Goal: Task Accomplishment & Management: Complete application form

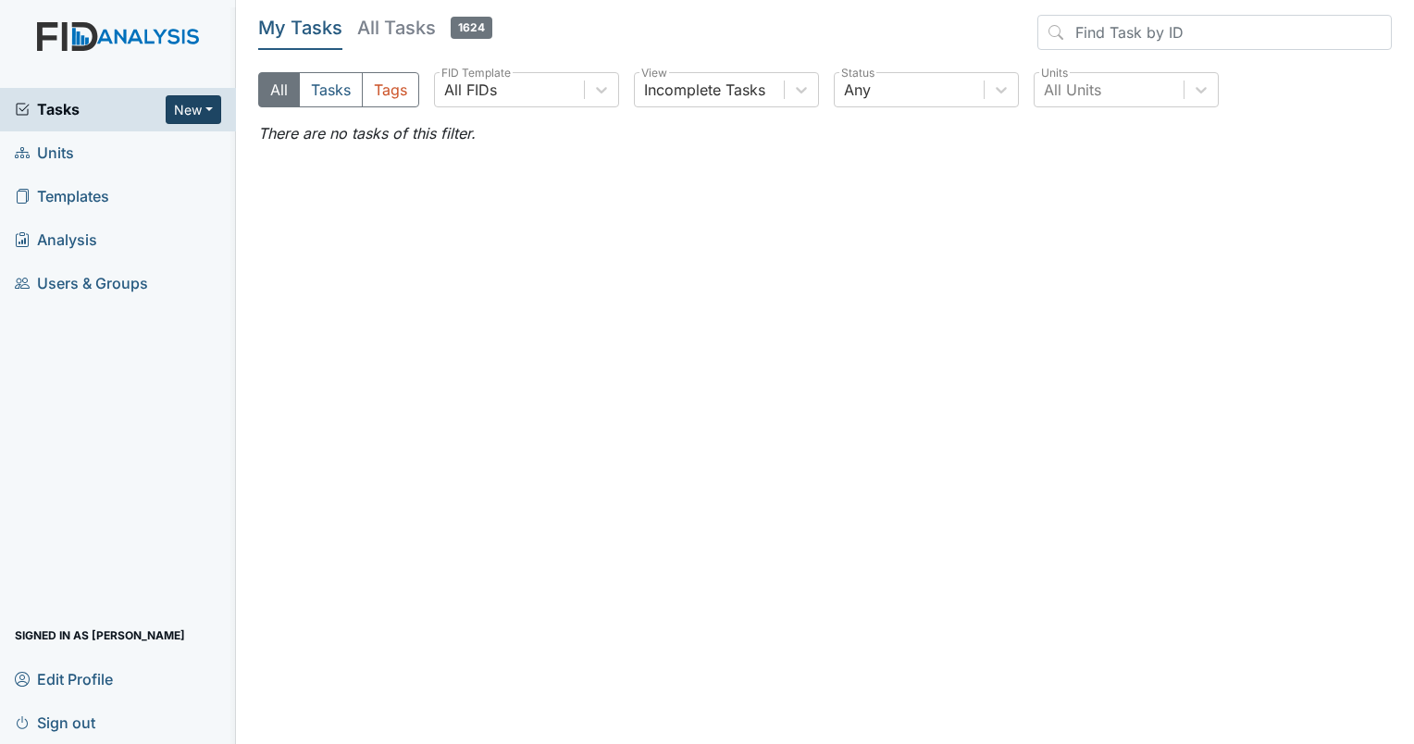
click at [214, 111] on button "New" at bounding box center [194, 109] width 56 height 29
click at [137, 143] on link "Form" at bounding box center [146, 148] width 146 height 30
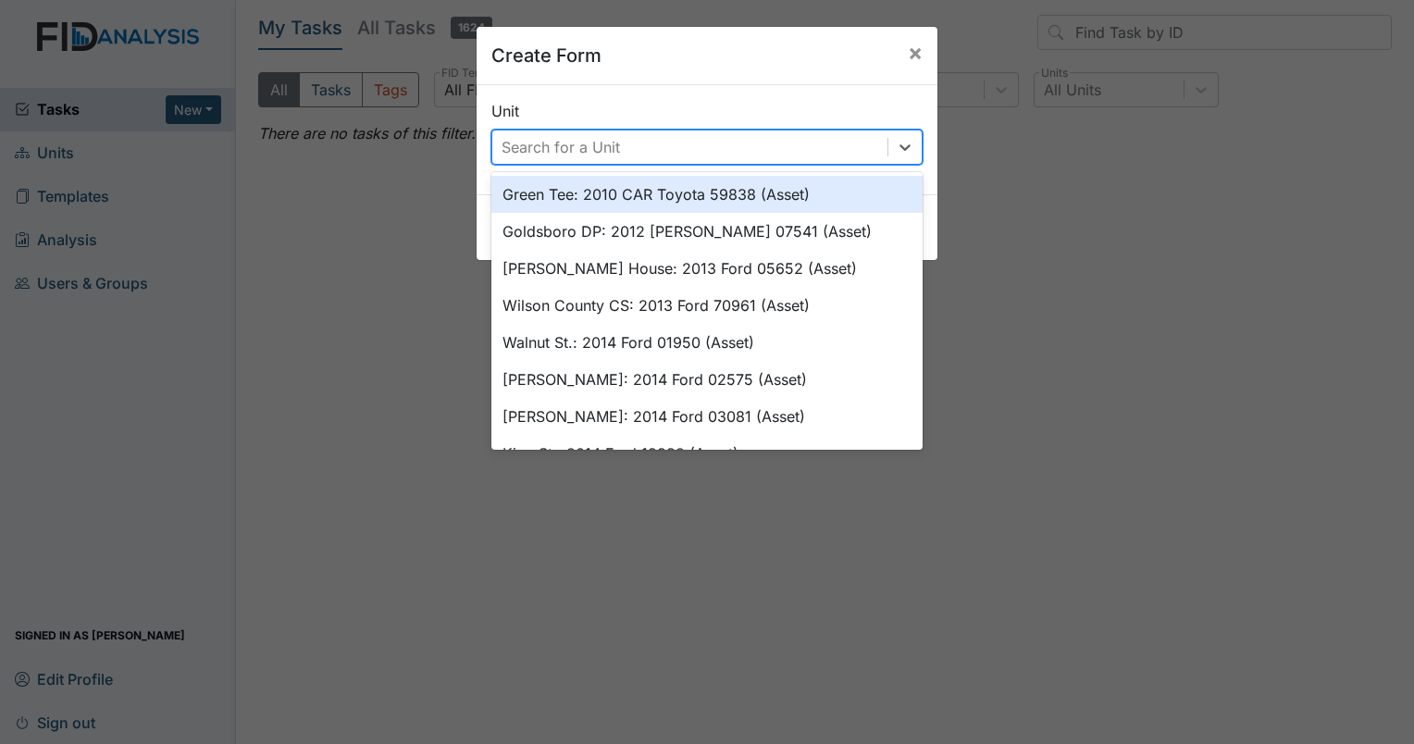
click at [774, 148] on div "Search for a Unit" at bounding box center [689, 146] width 395 height 33
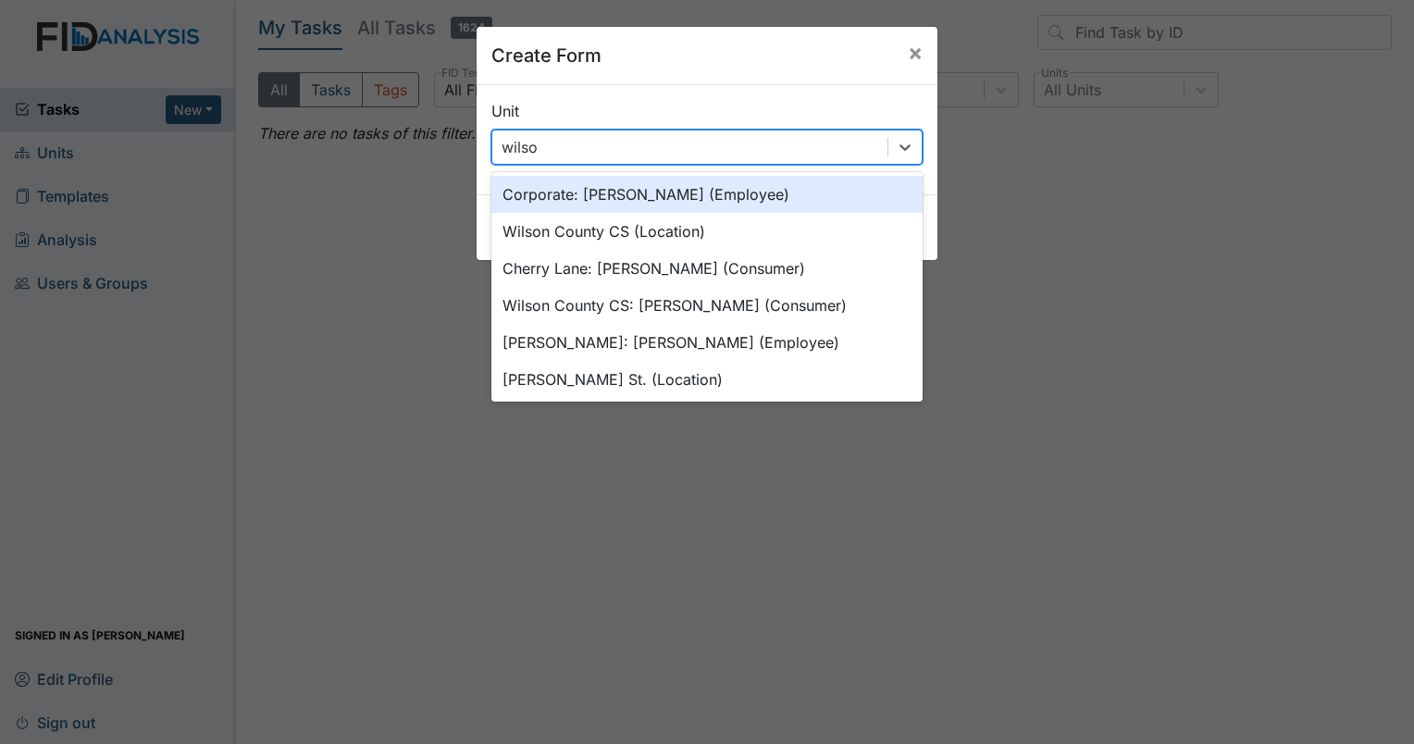
type input "wilson"
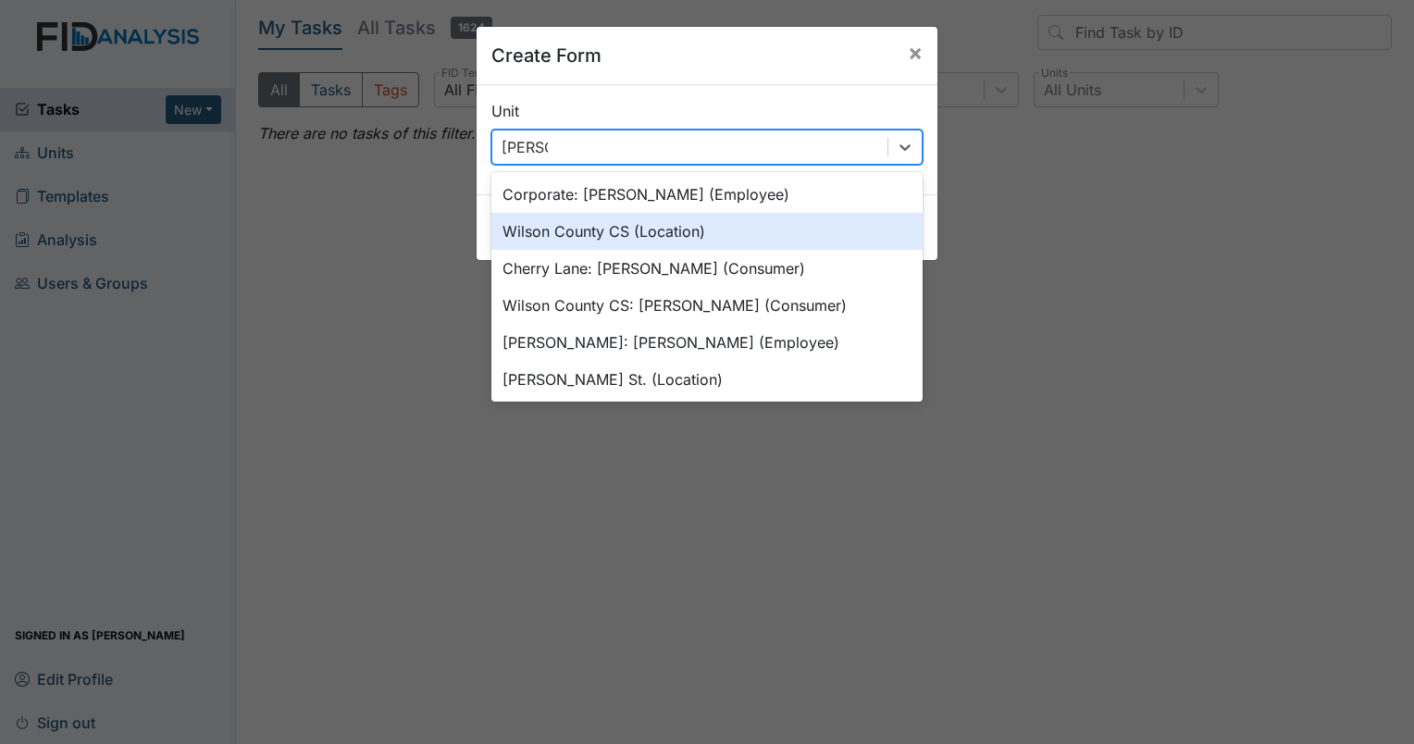
click at [696, 228] on div "Wilson County CS (Location)" at bounding box center [706, 231] width 431 height 37
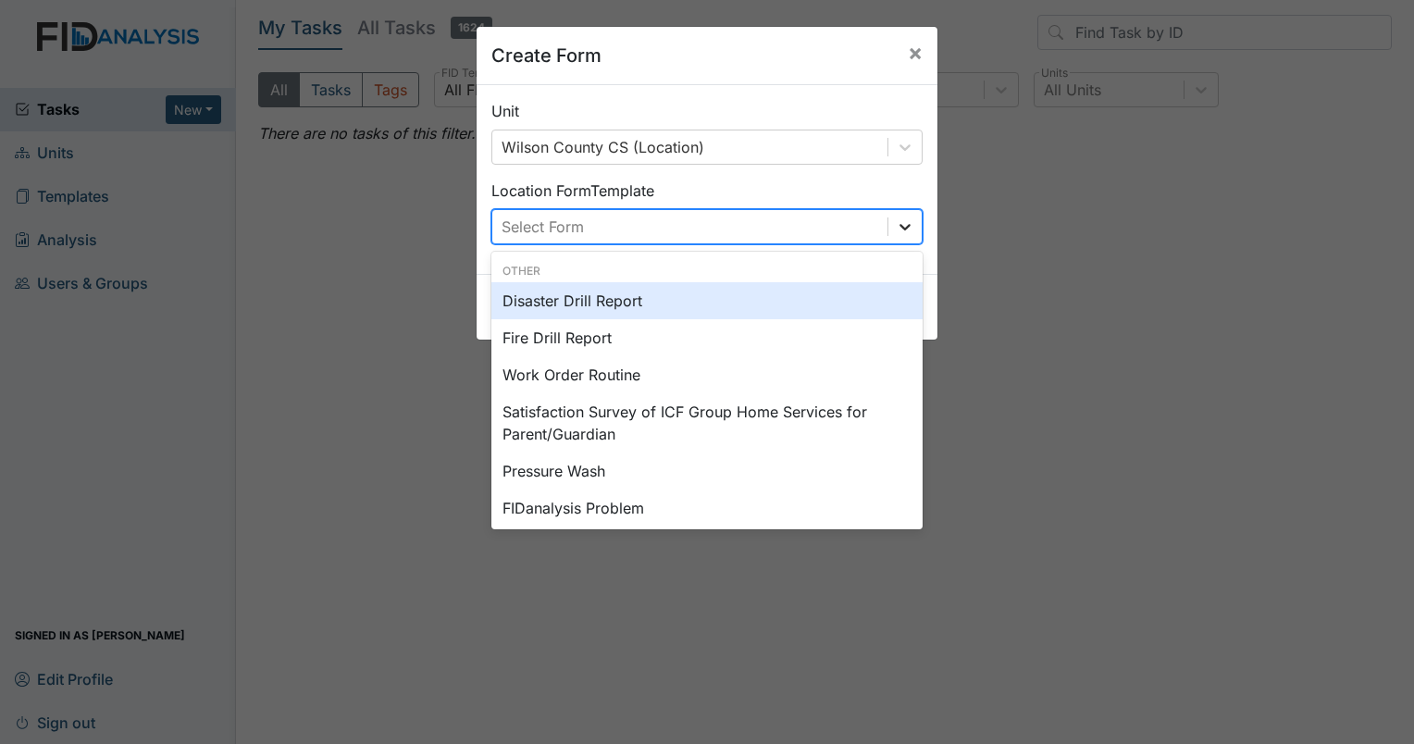
click at [896, 229] on icon at bounding box center [905, 226] width 19 height 19
click at [566, 300] on div "Disaster Drill Report" at bounding box center [706, 300] width 431 height 37
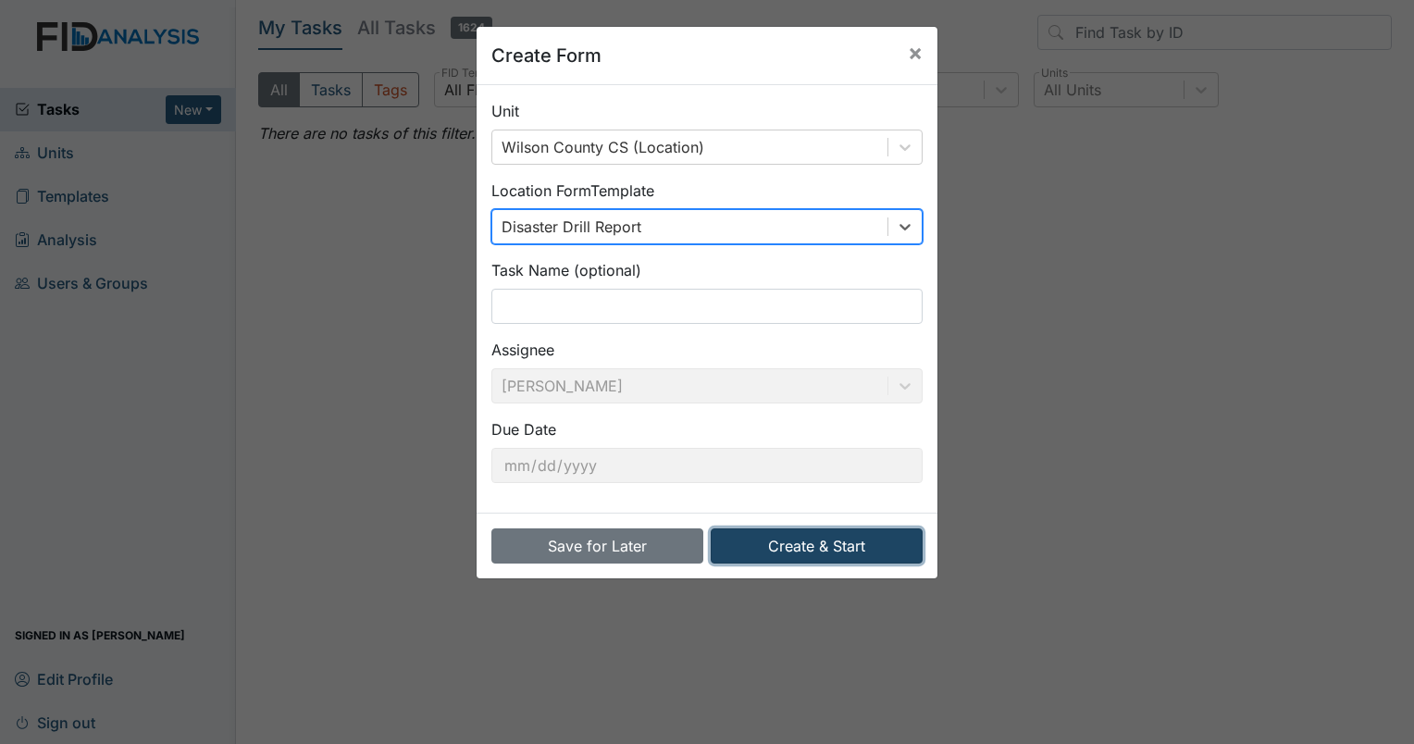
click at [799, 544] on button "Create & Start" at bounding box center [817, 545] width 212 height 35
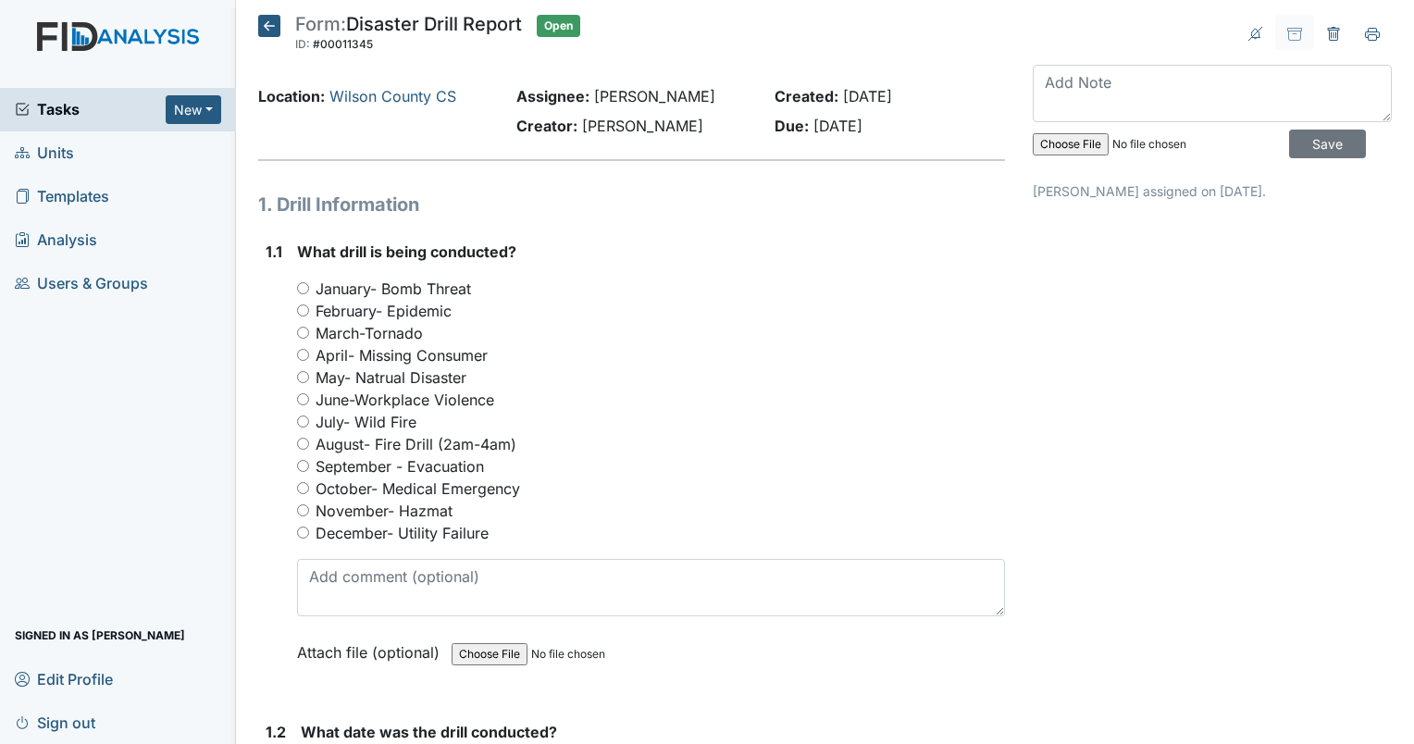
click at [300, 466] on input "September - Evacuation" at bounding box center [303, 466] width 12 height 12
radio input "true"
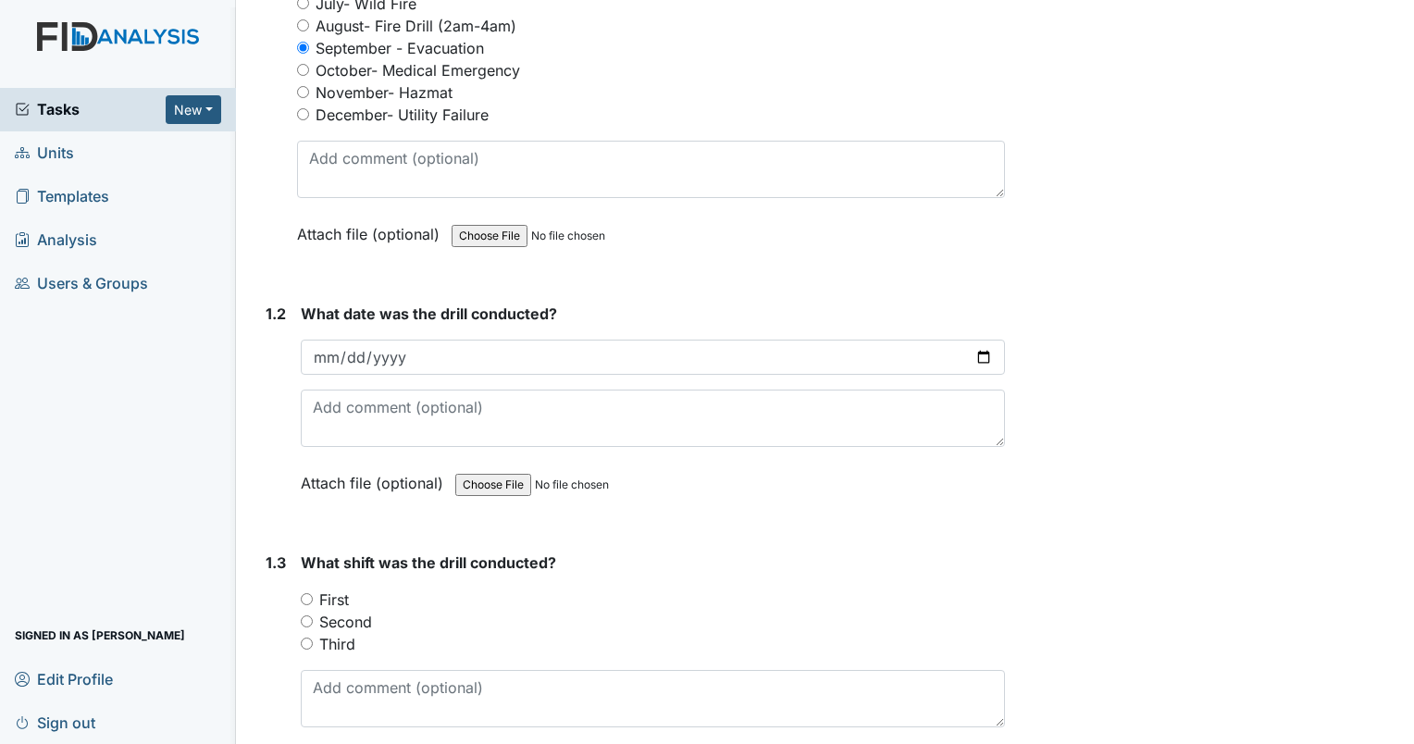
scroll to position [463, 0]
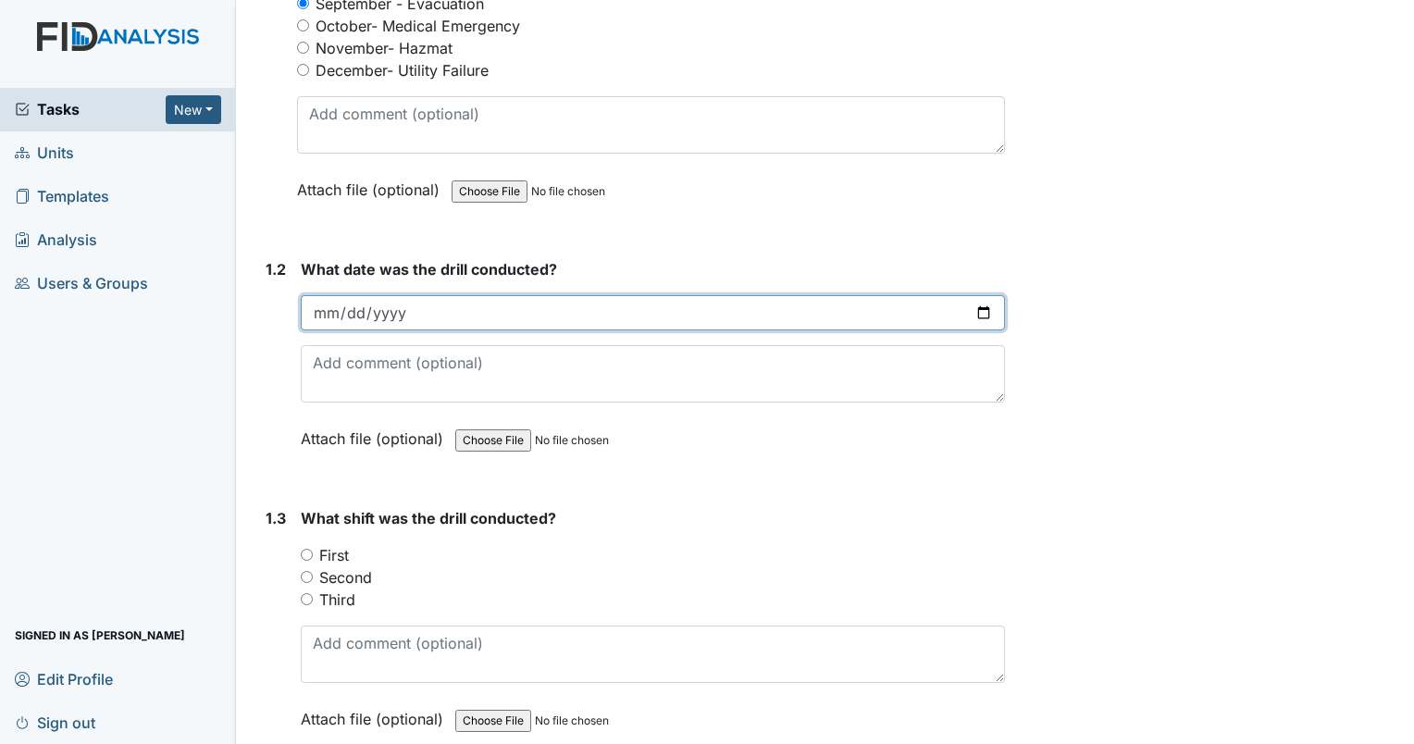
click at [417, 314] on input "date" at bounding box center [653, 312] width 704 height 35
type input "2025-09-13"
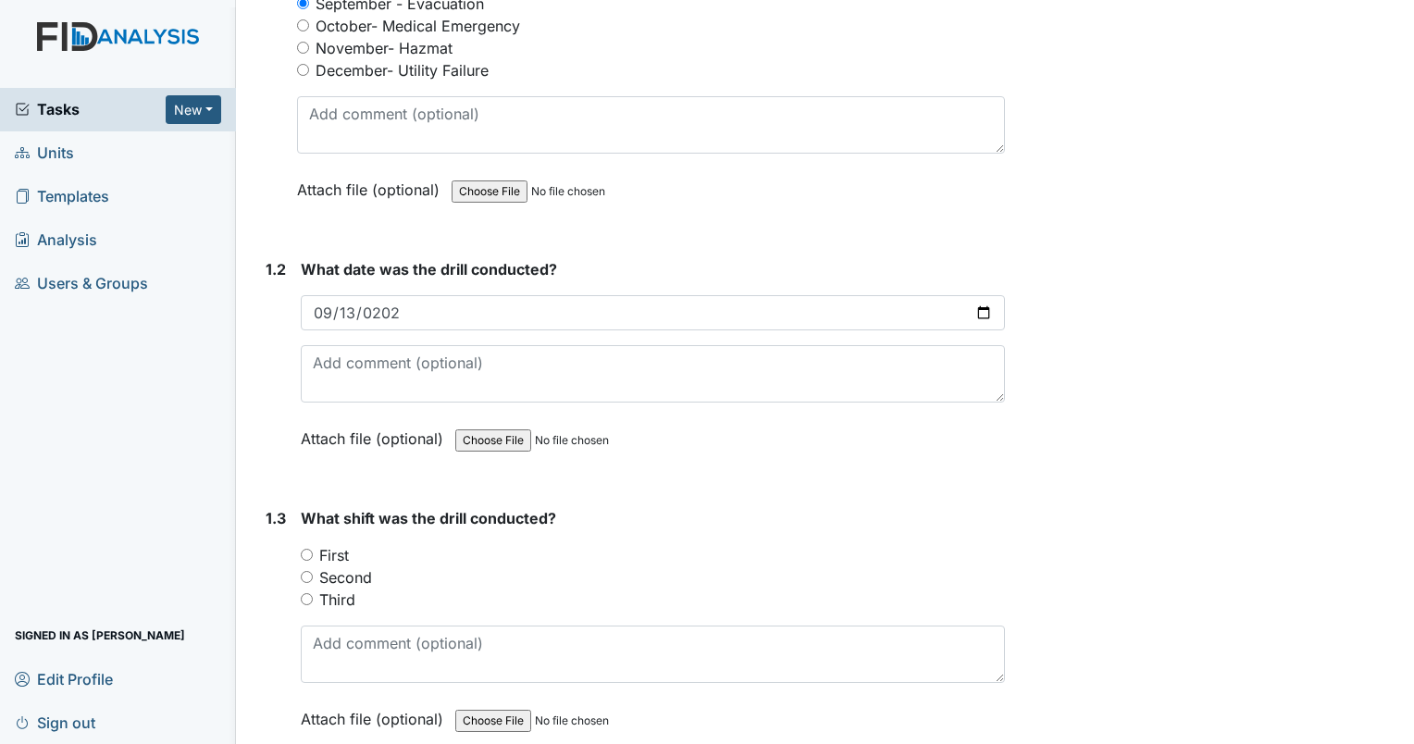
click at [303, 578] on input "Second" at bounding box center [307, 577] width 12 height 12
radio input "true"
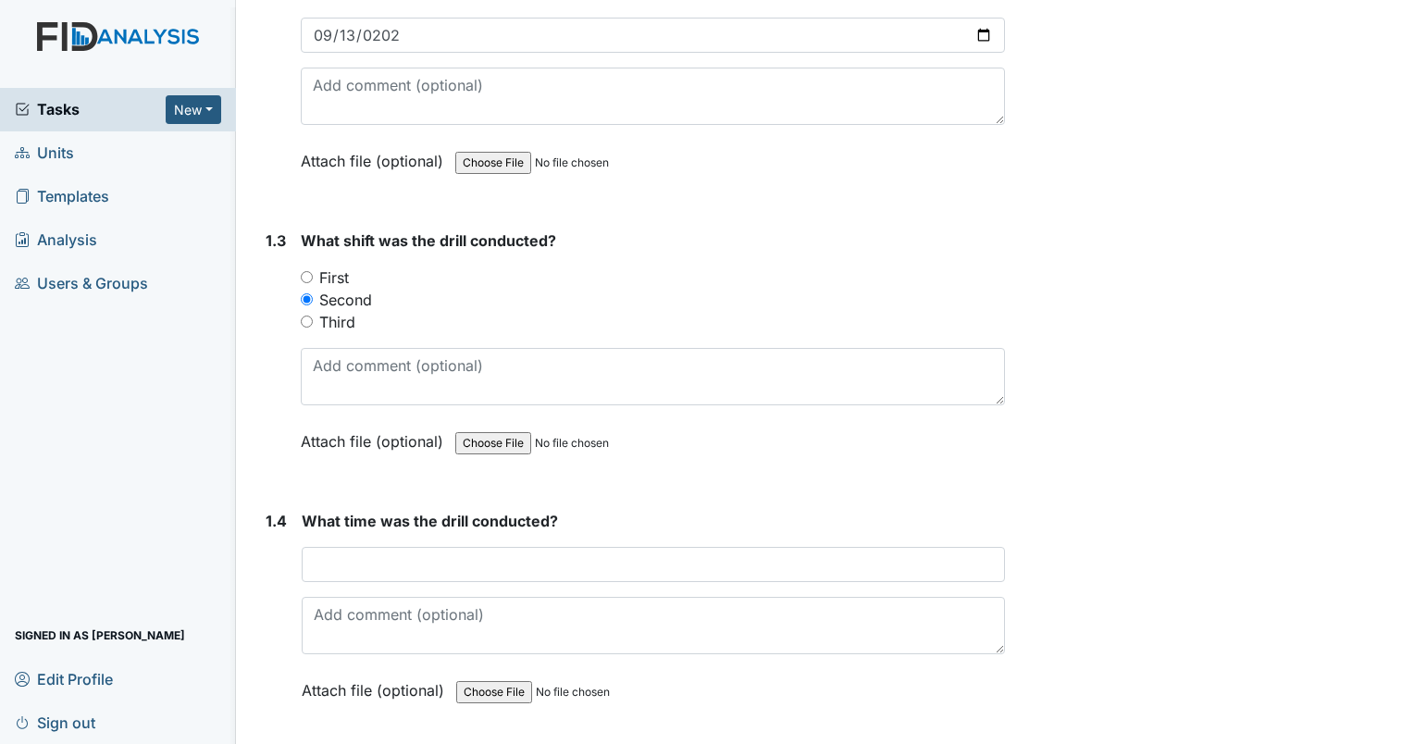
scroll to position [833, 0]
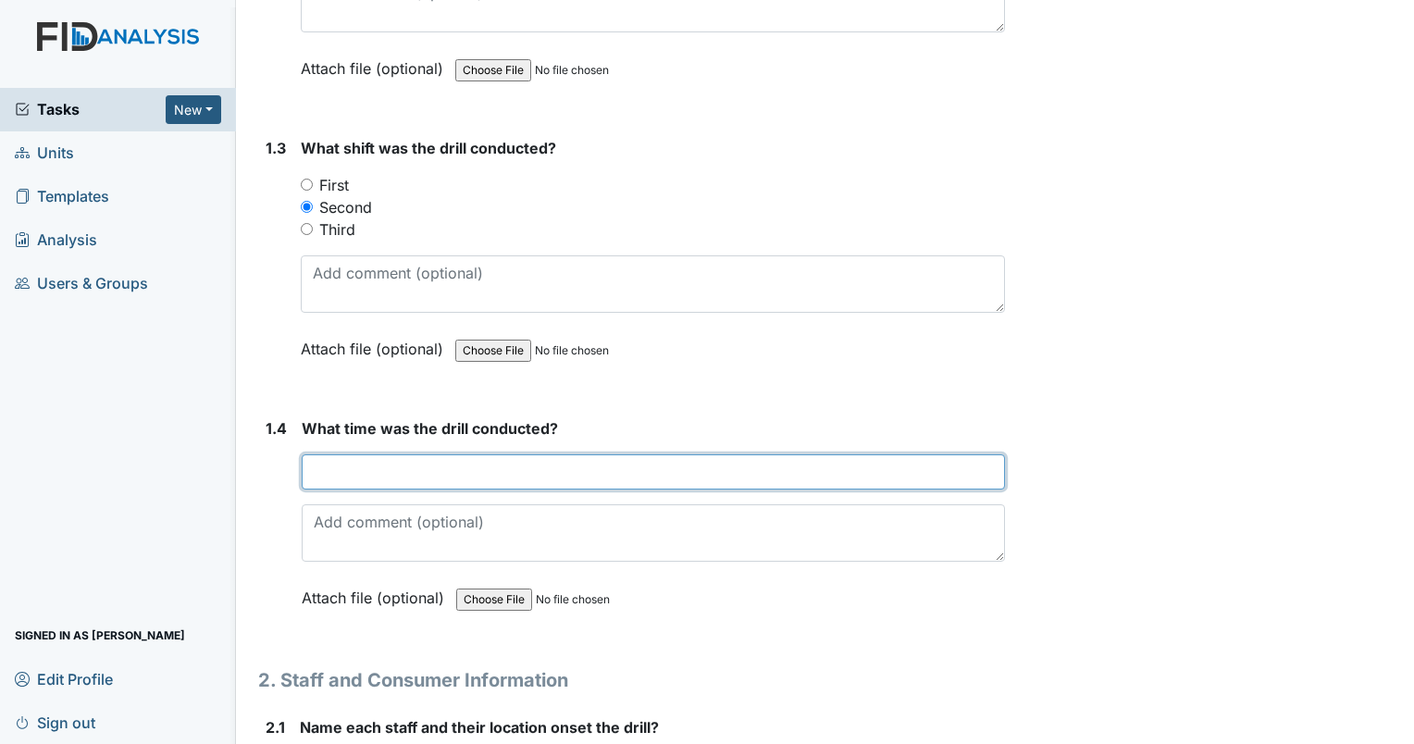
click at [430, 477] on input "text" at bounding box center [653, 471] width 703 height 35
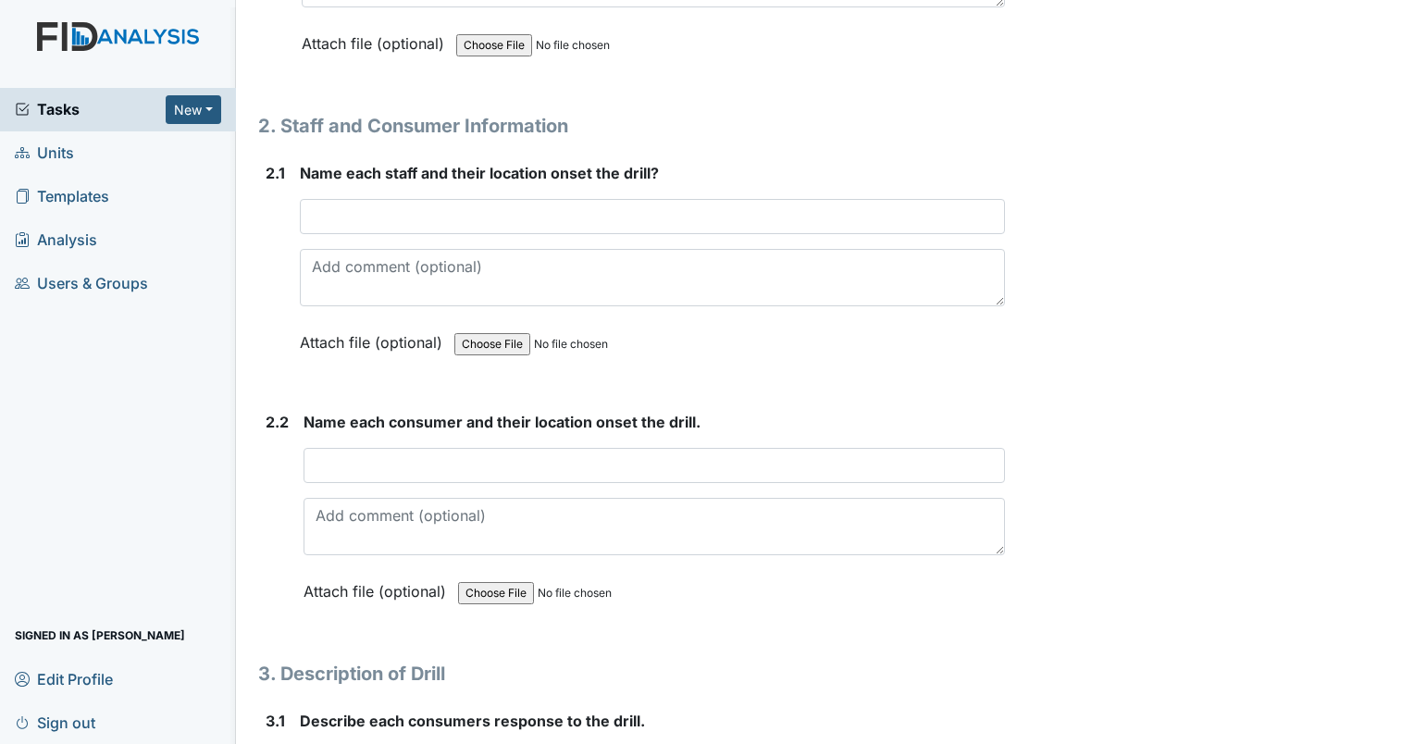
scroll to position [1388, 0]
type input "1pm"
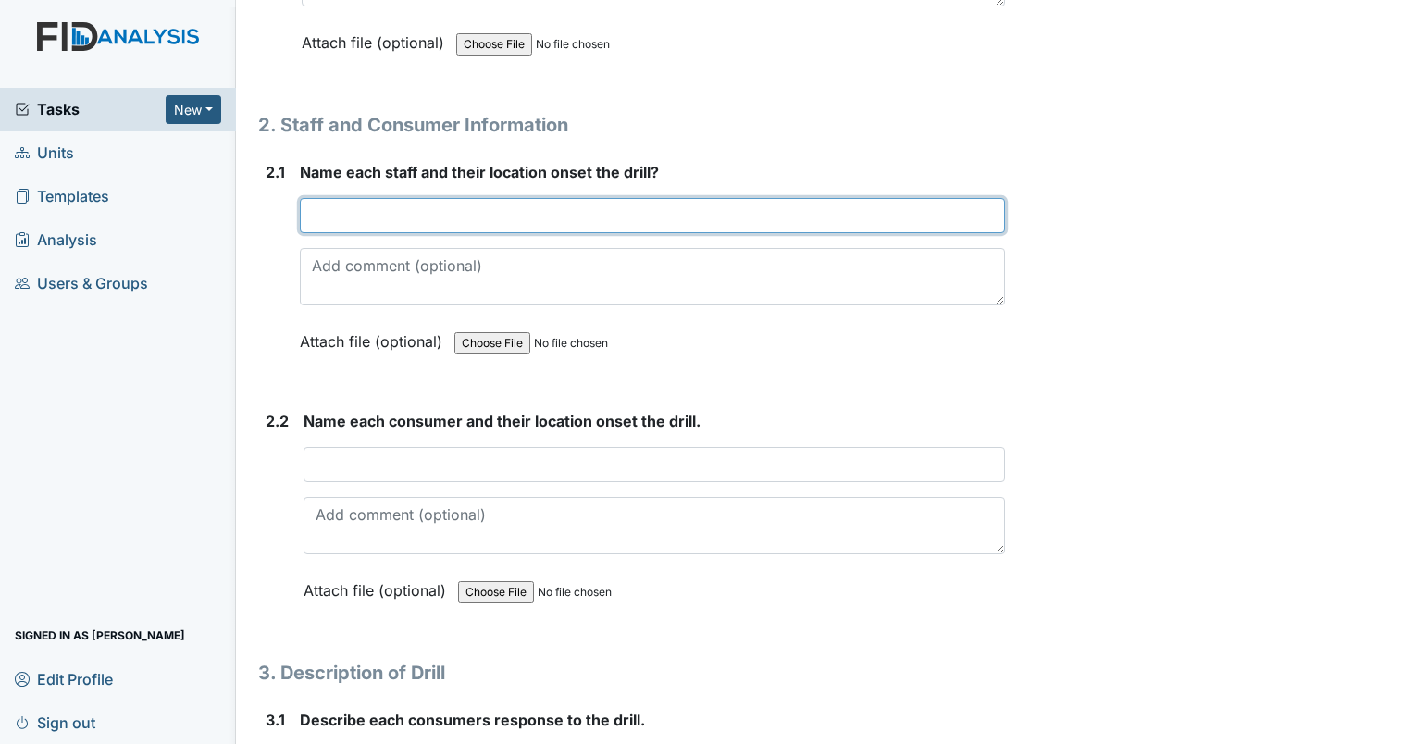
click at [364, 209] on input "text" at bounding box center [652, 215] width 705 height 35
type input "Iyanna Barnes"
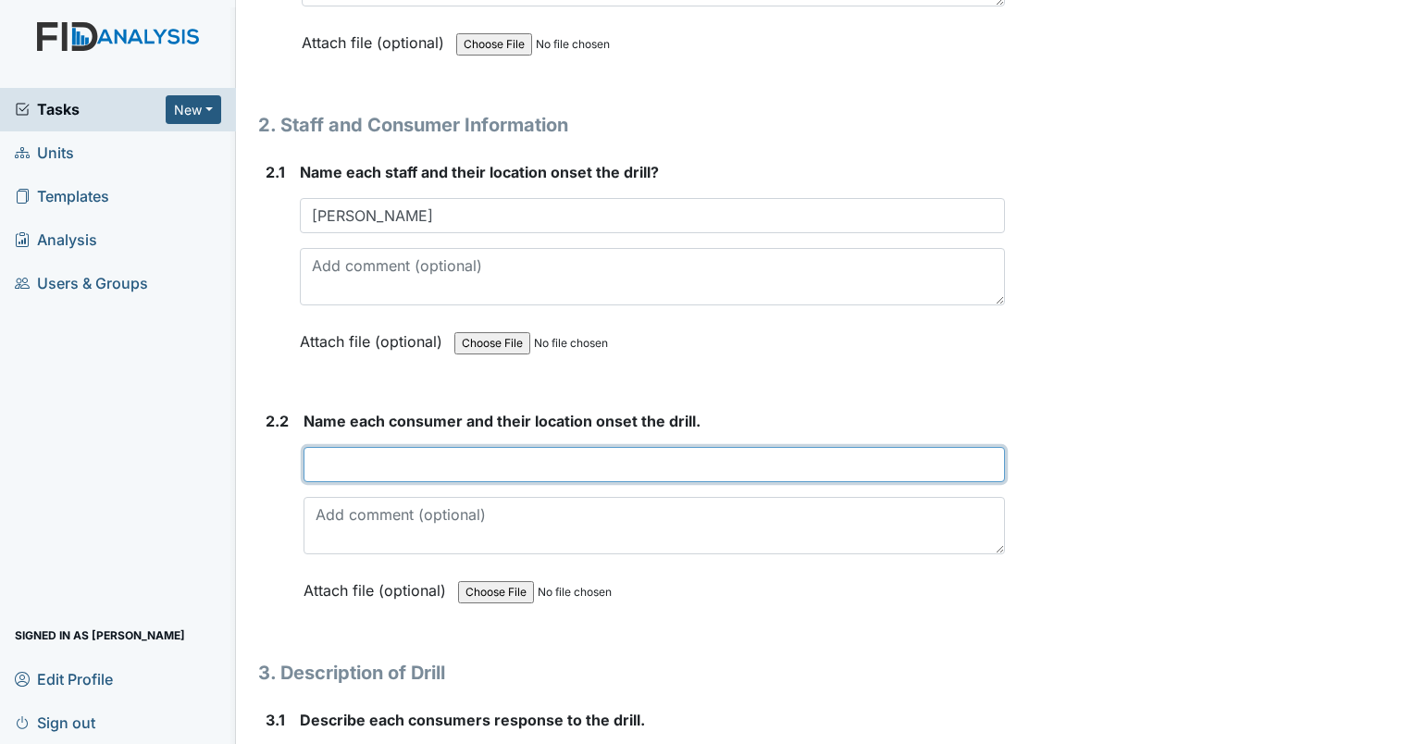
click at [357, 459] on input "text" at bounding box center [654, 464] width 701 height 35
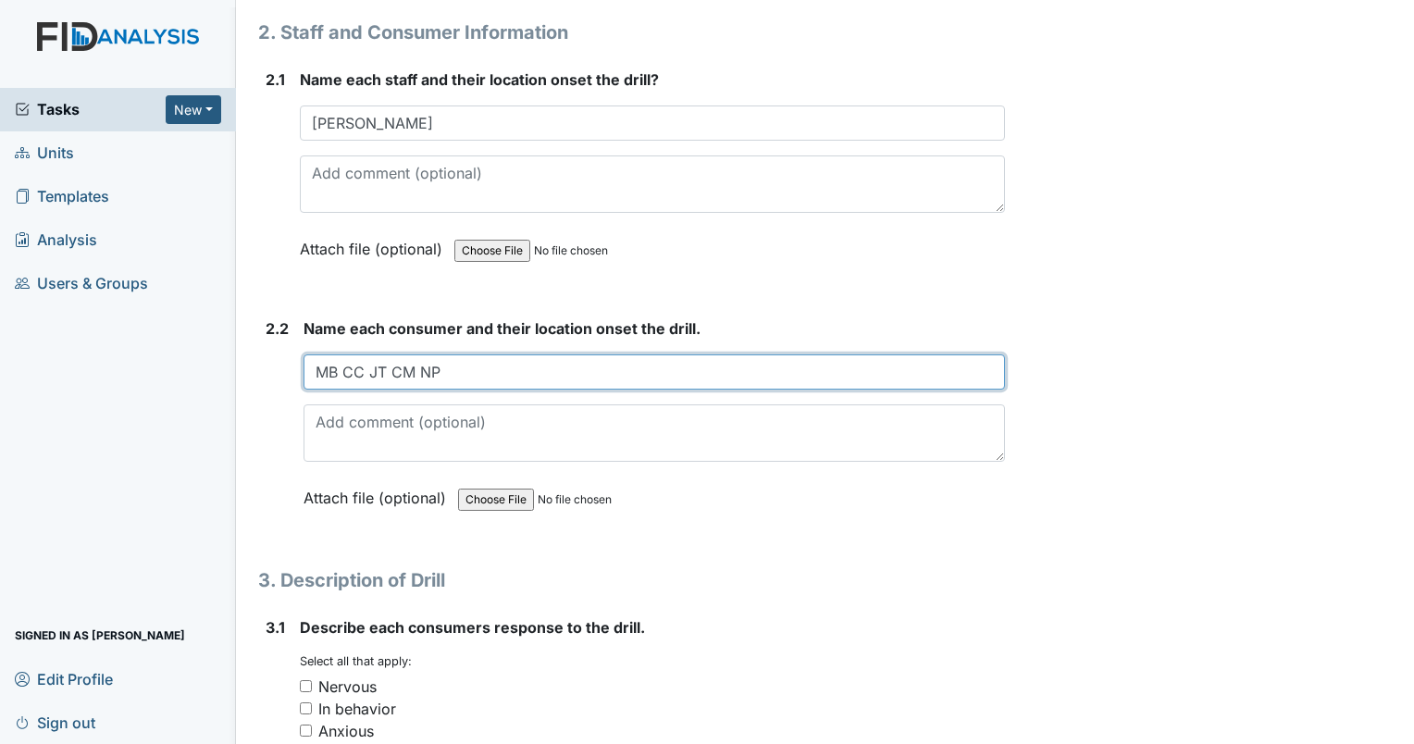
click at [455, 370] on input "MB CC JT CM NP" at bounding box center [654, 371] width 701 height 35
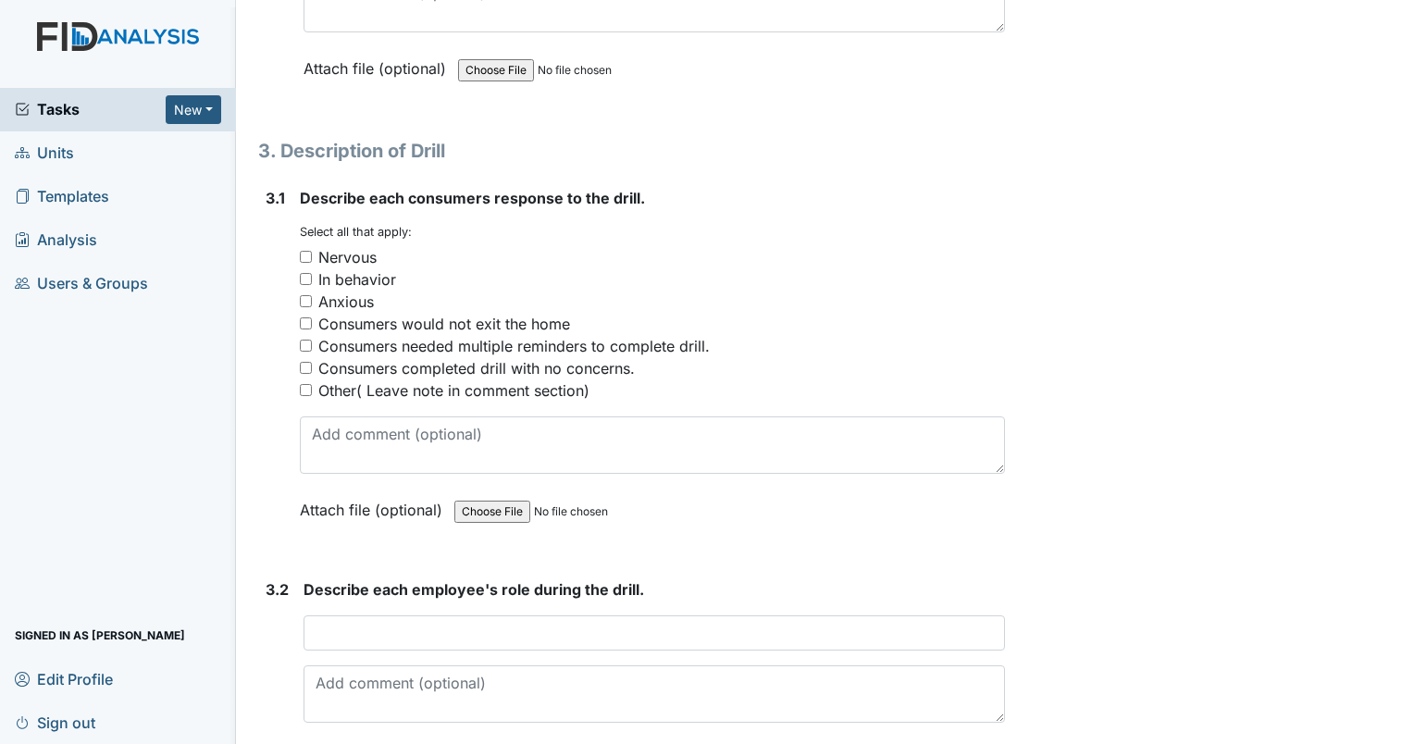
scroll to position [1943, 0]
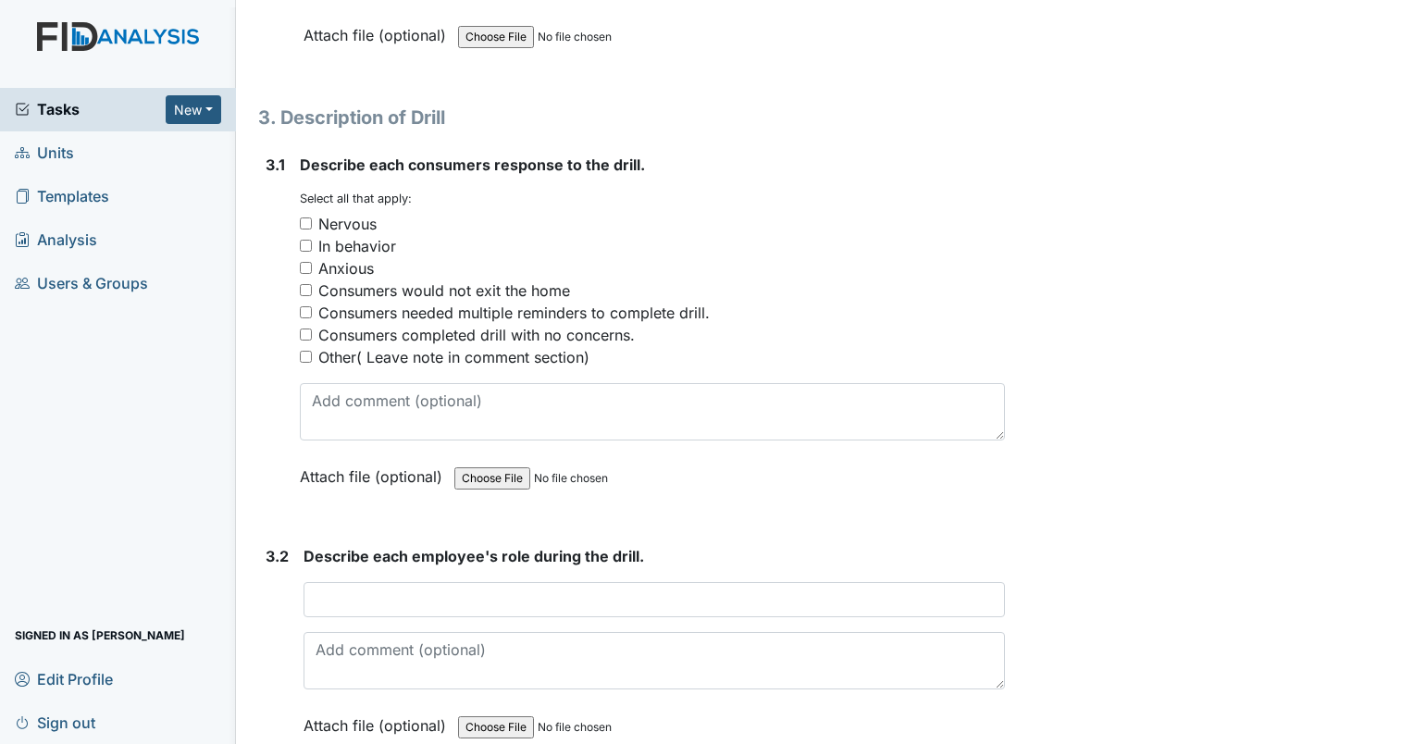
click at [171, 490] on div "Tasks New Form Inspection Document Bundle Units Templates Analysis Users & Grou…" at bounding box center [118, 416] width 236 height 656
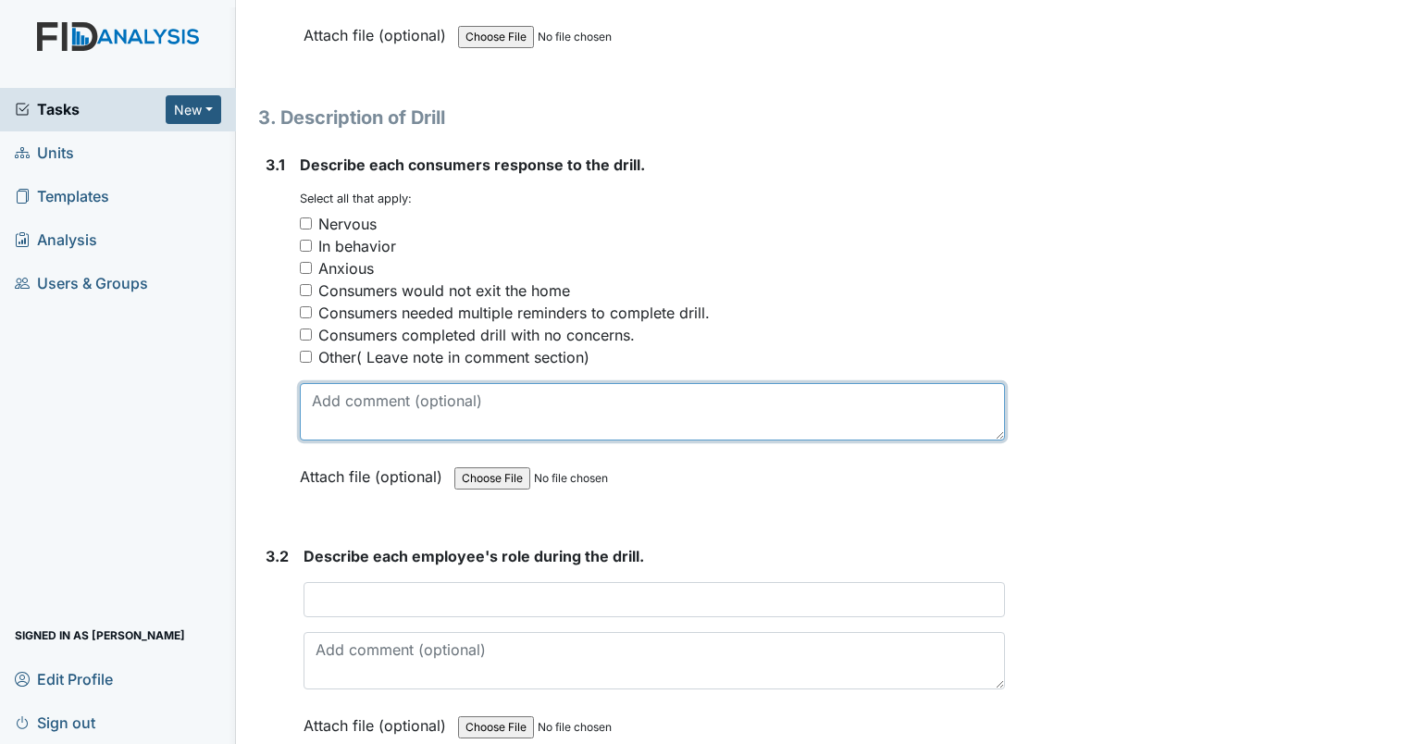
drag, startPoint x: 26, startPoint y: 791, endPoint x: -4, endPoint y: 791, distance: 29.6
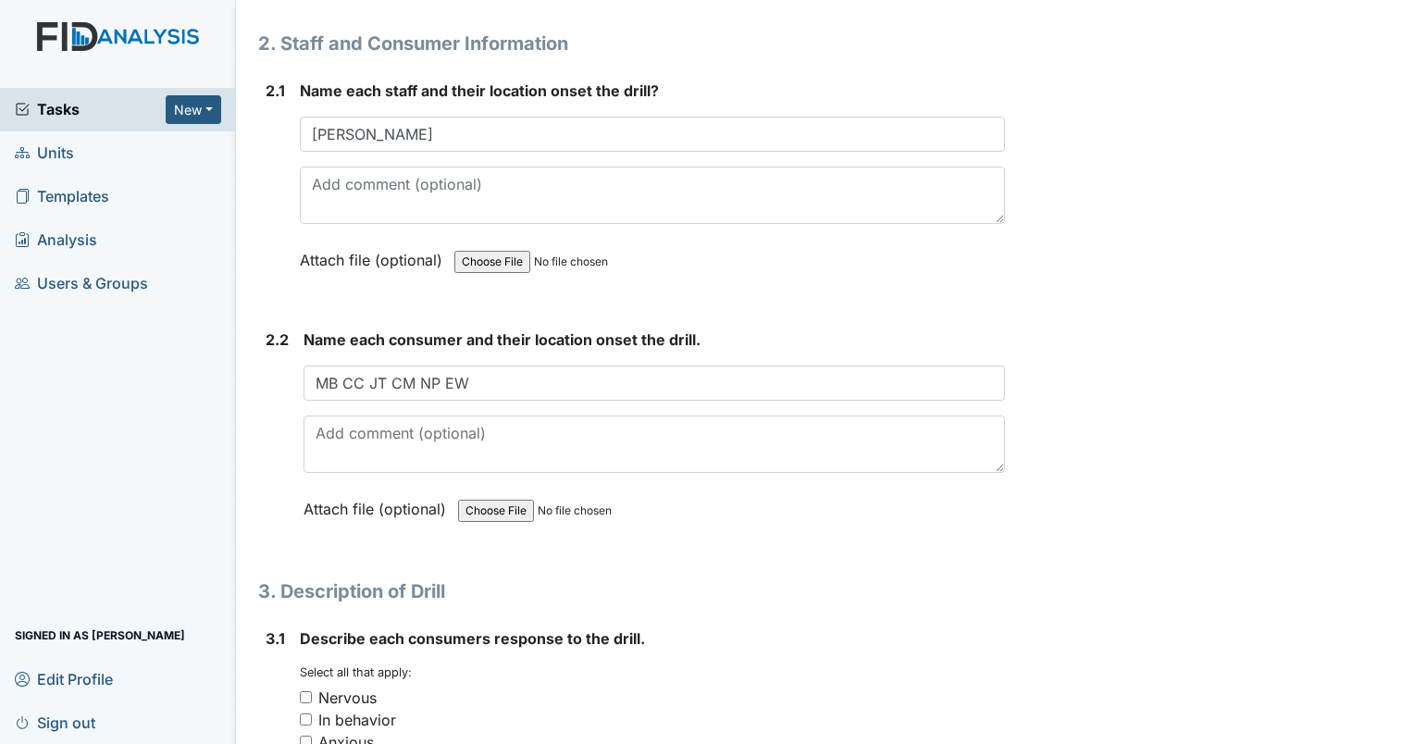
scroll to position [1481, 0]
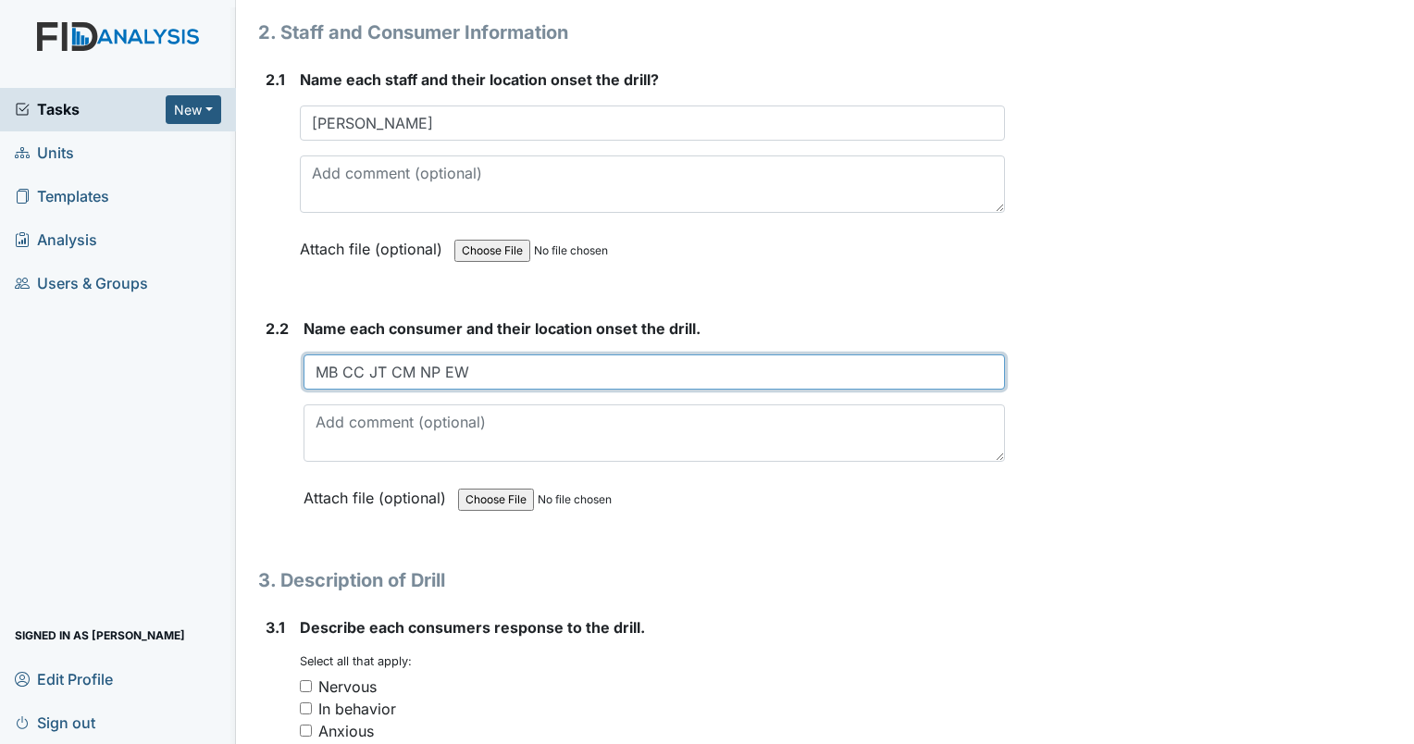
click at [526, 378] on input "MB CC JT CM NP EW" at bounding box center [654, 371] width 701 height 35
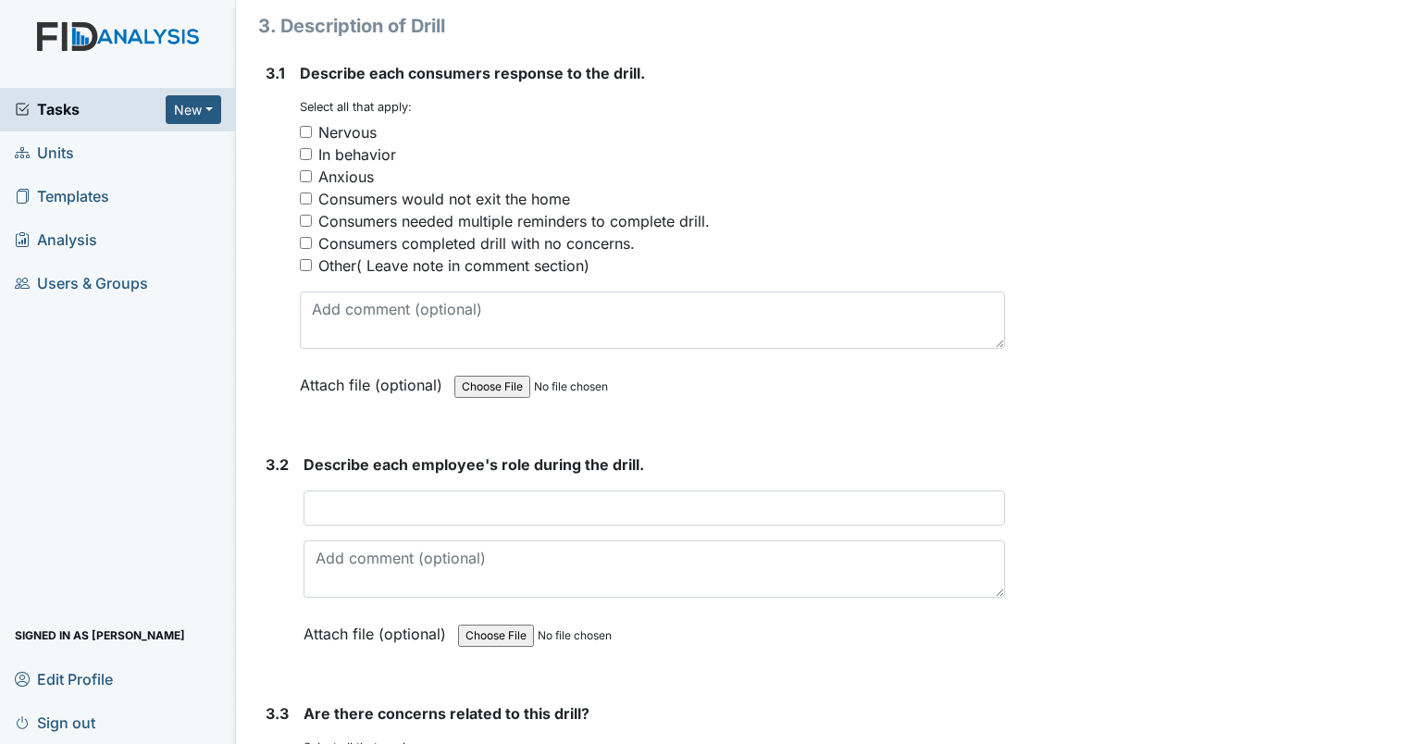
scroll to position [2036, 0]
type input "MB CC JT CM NP EW THEY WHERE IN THERE BEDROOMS"
click at [302, 125] on input "Nervous" at bounding box center [306, 131] width 12 height 12
checkbox input "true"
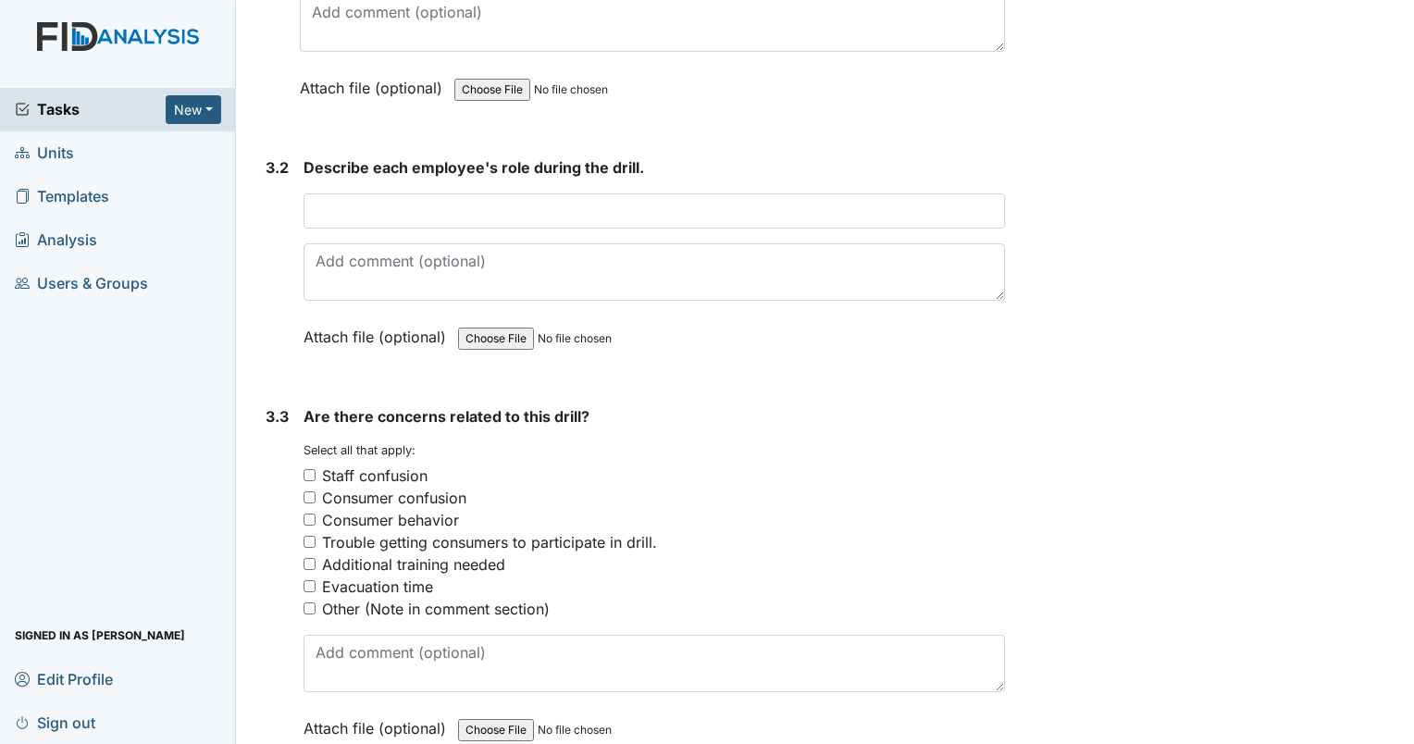
scroll to position [2221, 0]
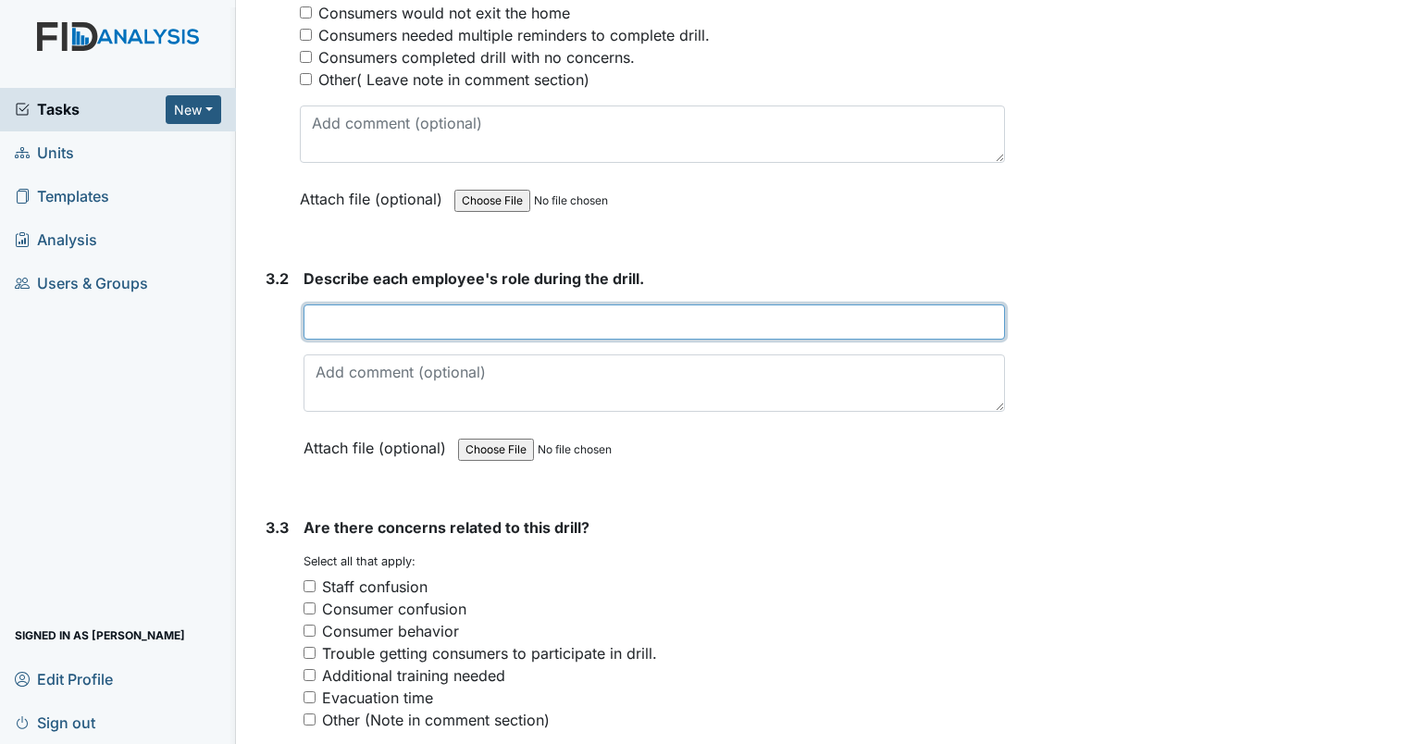
click at [411, 315] on input "text" at bounding box center [654, 321] width 701 height 35
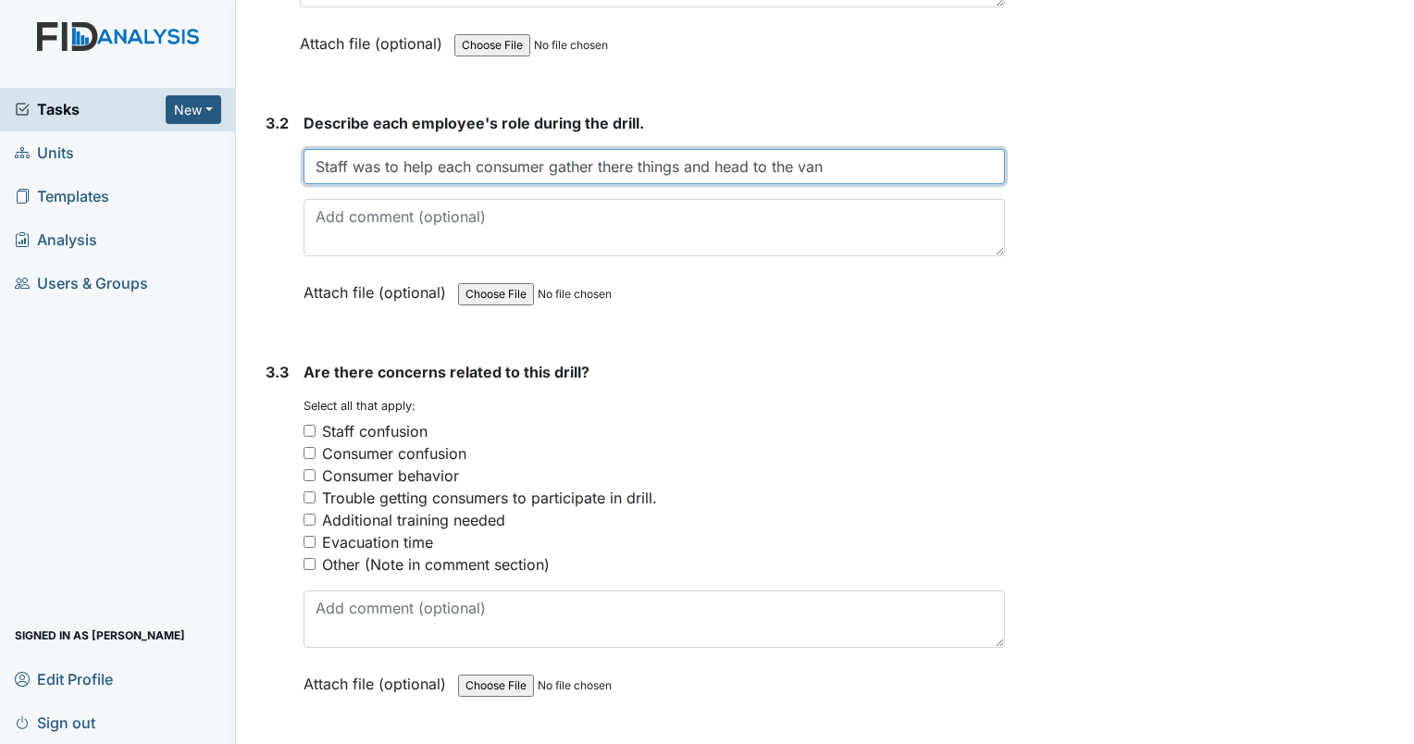
scroll to position [2591, 0]
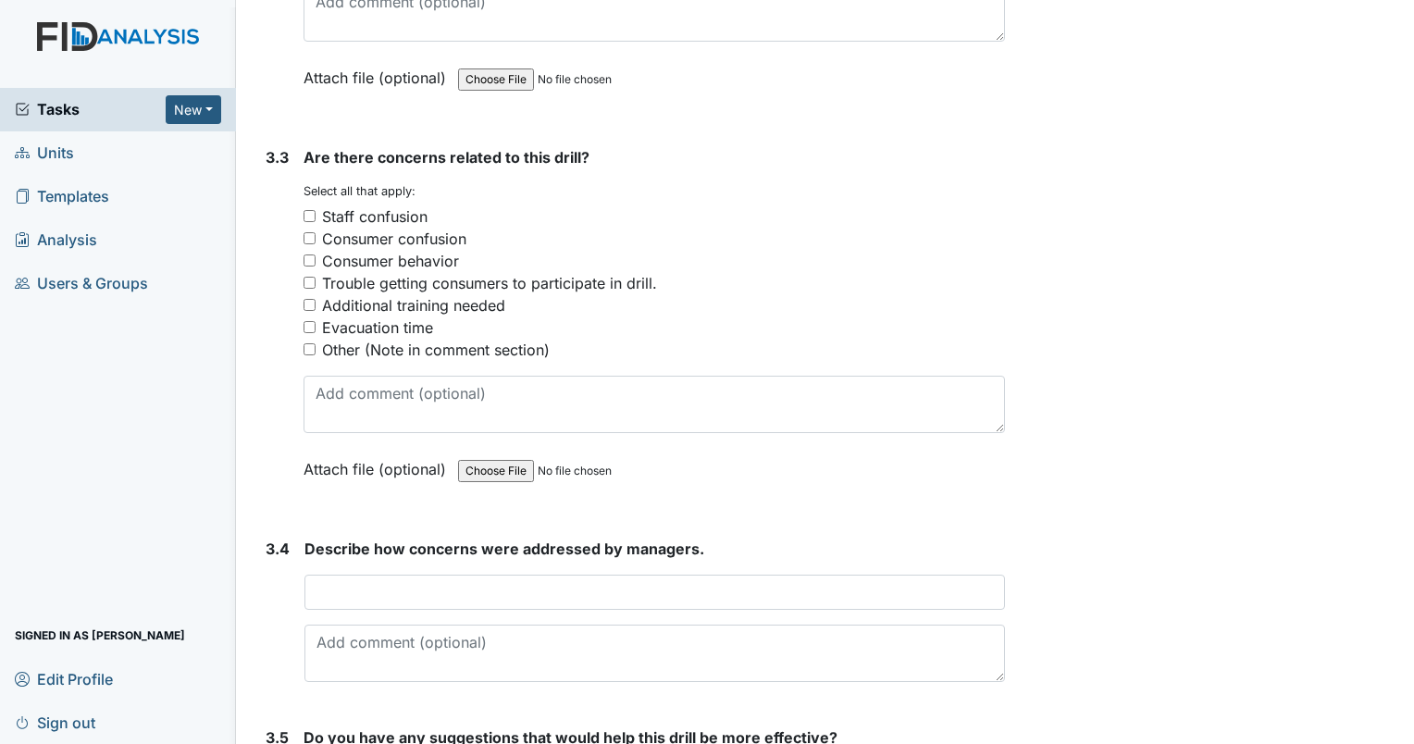
type input "Staff was to help each consumer gather there things and head to the van"
drag, startPoint x: 307, startPoint y: 344, endPoint x: 299, endPoint y: 379, distance: 36.1
click at [304, 345] on input "Other (Note in comment section)" at bounding box center [310, 349] width 12 height 12
checkbox input "true"
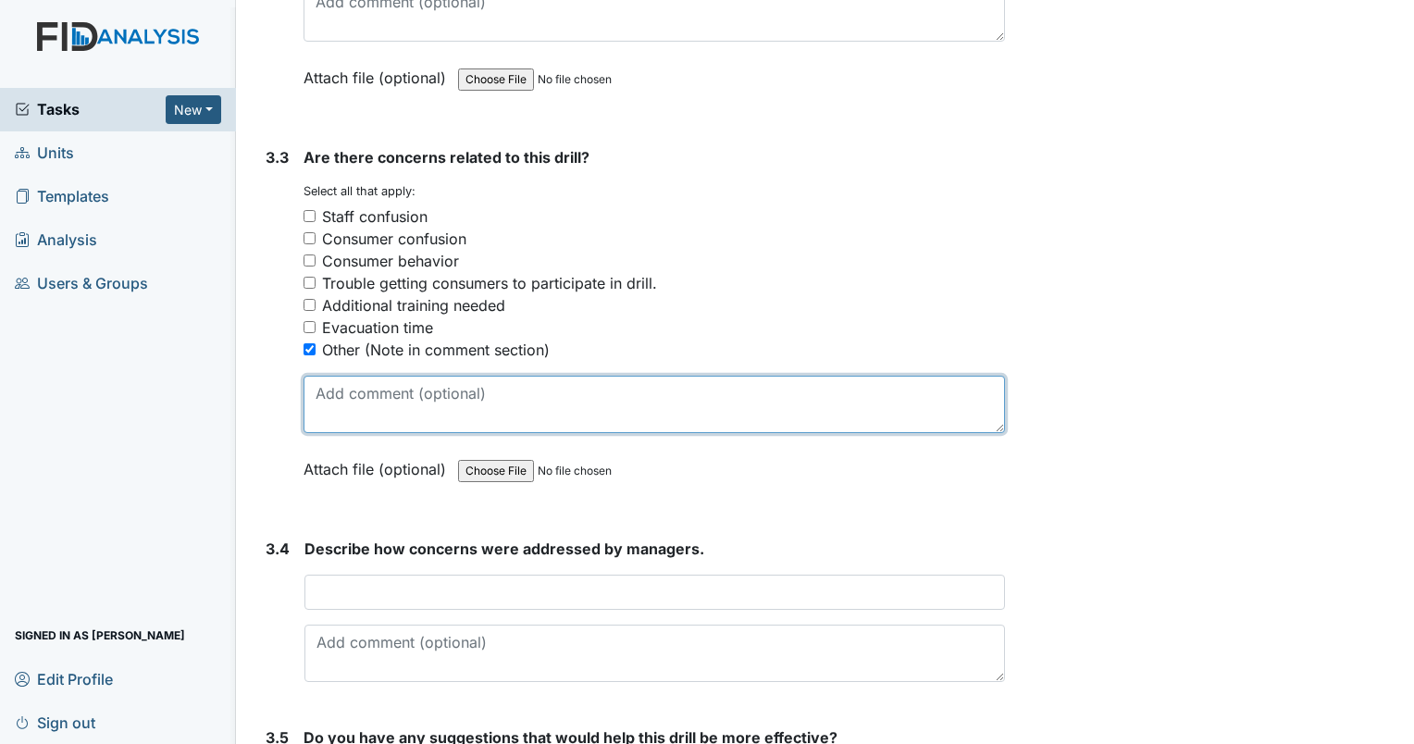
click at [351, 395] on textarea at bounding box center [654, 404] width 701 height 57
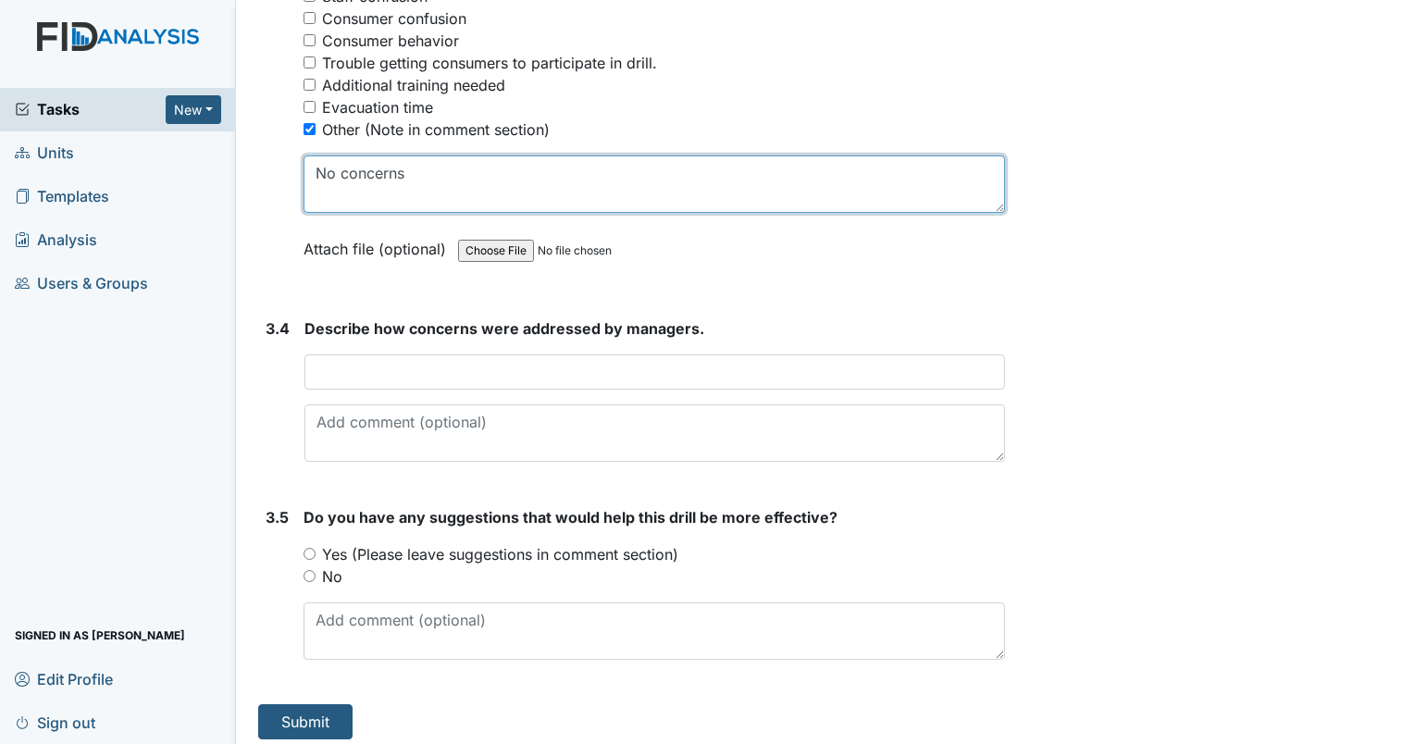
type textarea "No concerns"
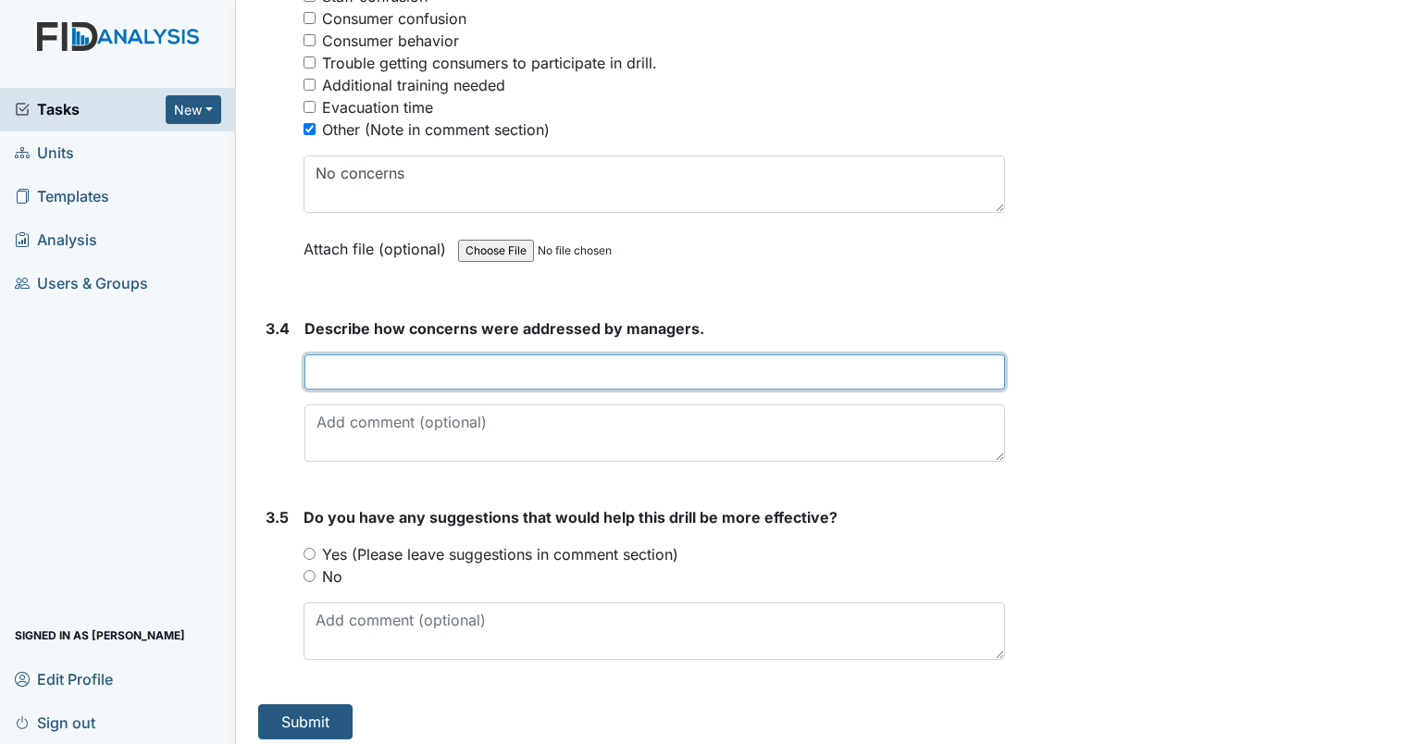
click at [423, 366] on input "text" at bounding box center [654, 371] width 700 height 35
type input "manager asked was there any concerns and she stated no"
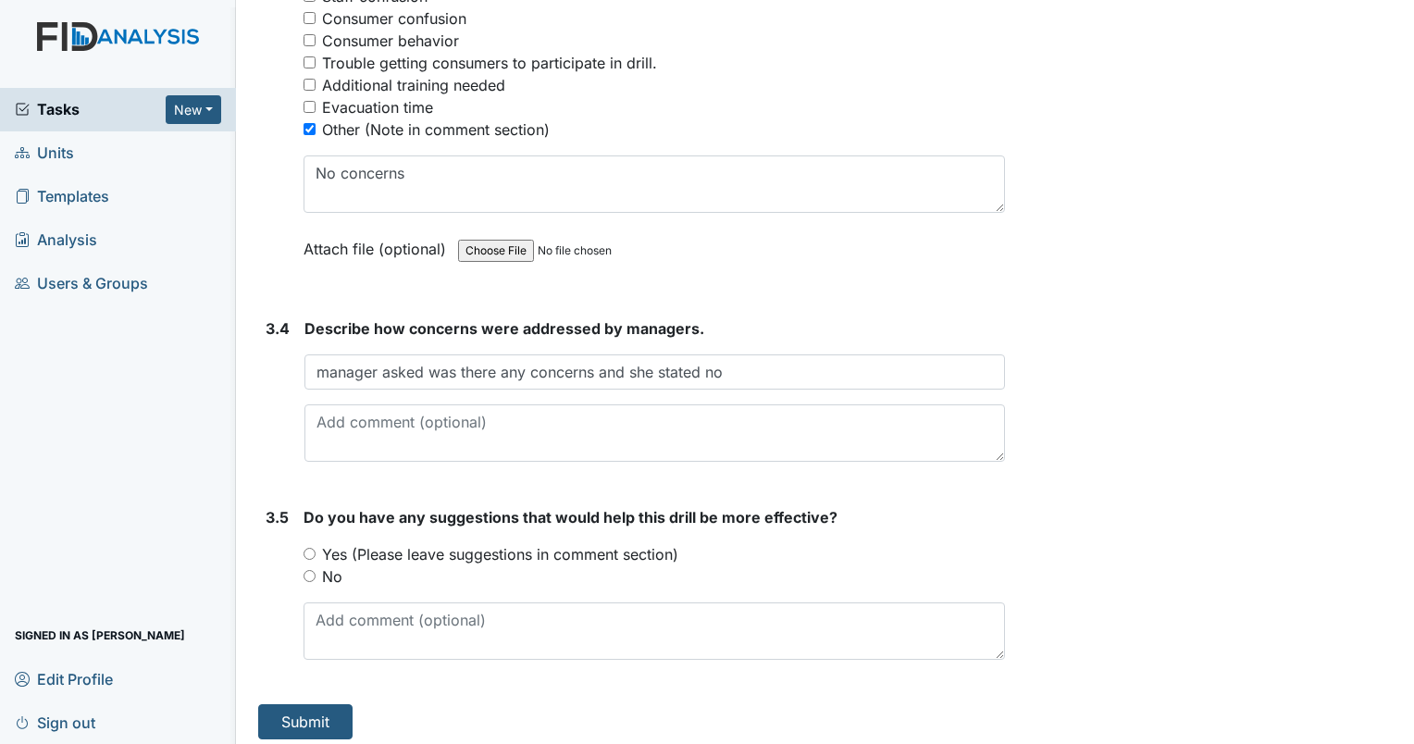
click at [309, 570] on input "No" at bounding box center [310, 576] width 12 height 12
radio input "true"
click at [305, 708] on button "Submit" at bounding box center [305, 721] width 94 height 35
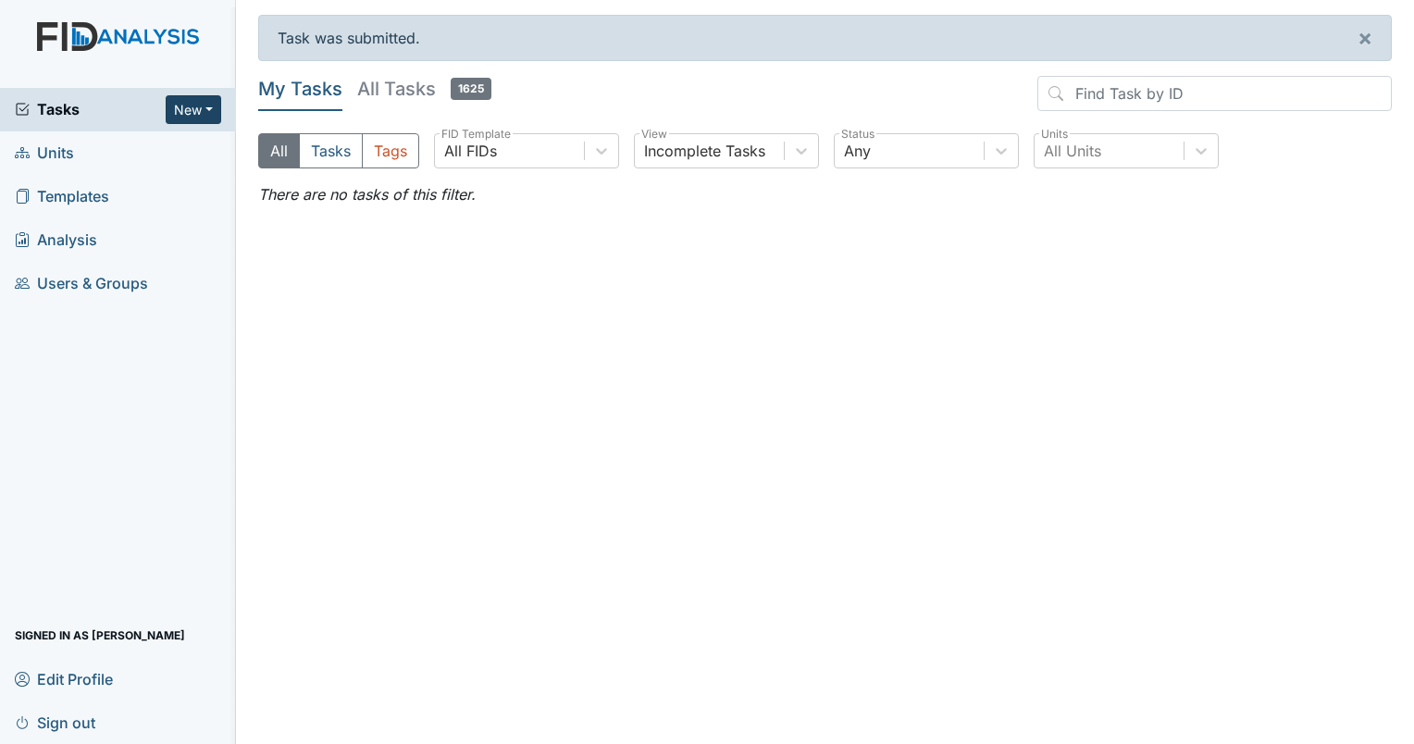
click at [204, 111] on button "New" at bounding box center [194, 109] width 56 height 29
click at [115, 153] on link "Form" at bounding box center [146, 148] width 146 height 30
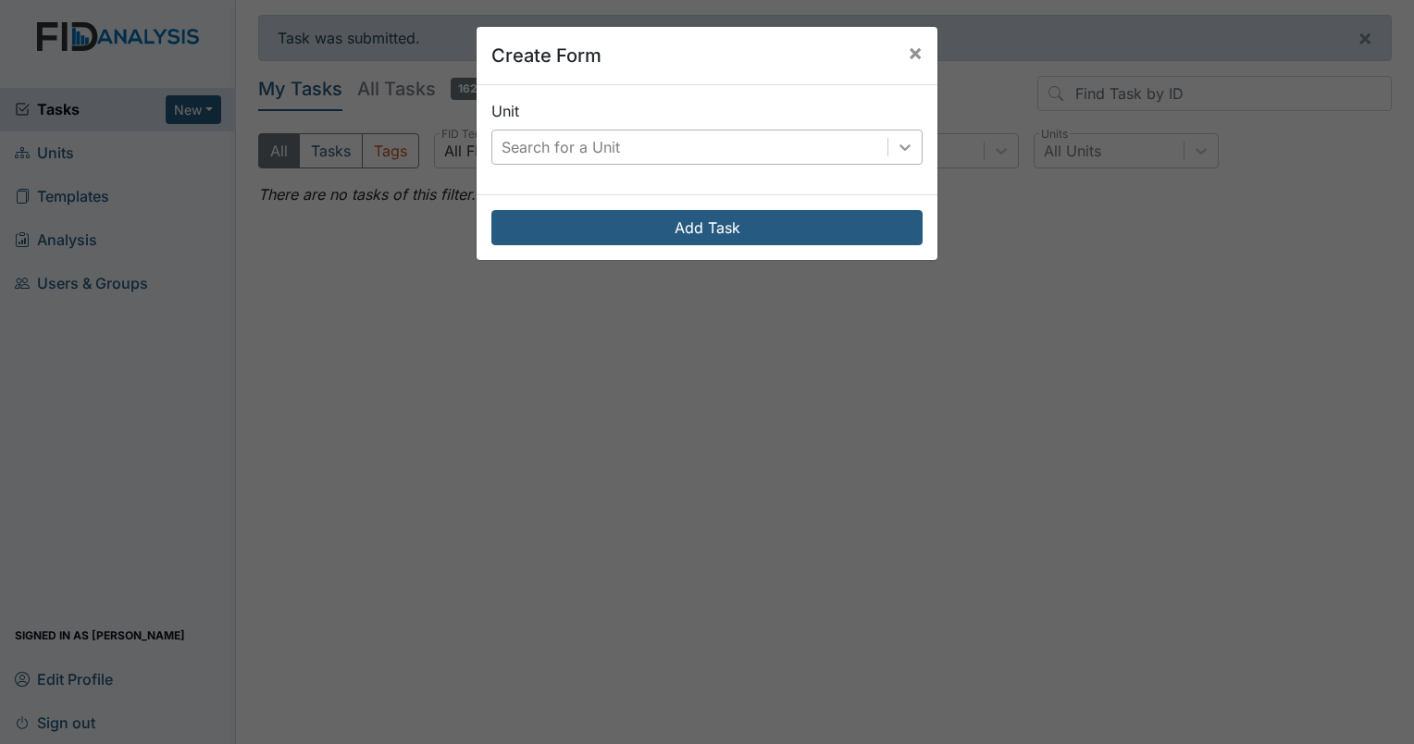
click at [899, 151] on icon at bounding box center [905, 147] width 19 height 19
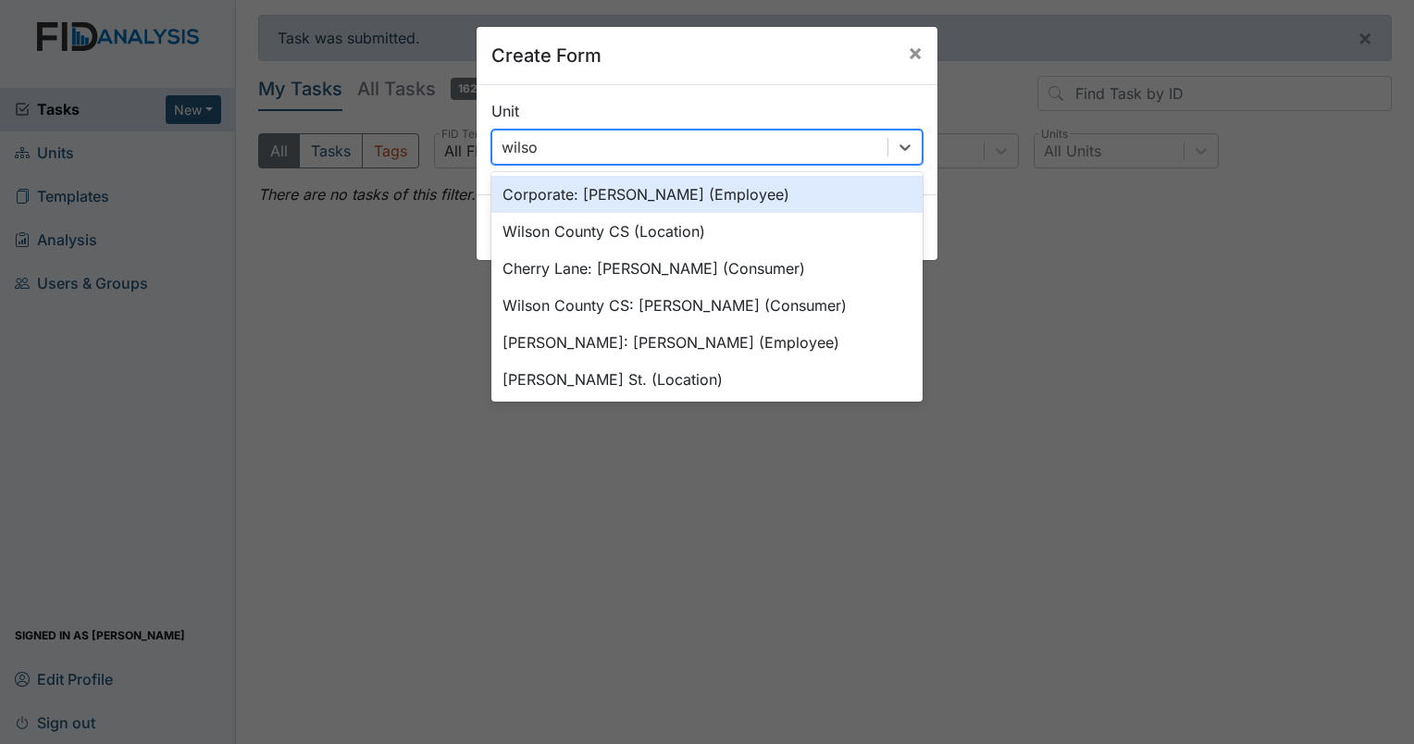
type input "wilson"
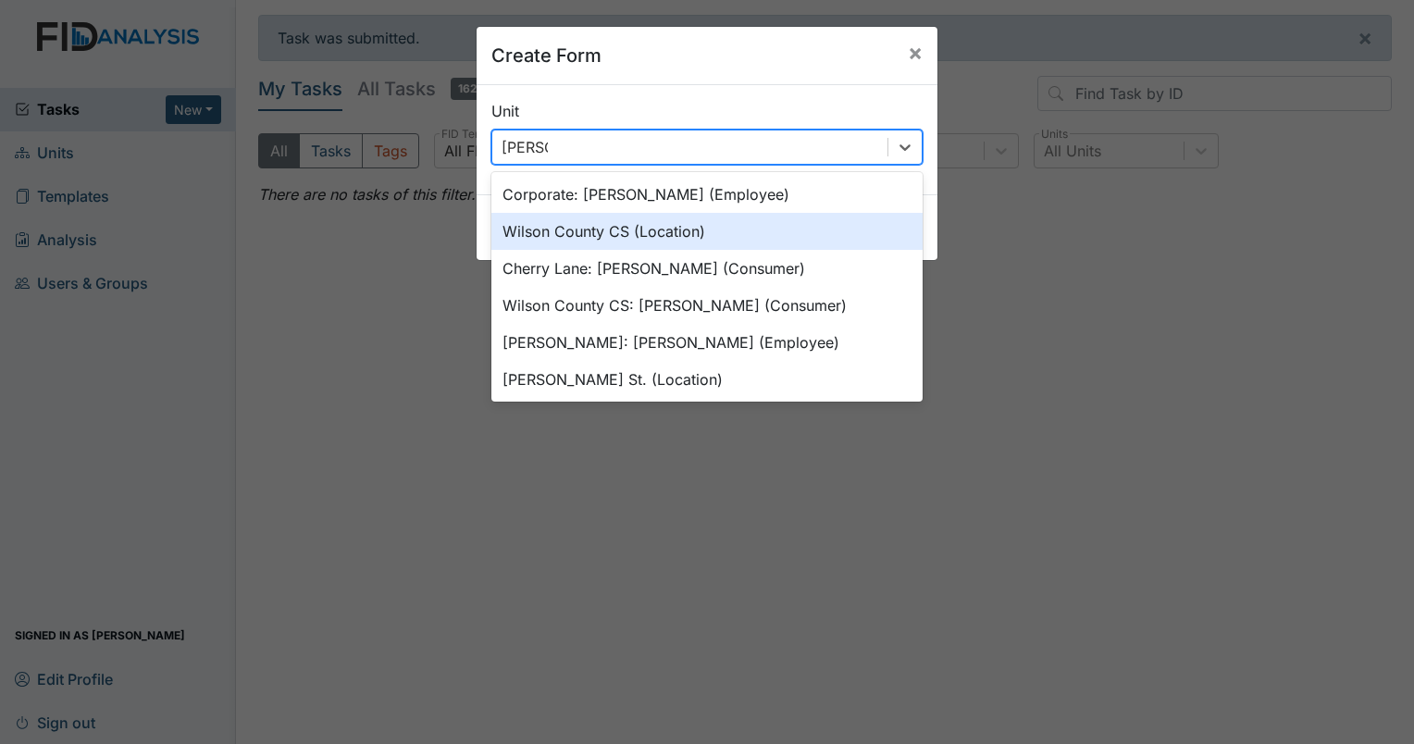
click at [799, 235] on div "Wilson County CS (Location)" at bounding box center [706, 231] width 431 height 37
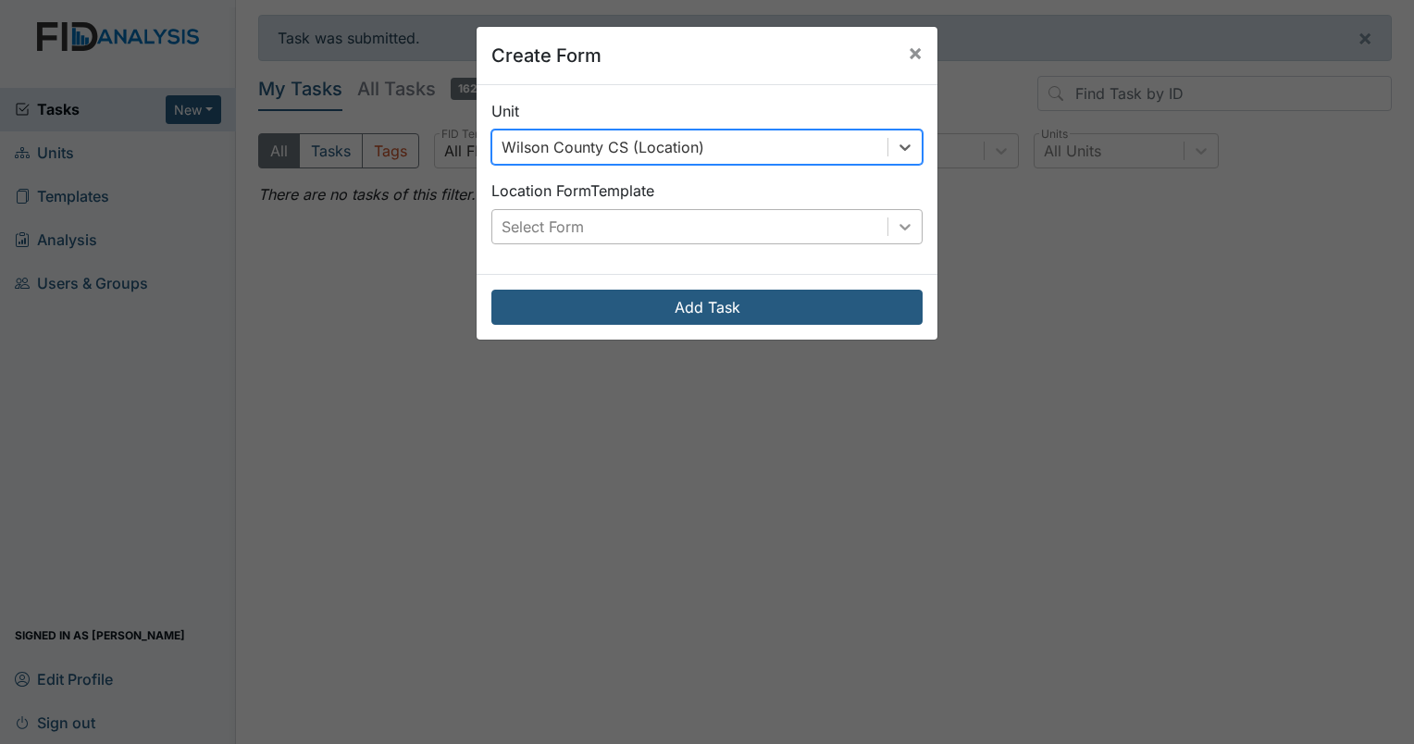
click at [896, 222] on icon at bounding box center [905, 226] width 19 height 19
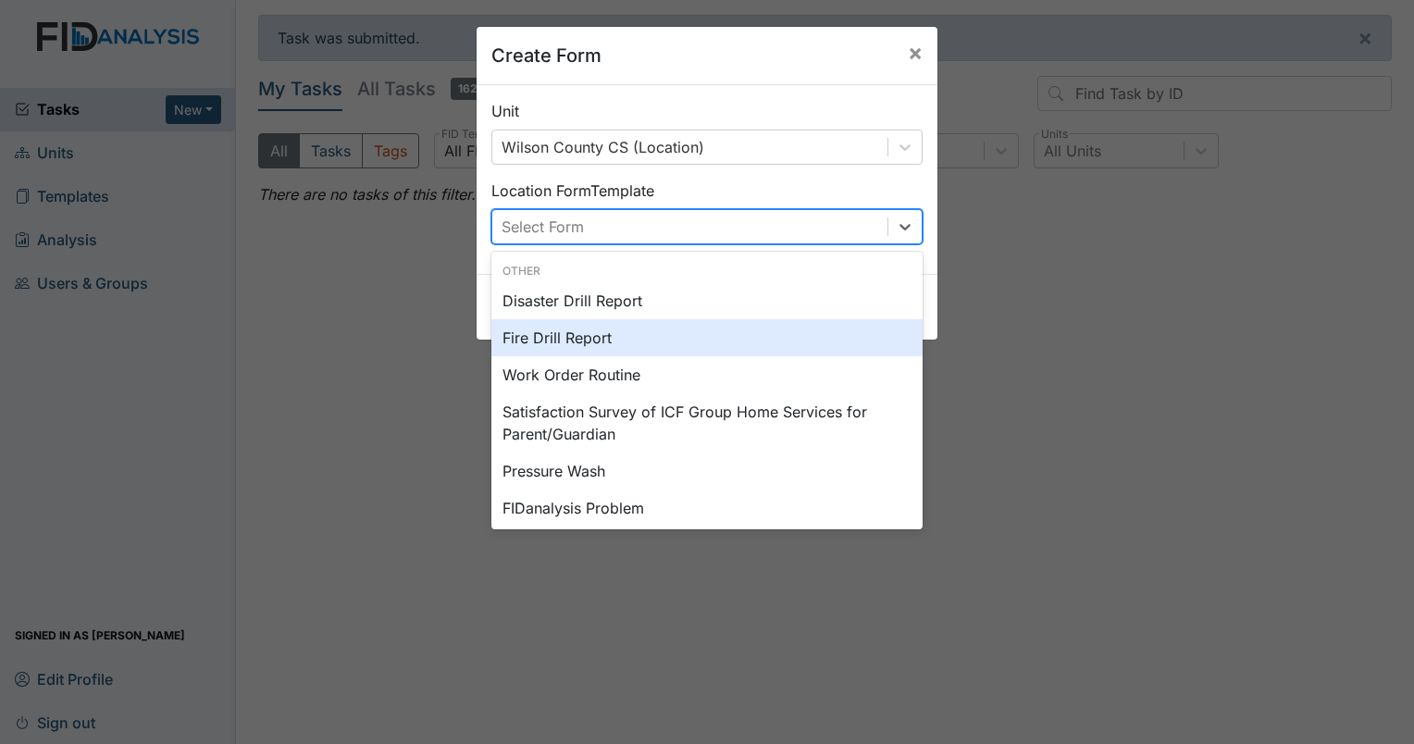
click at [676, 348] on div "Fire Drill Report" at bounding box center [706, 337] width 431 height 37
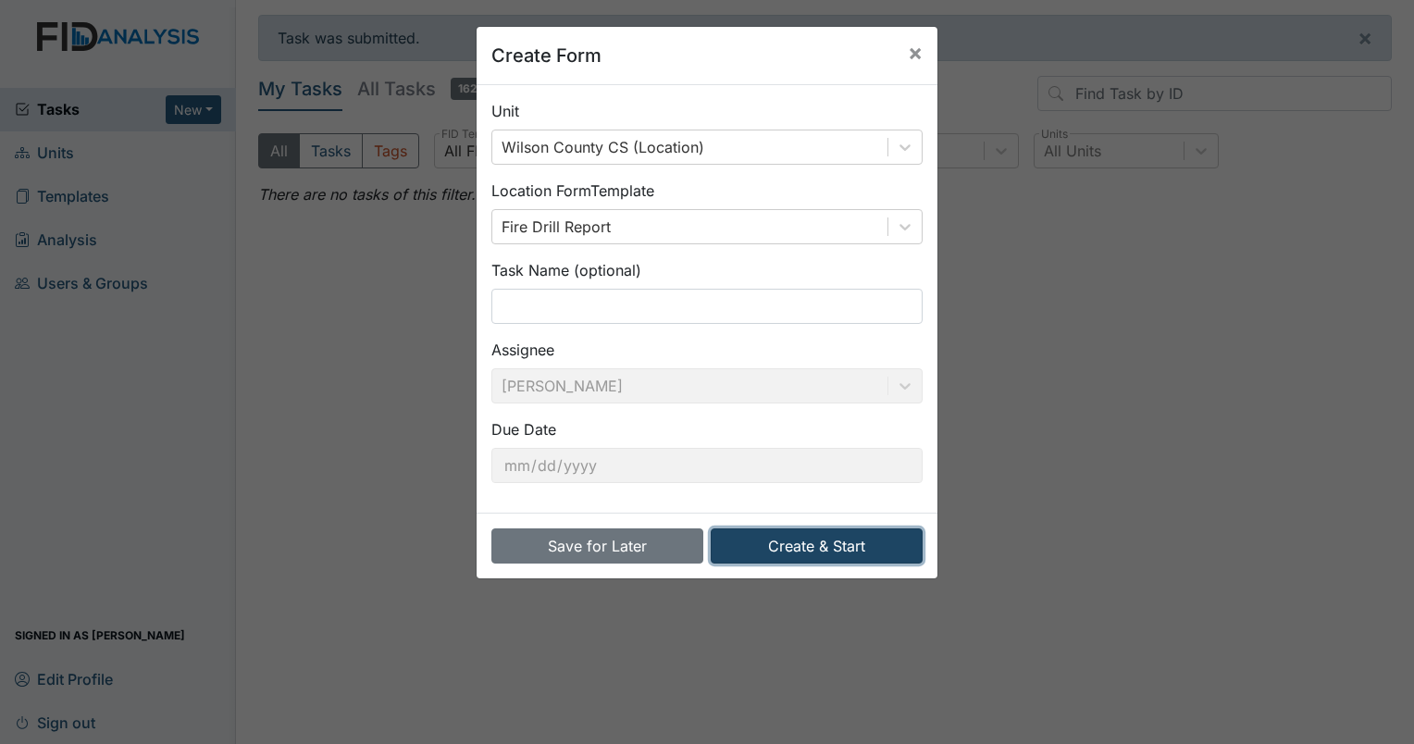
click at [810, 544] on button "Create & Start" at bounding box center [817, 545] width 212 height 35
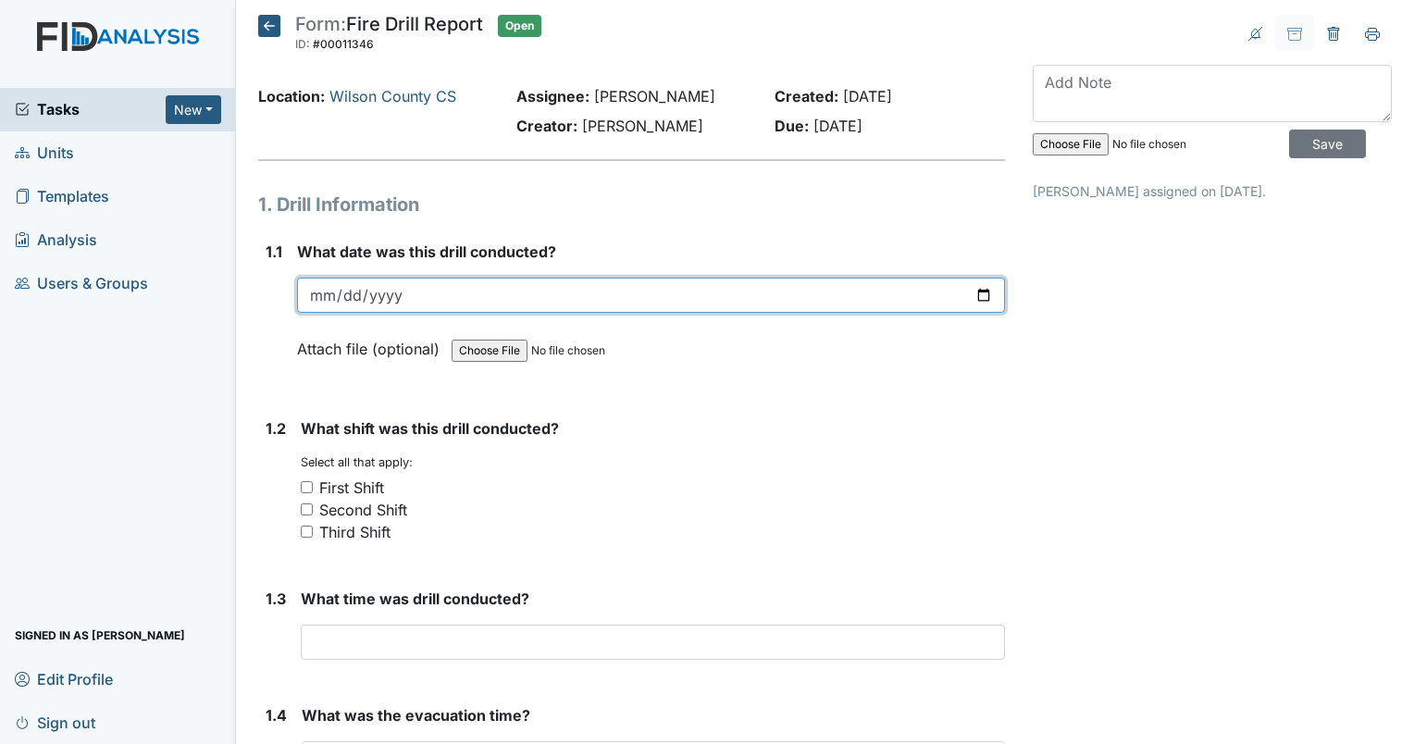
click at [321, 296] on input "date" at bounding box center [651, 295] width 708 height 35
type input "0019-09-06"
click at [979, 300] on input "date" at bounding box center [651, 295] width 708 height 35
type input "[DATE]"
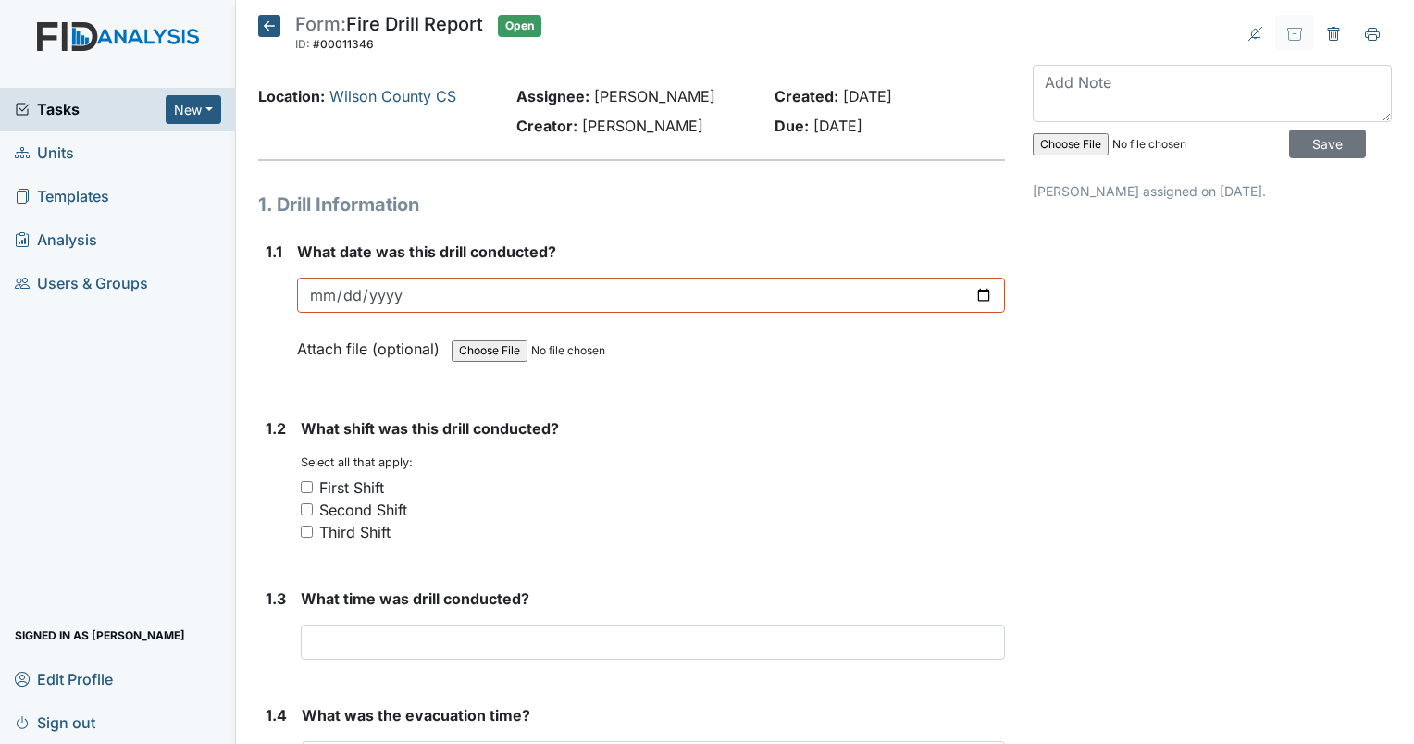
drag, startPoint x: 305, startPoint y: 480, endPoint x: 321, endPoint y: 467, distance: 20.4
click at [308, 481] on input "First Shift" at bounding box center [307, 487] width 12 height 12
checkbox input "true"
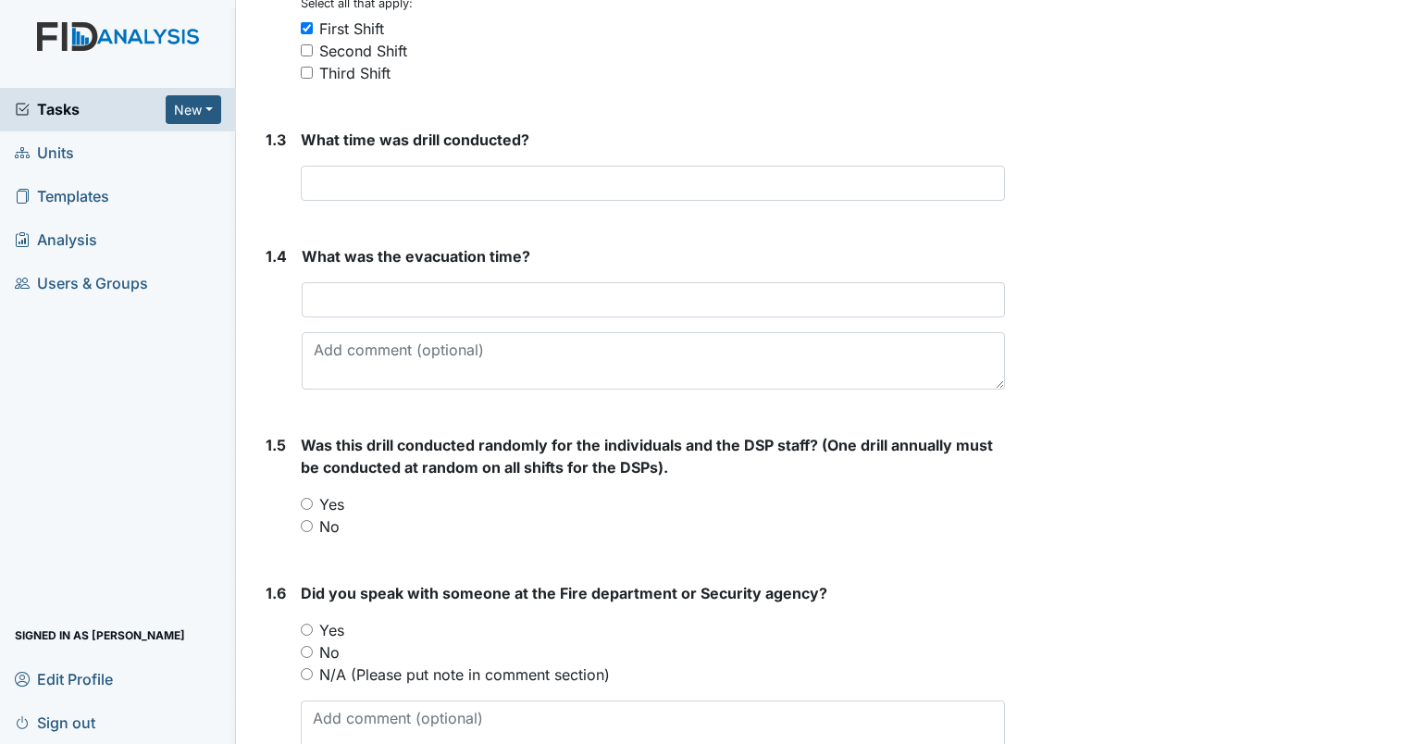
scroll to position [370, 0]
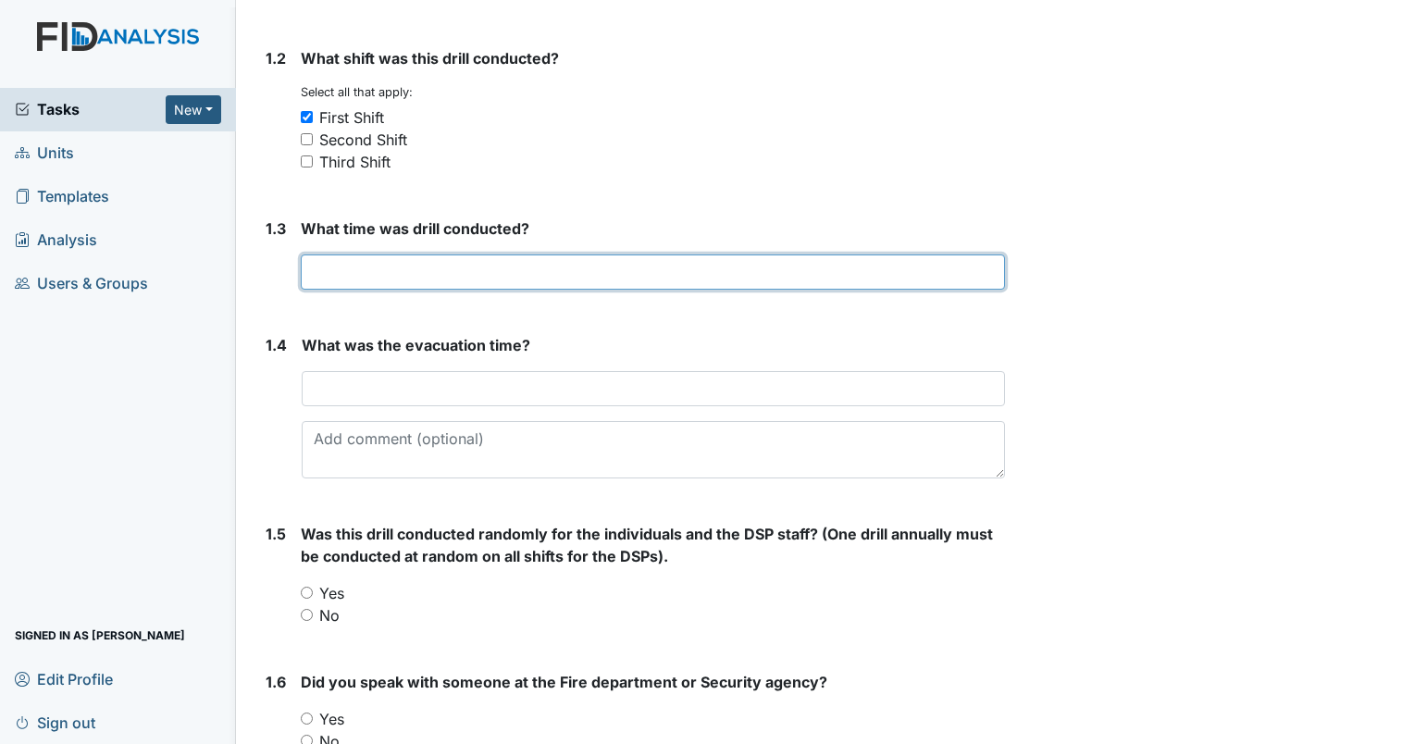
click at [356, 271] on input "text" at bounding box center [653, 271] width 704 height 35
type input "[PERSON_NAME]"
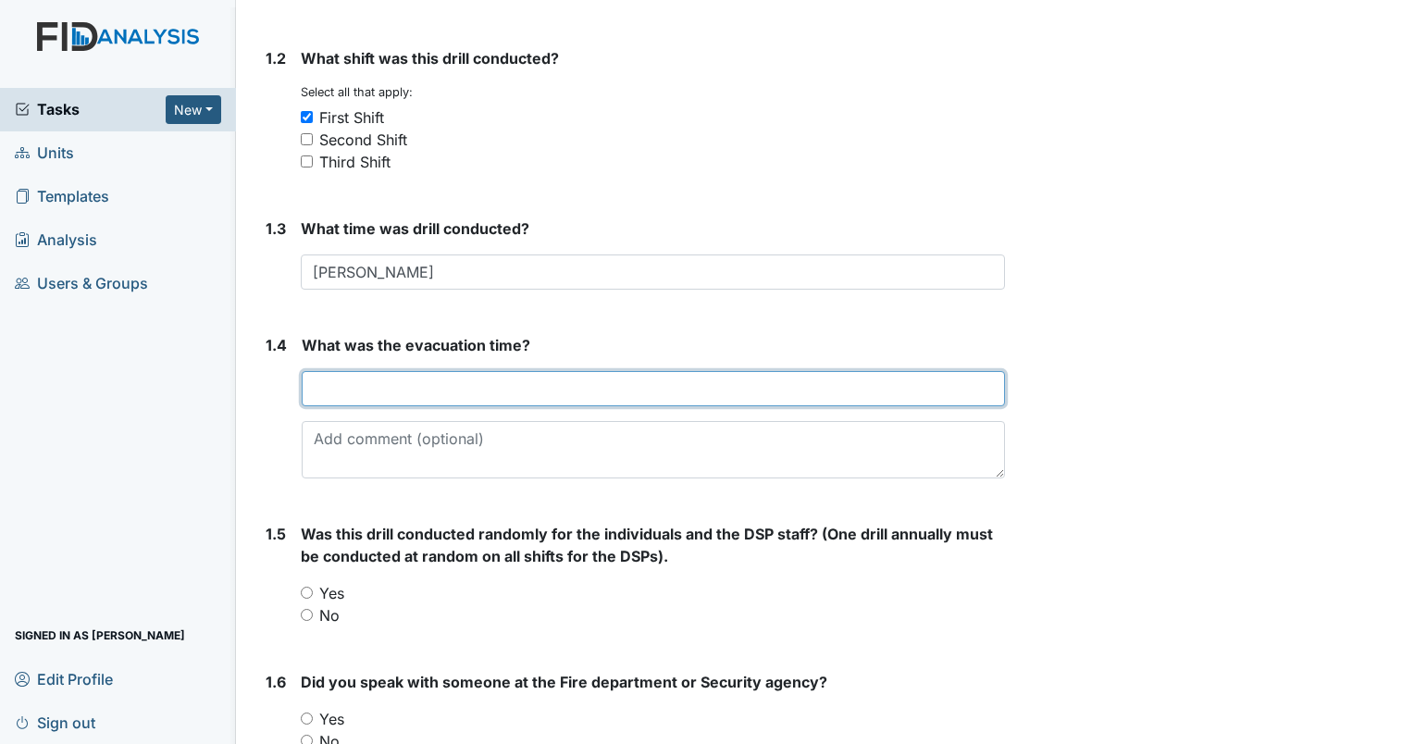
click at [429, 390] on input "text" at bounding box center [653, 388] width 703 height 35
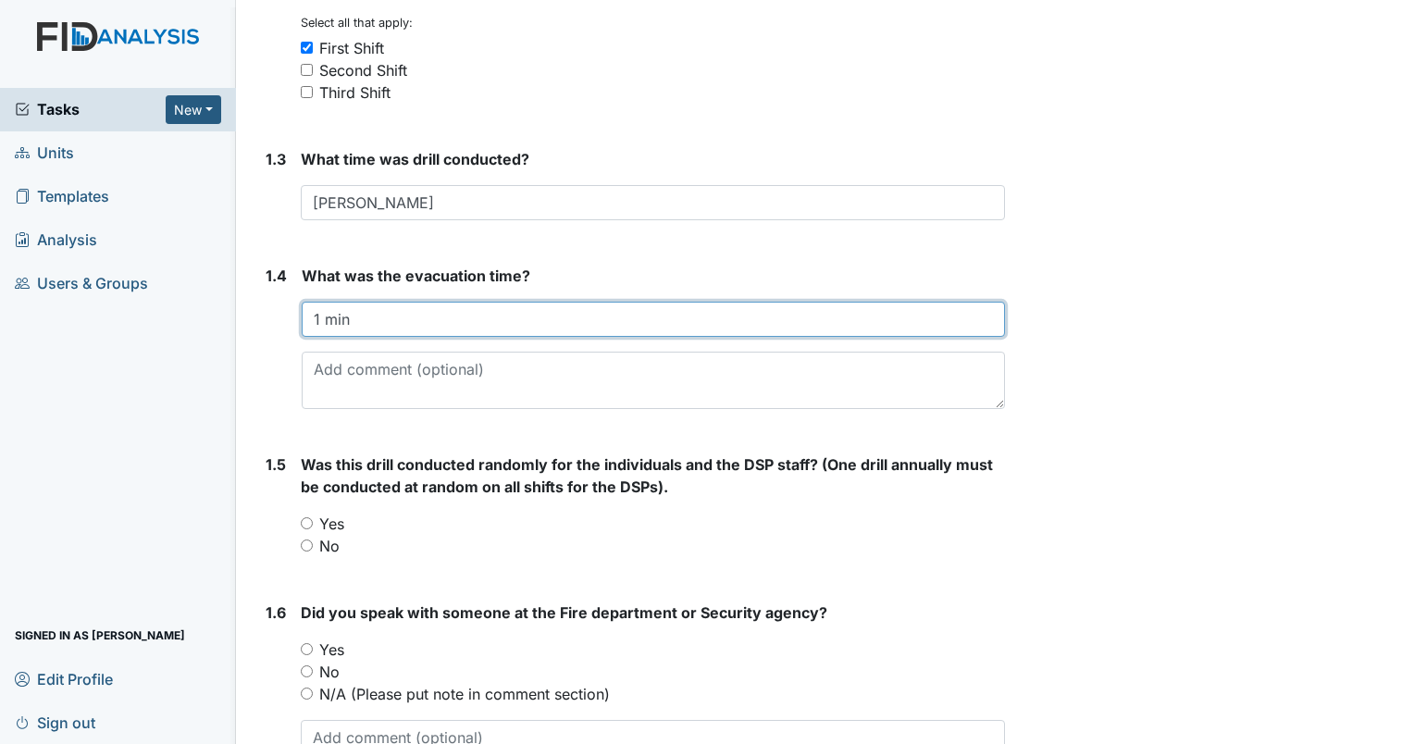
scroll to position [648, 0]
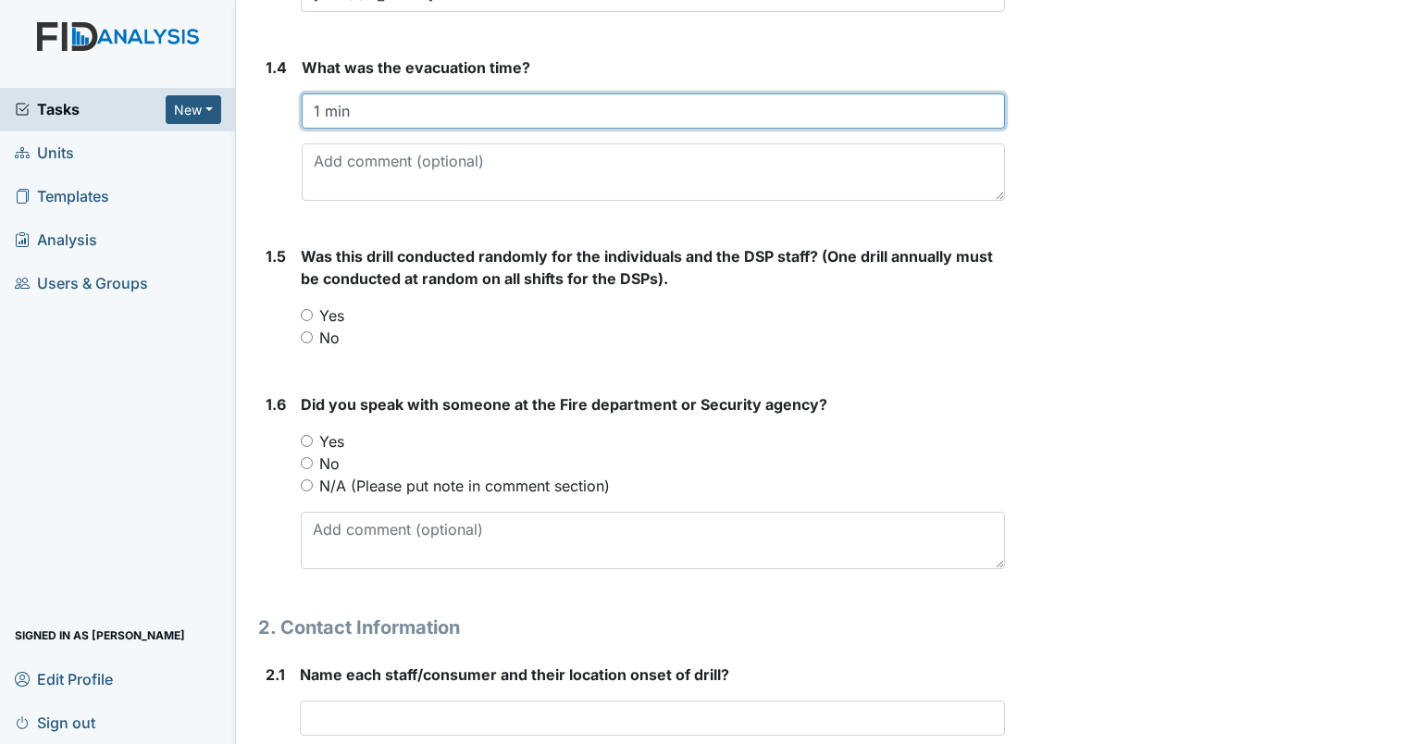
type input "1 min"
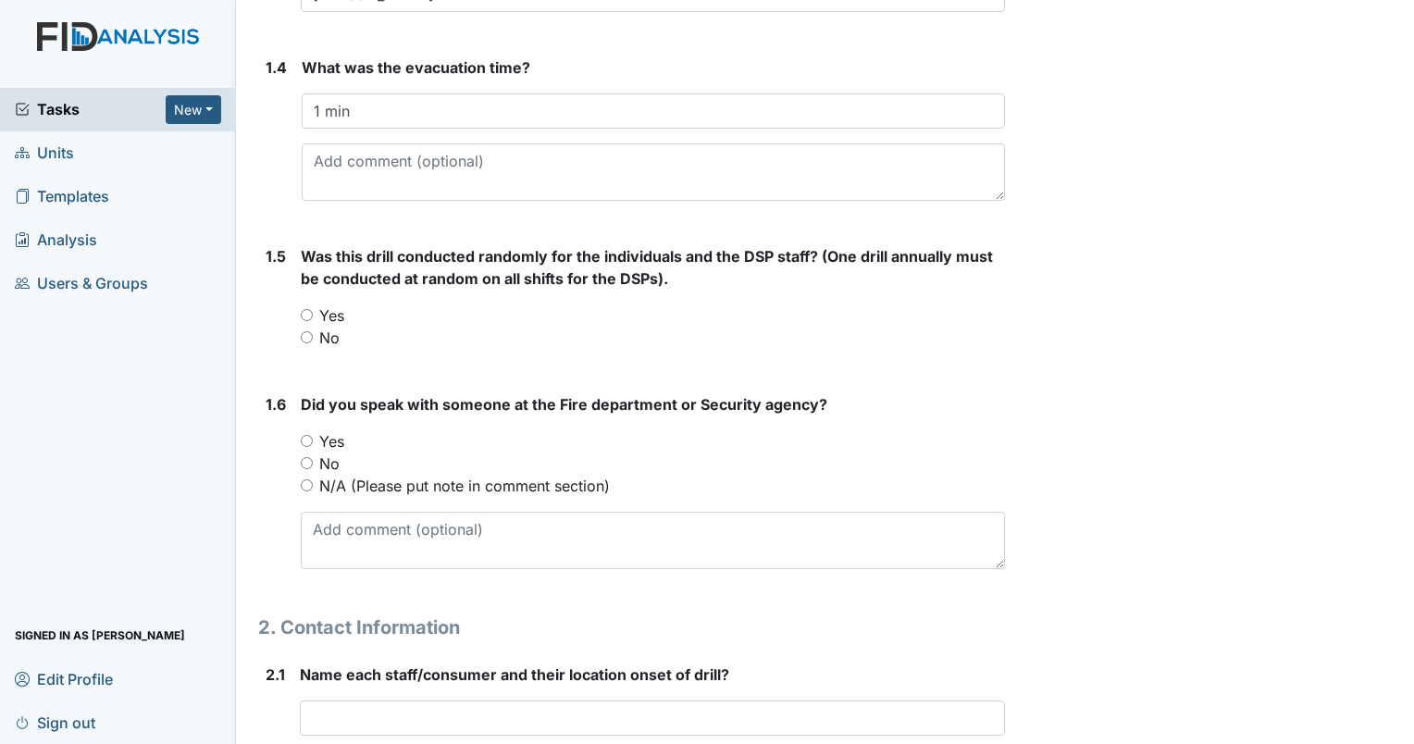
click at [307, 313] on input "Yes" at bounding box center [307, 315] width 12 height 12
radio input "true"
click at [307, 441] on input "Yes" at bounding box center [307, 441] width 12 height 12
radio input "true"
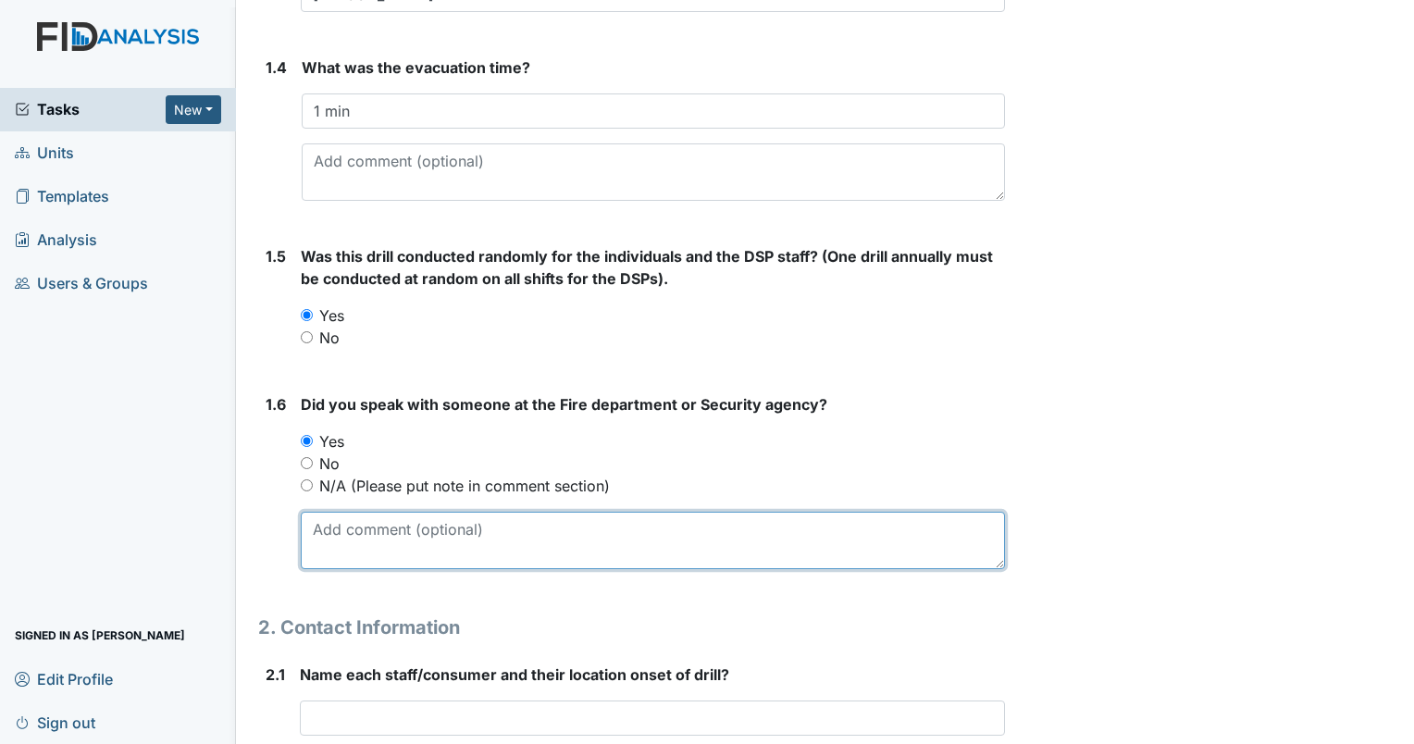
click at [366, 533] on textarea at bounding box center [653, 540] width 704 height 57
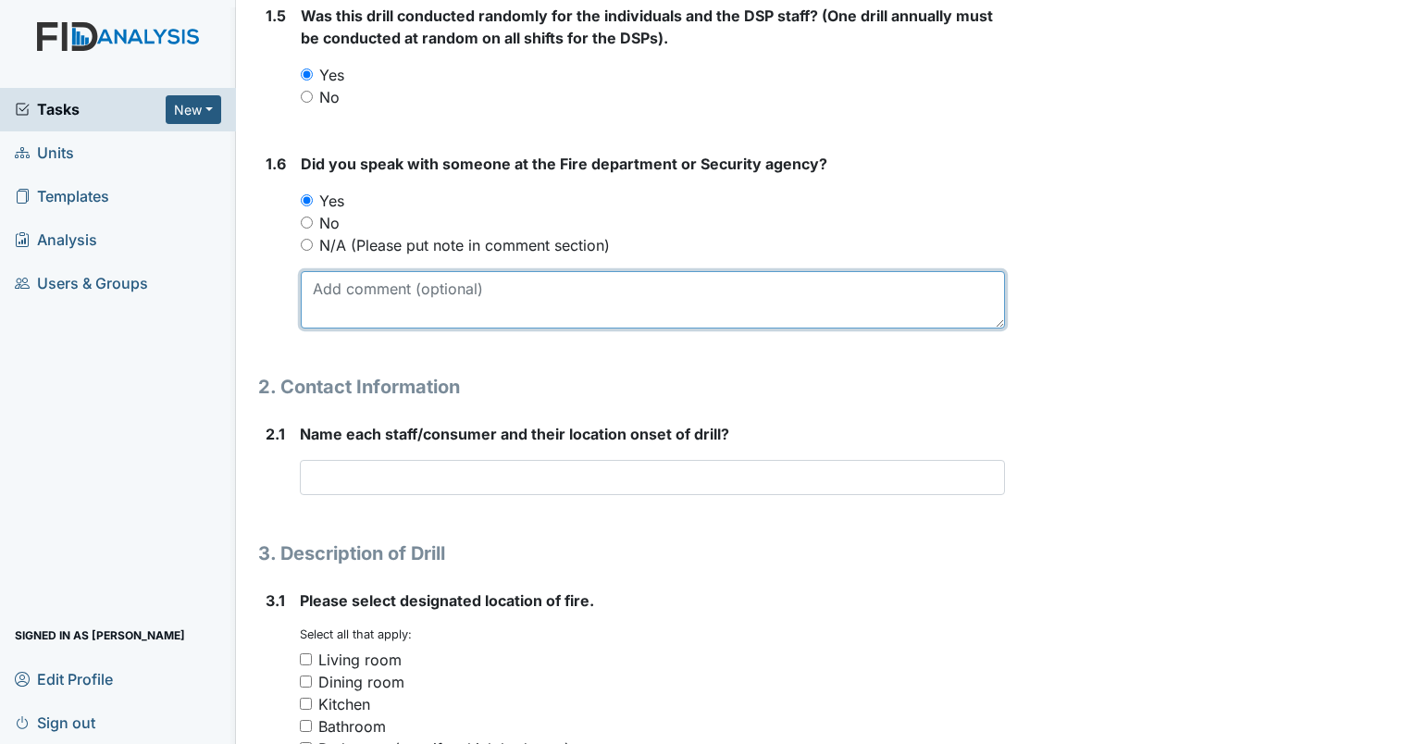
scroll to position [925, 0]
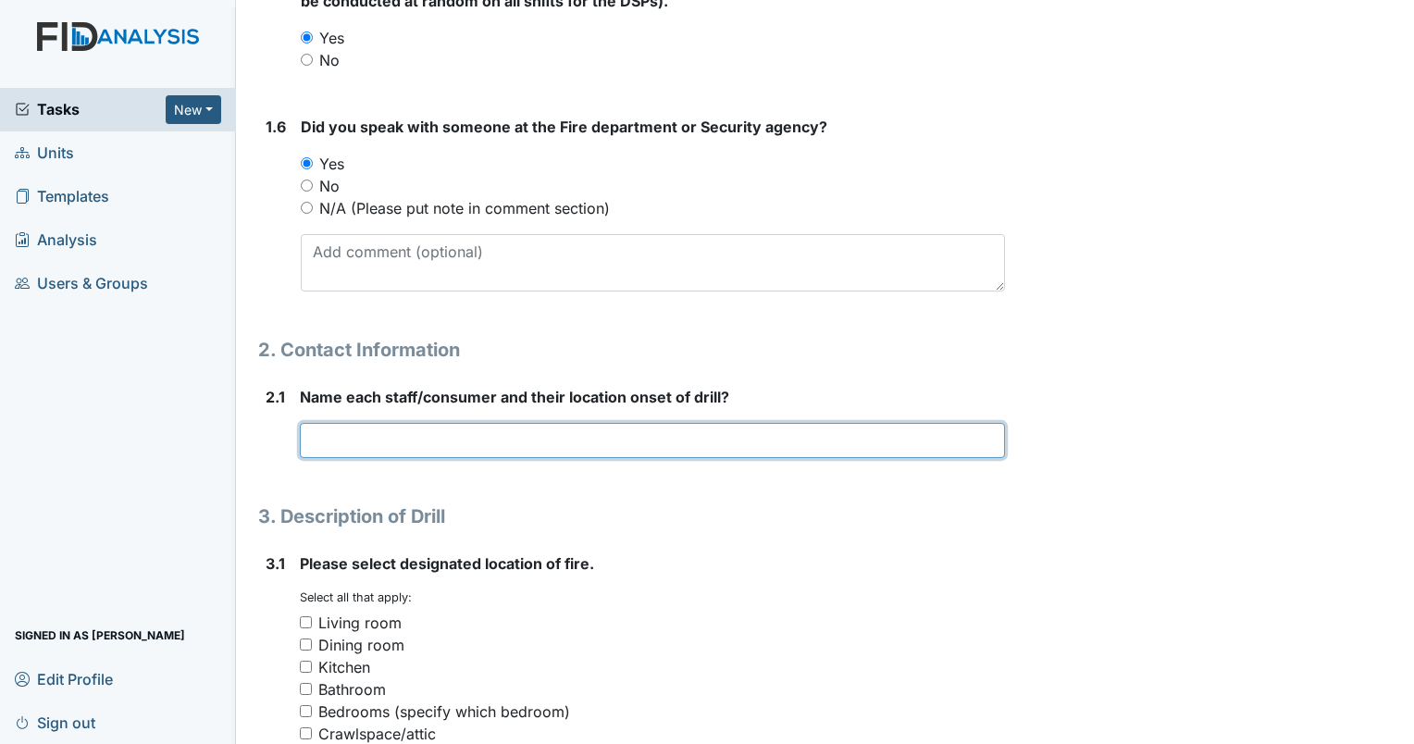
drag, startPoint x: 345, startPoint y: 443, endPoint x: 328, endPoint y: 454, distance: 20.8
click at [345, 443] on input "text" at bounding box center [652, 440] width 705 height 35
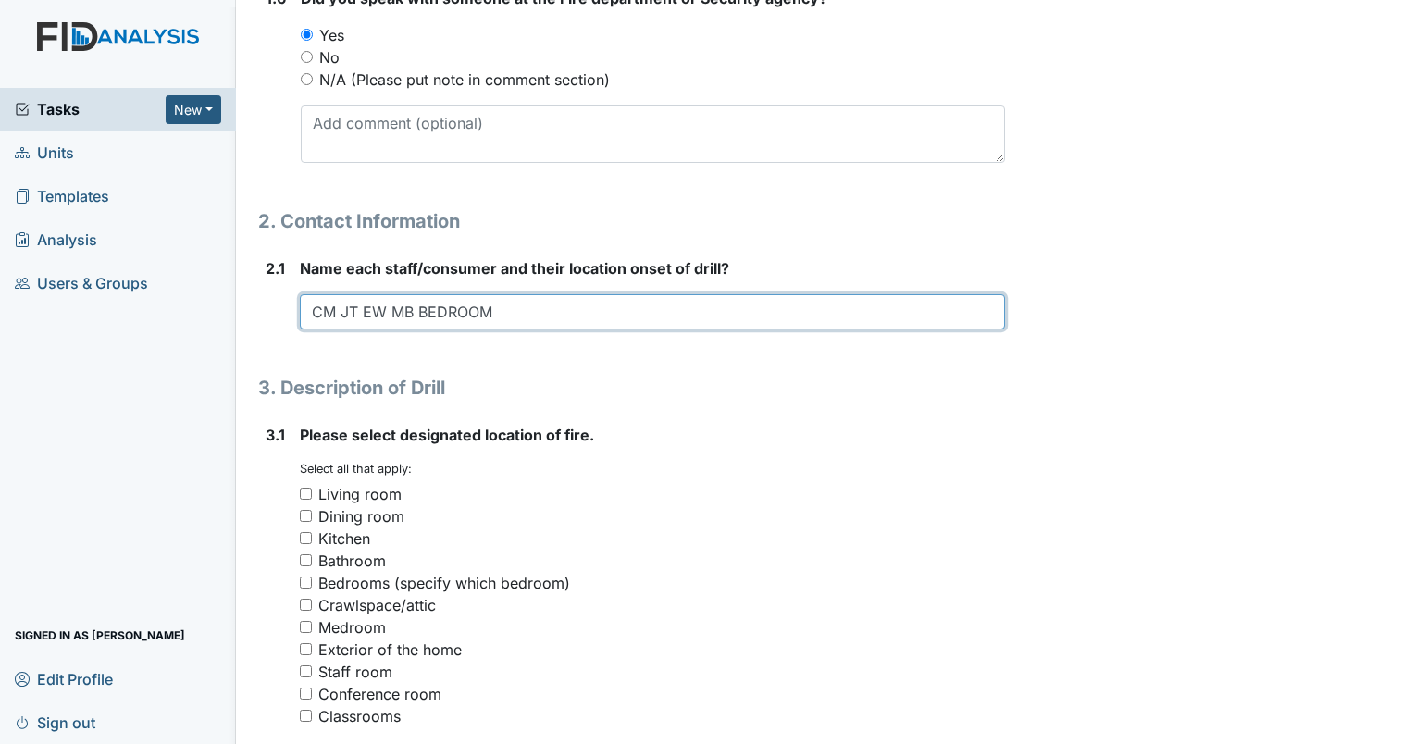
scroll to position [1295, 0]
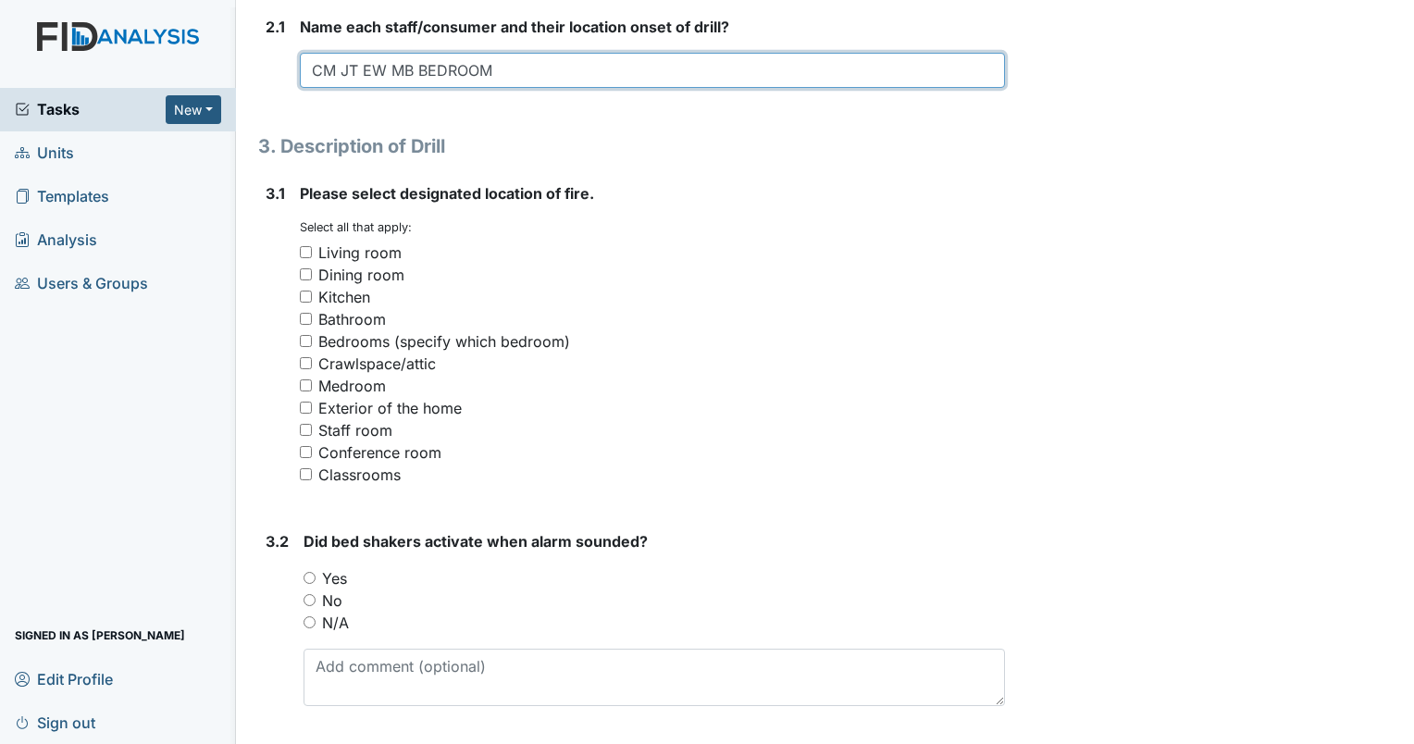
type input "CM JT EW MB BEDROOM"
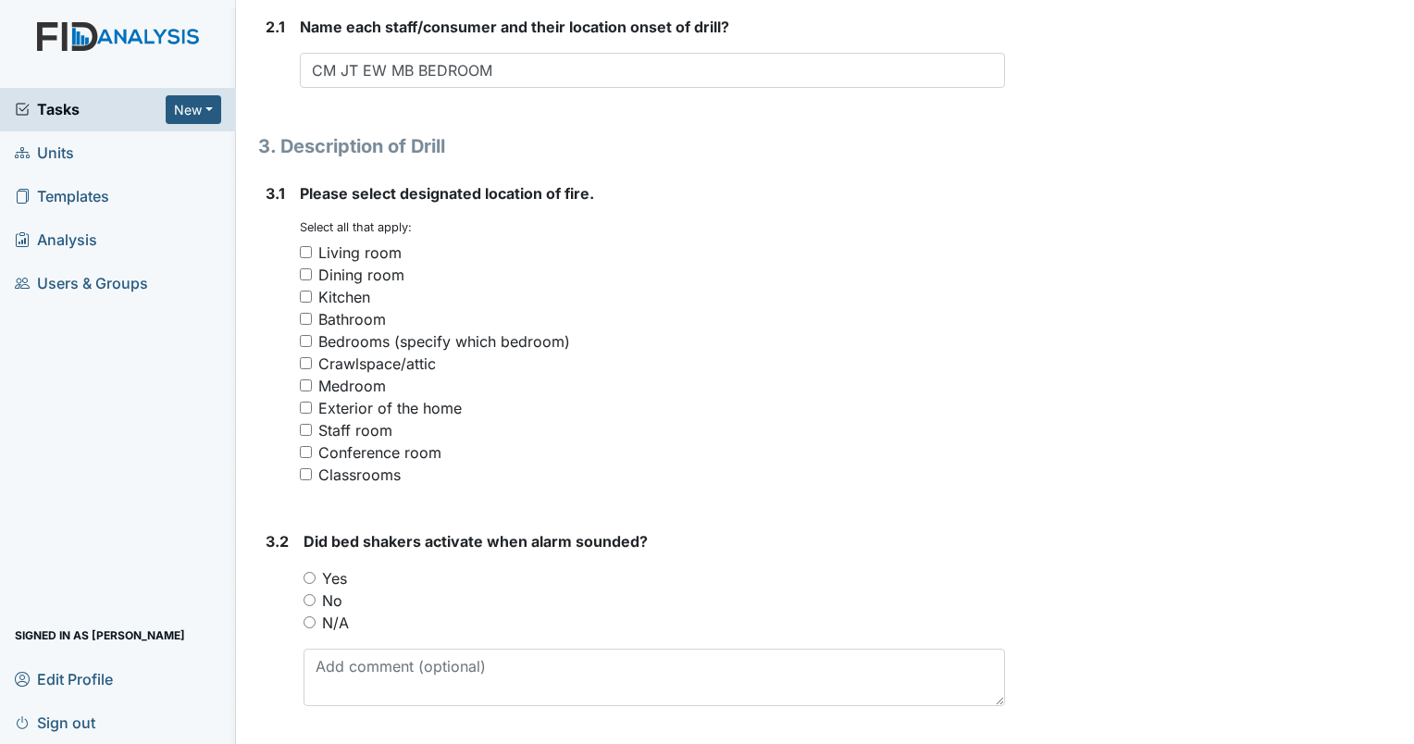
click at [303, 339] on input "Bedrooms (specify which bedroom)" at bounding box center [306, 341] width 12 height 12
checkbox input "true"
click at [304, 599] on input "No" at bounding box center [310, 600] width 12 height 12
radio input "true"
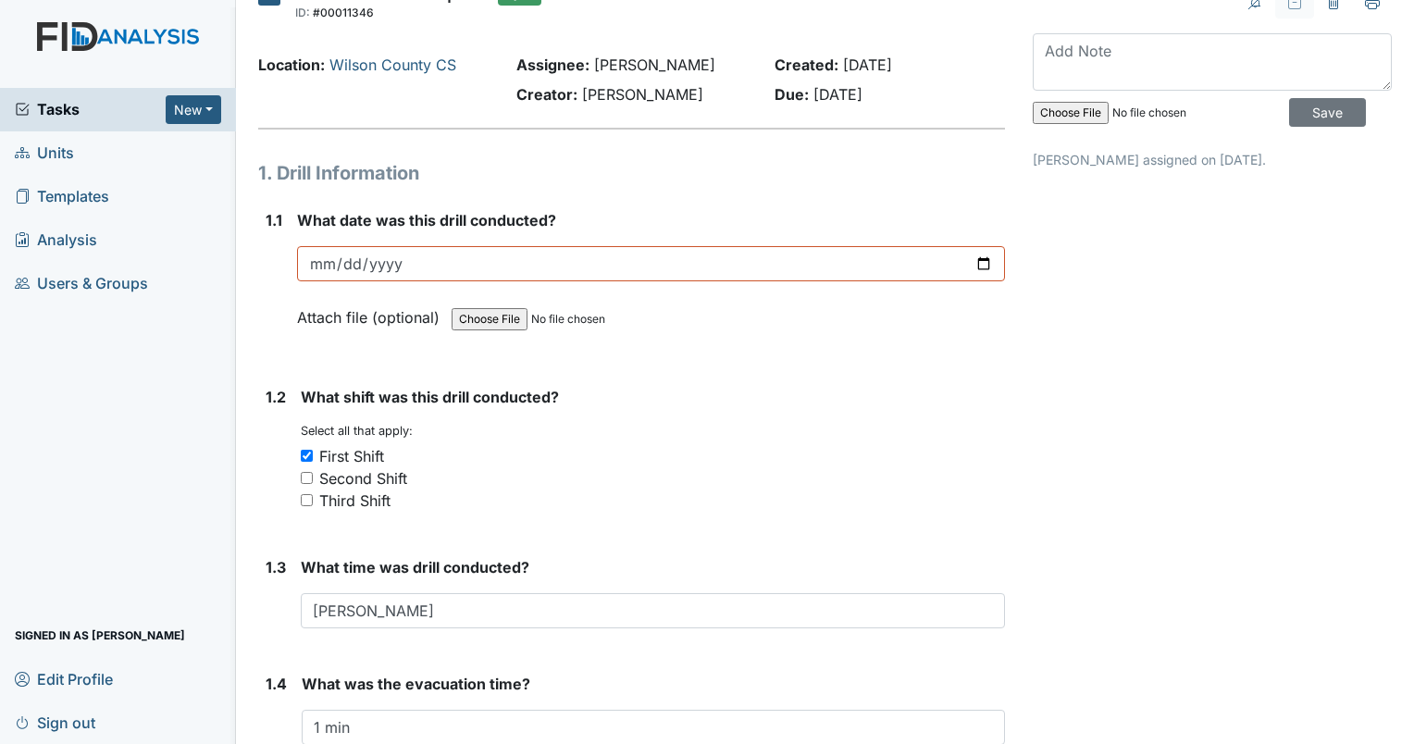
scroll to position [0, 0]
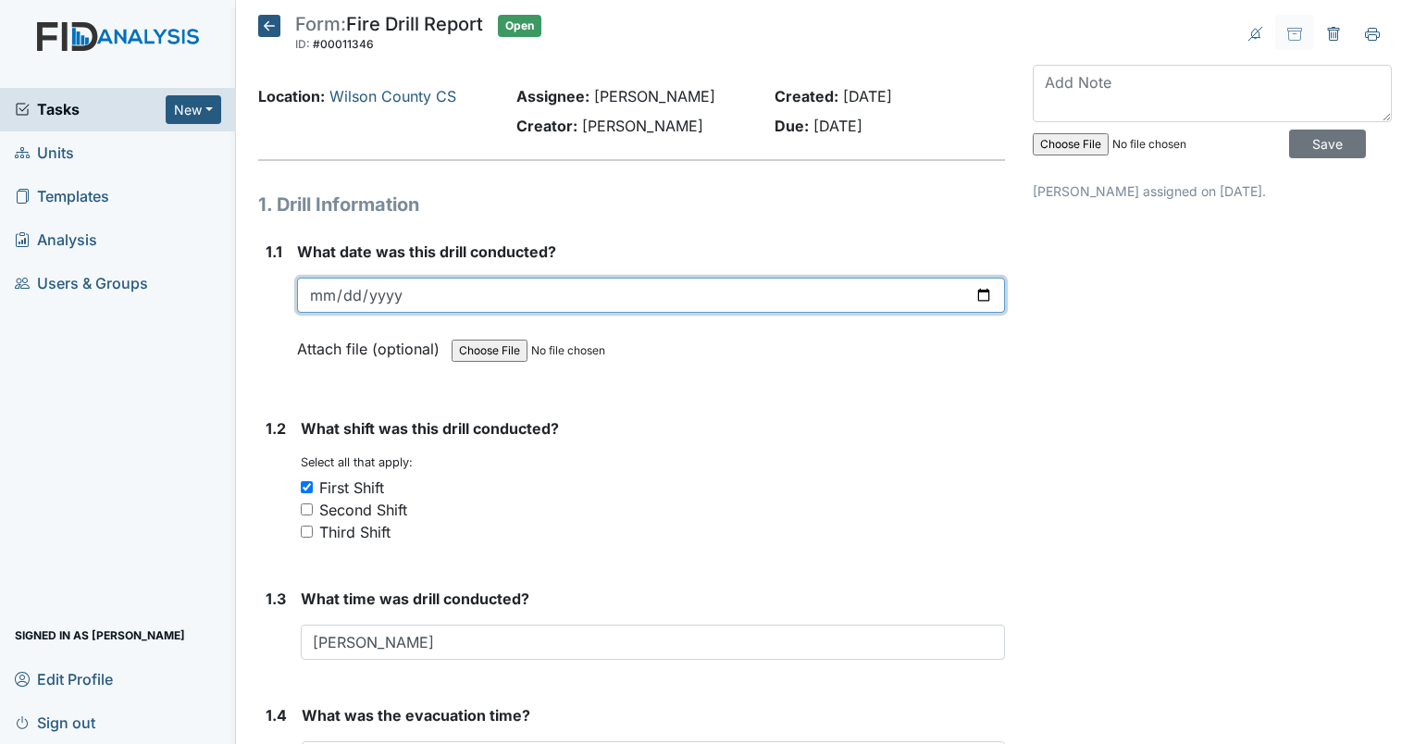
click at [913, 296] on input "2025-09-06" at bounding box center [651, 295] width 708 height 35
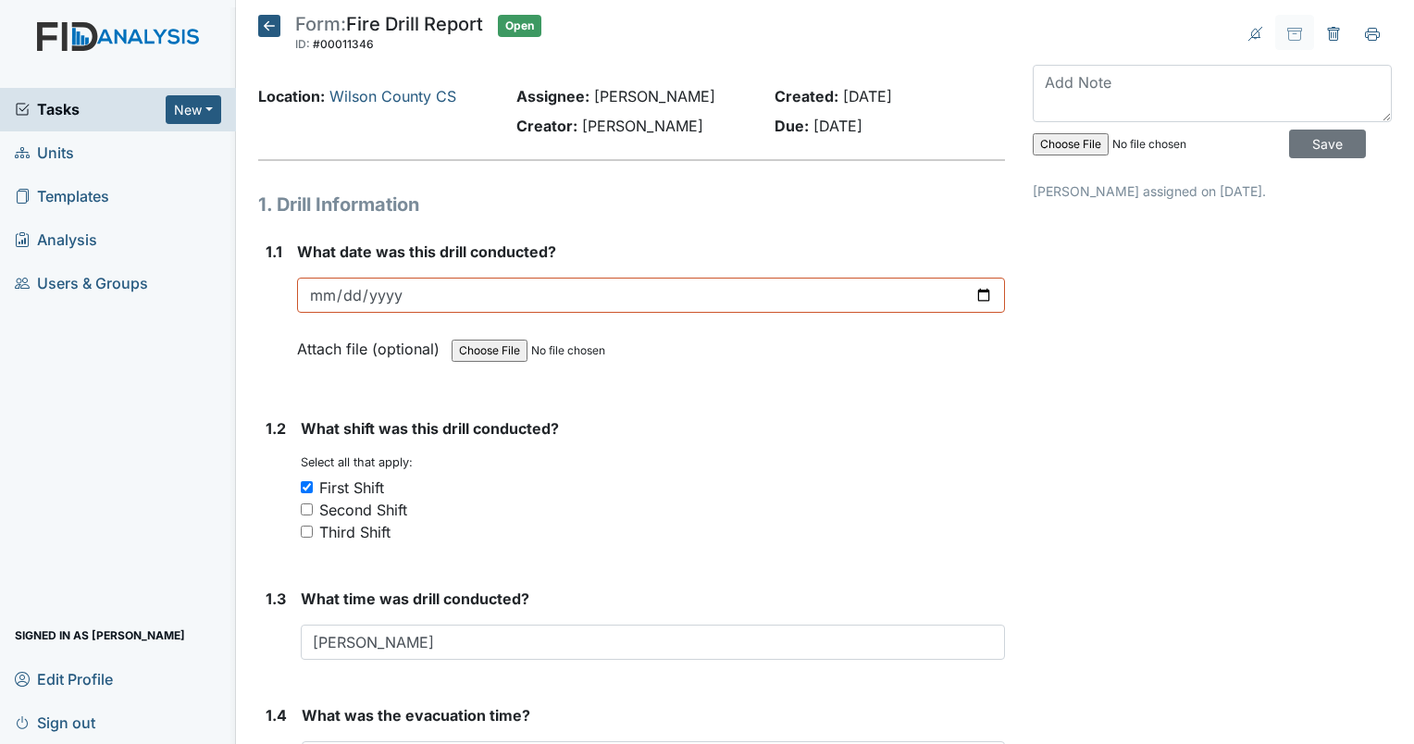
click at [944, 428] on strong "What shift was this drill conducted?" at bounding box center [653, 428] width 704 height 22
click at [622, 468] on div "You must select one or more of the below options. Select all that apply: First …" at bounding box center [653, 498] width 704 height 89
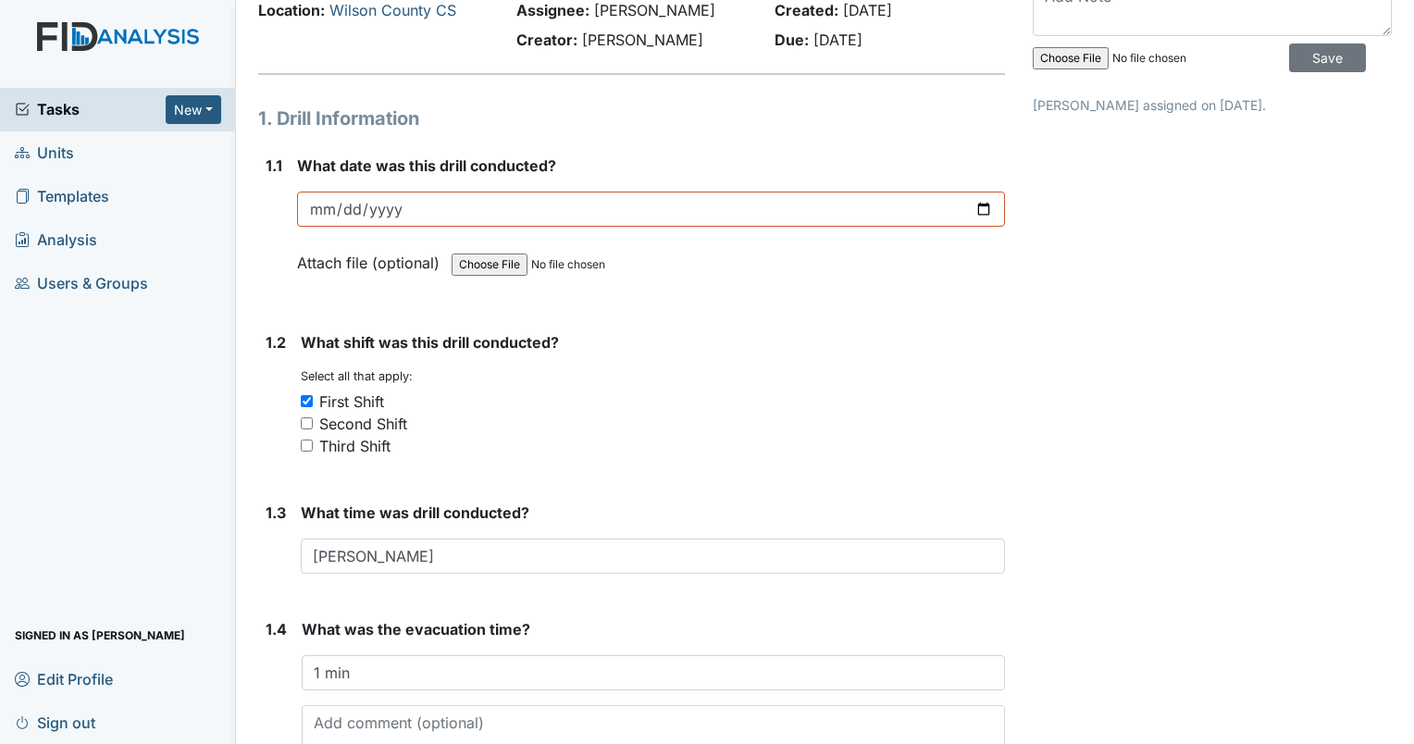
scroll to position [370, 0]
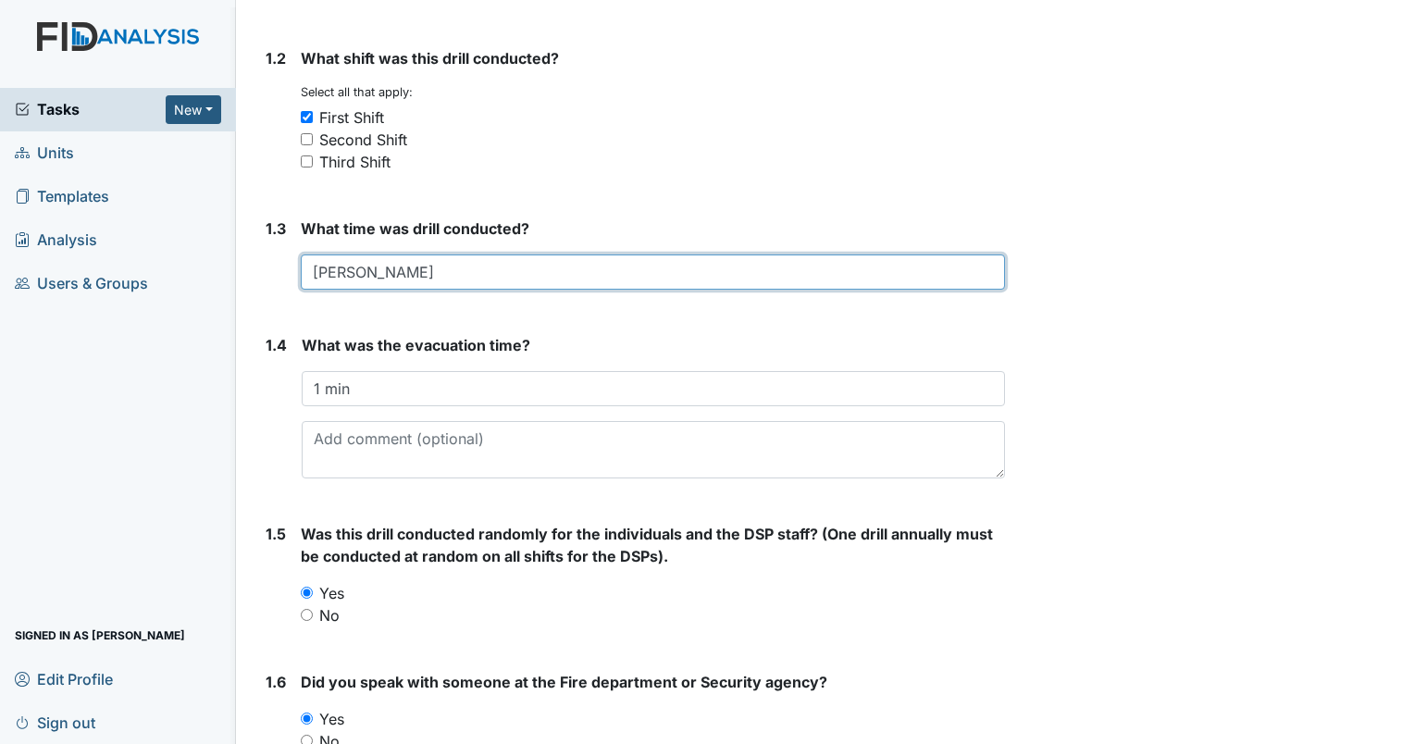
drag, startPoint x: 456, startPoint y: 281, endPoint x: 249, endPoint y: 329, distance: 212.8
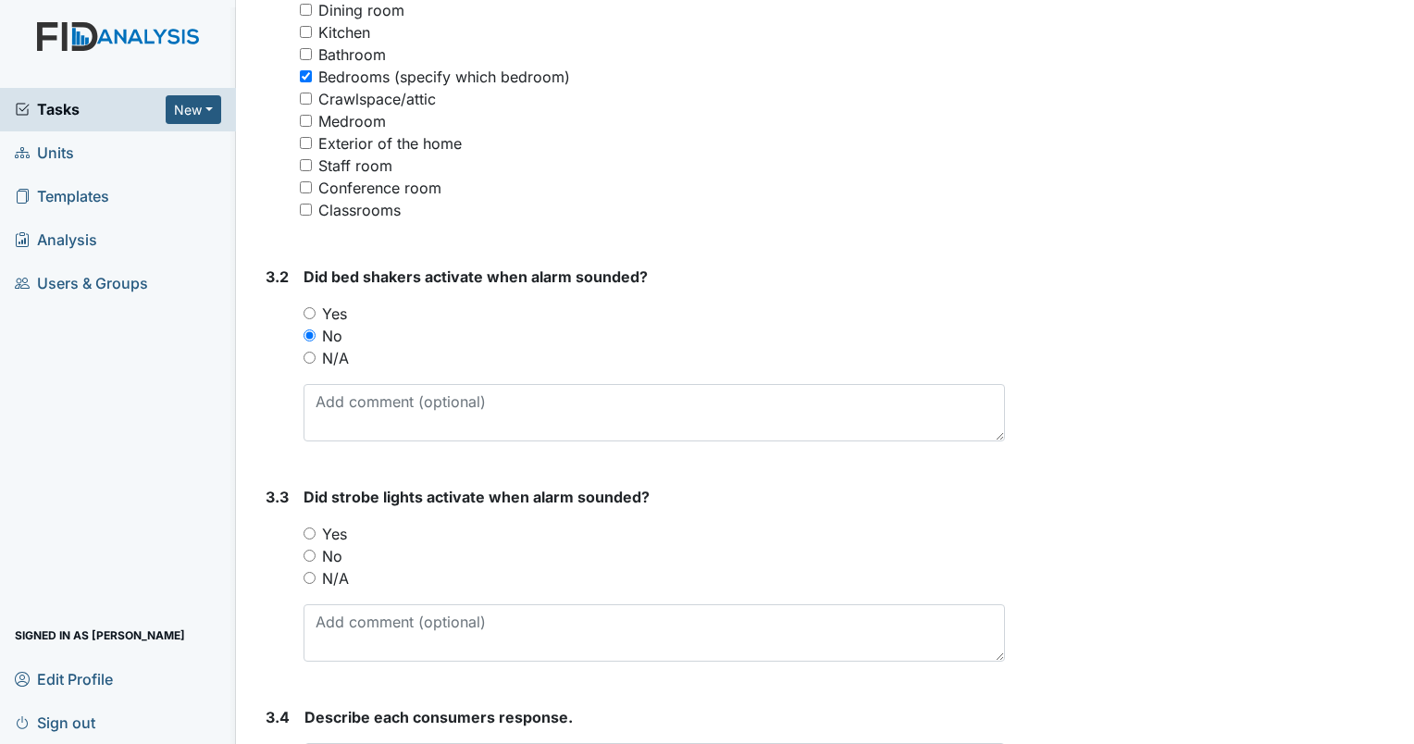
scroll to position [1573, 0]
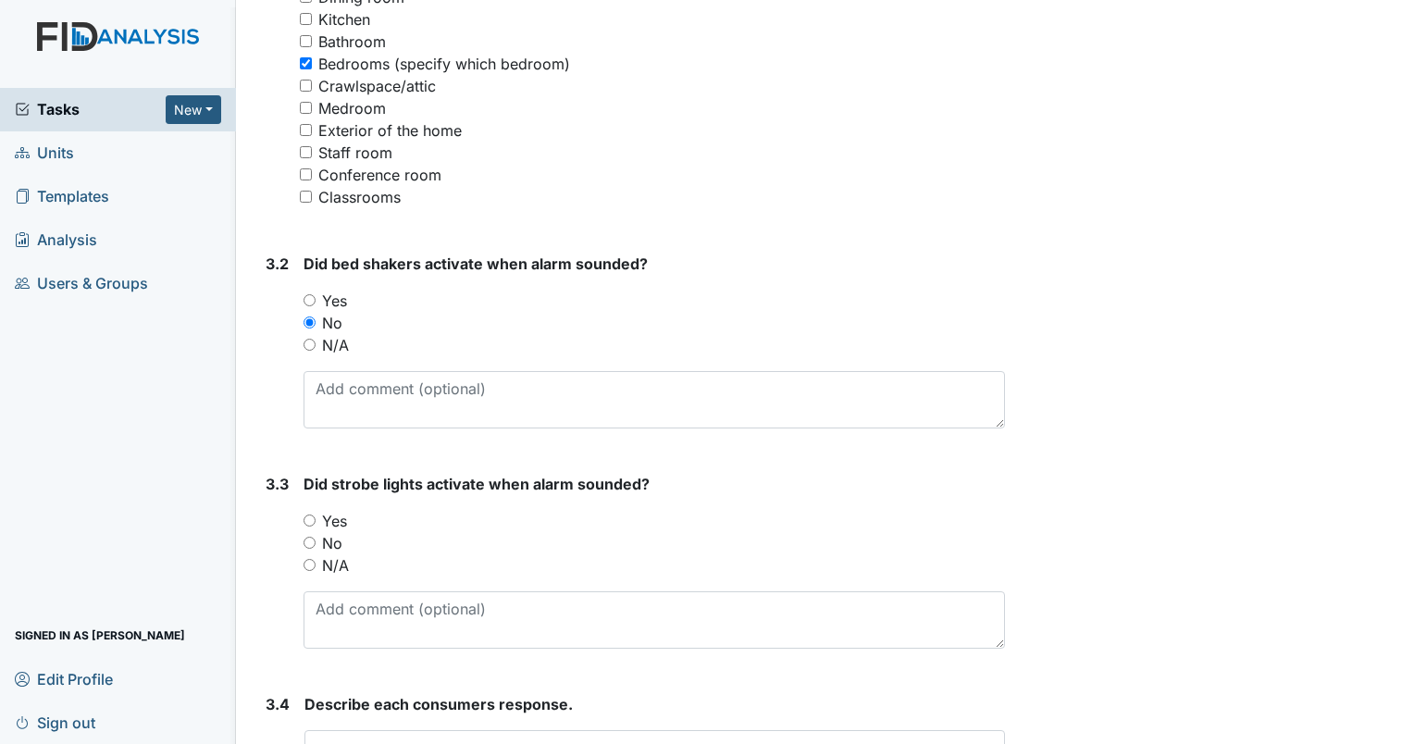
type input "10:00 AM"
click at [309, 542] on input "No" at bounding box center [310, 543] width 12 height 12
radio input "true"
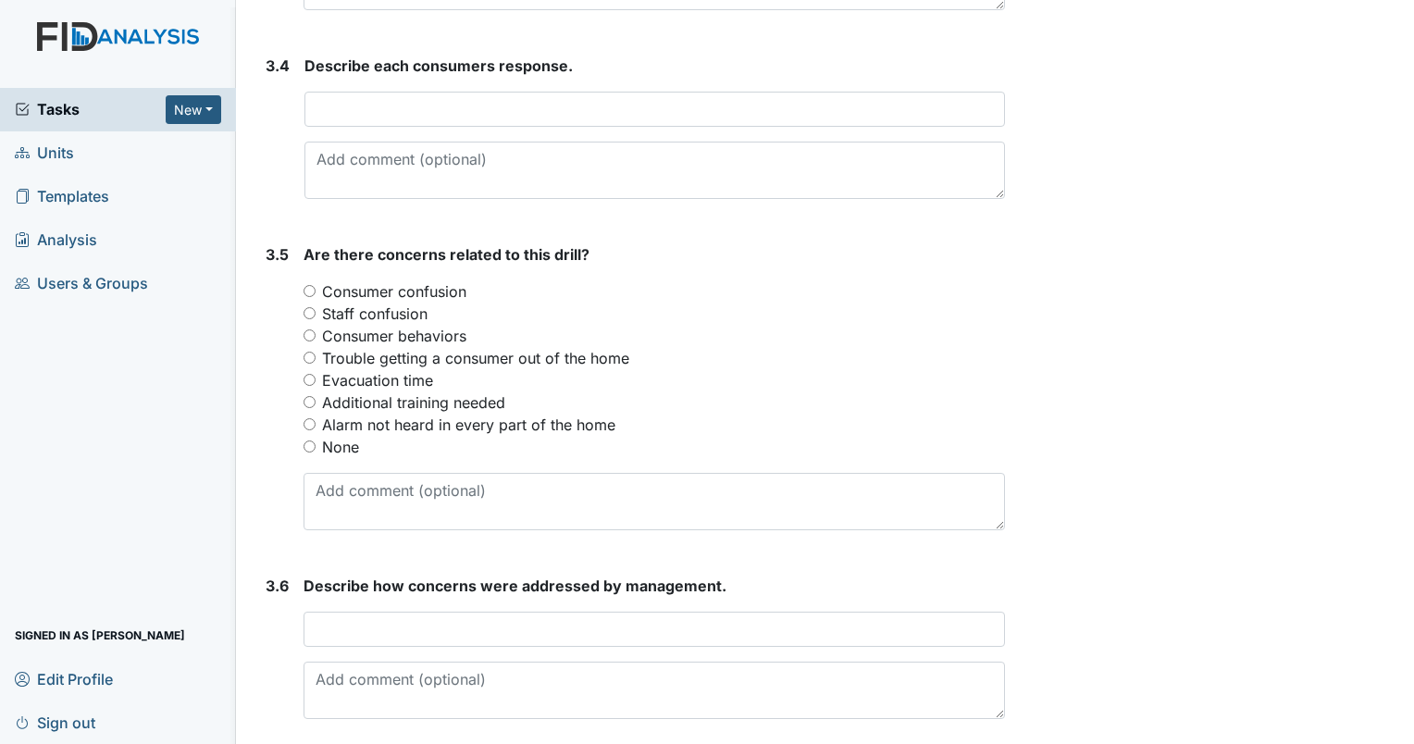
scroll to position [2221, 0]
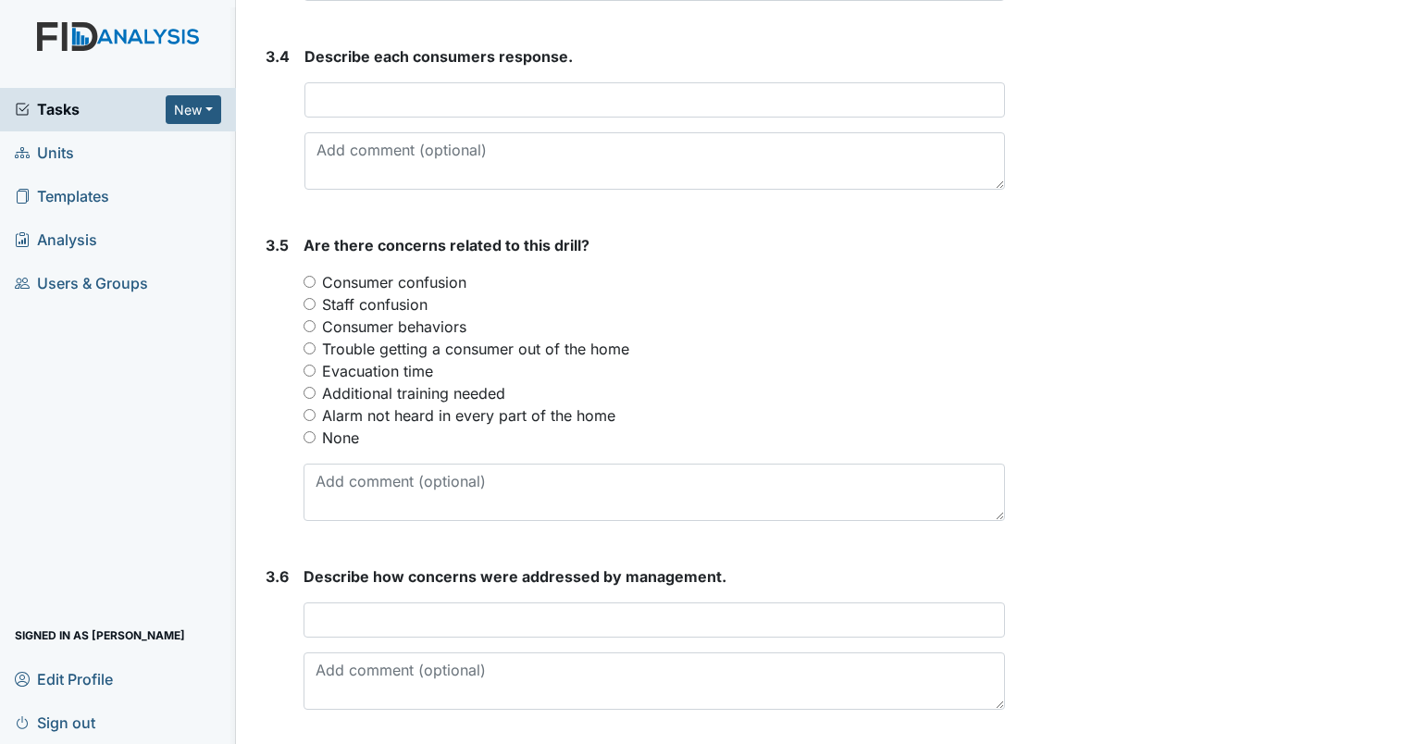
drag, startPoint x: 307, startPoint y: 429, endPoint x: 594, endPoint y: 368, distance: 293.3
click at [307, 431] on input "None" at bounding box center [310, 437] width 12 height 12
radio input "true"
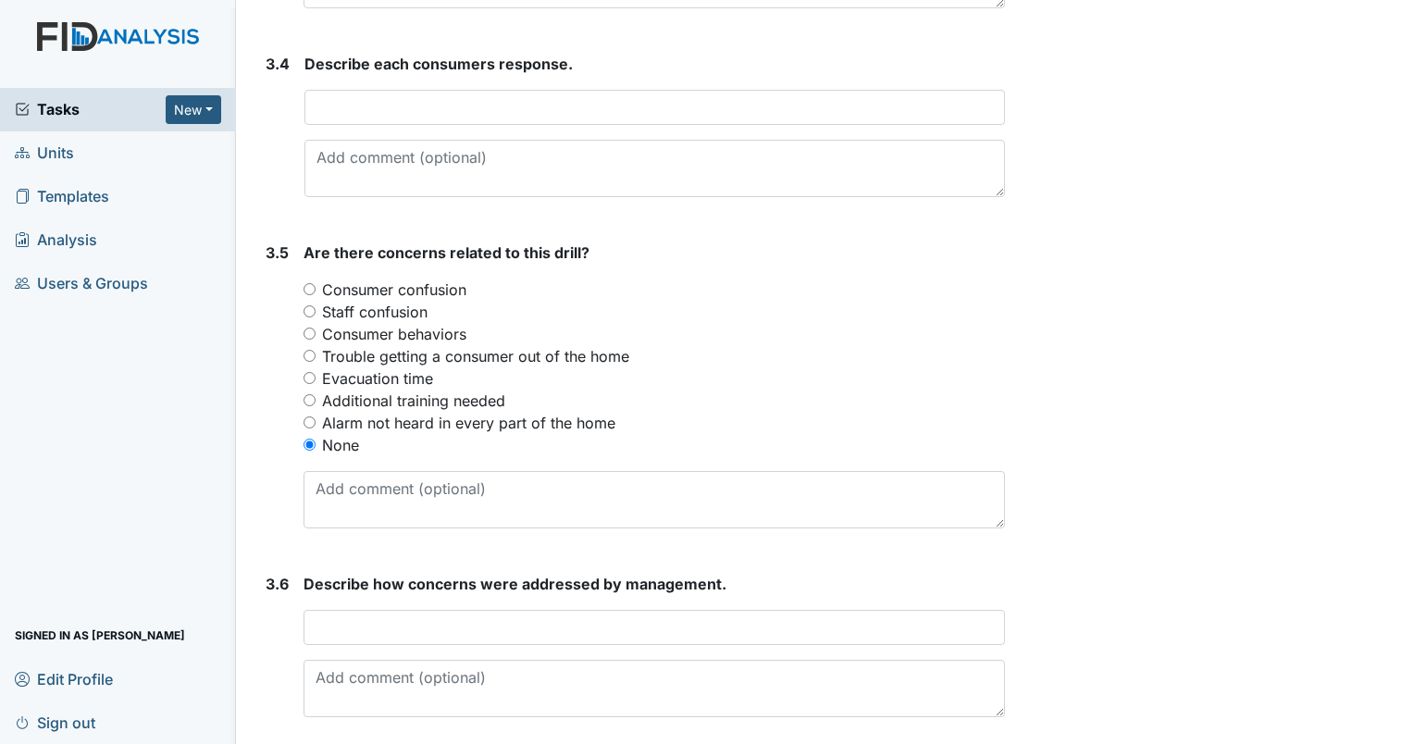
scroll to position [2276, 0]
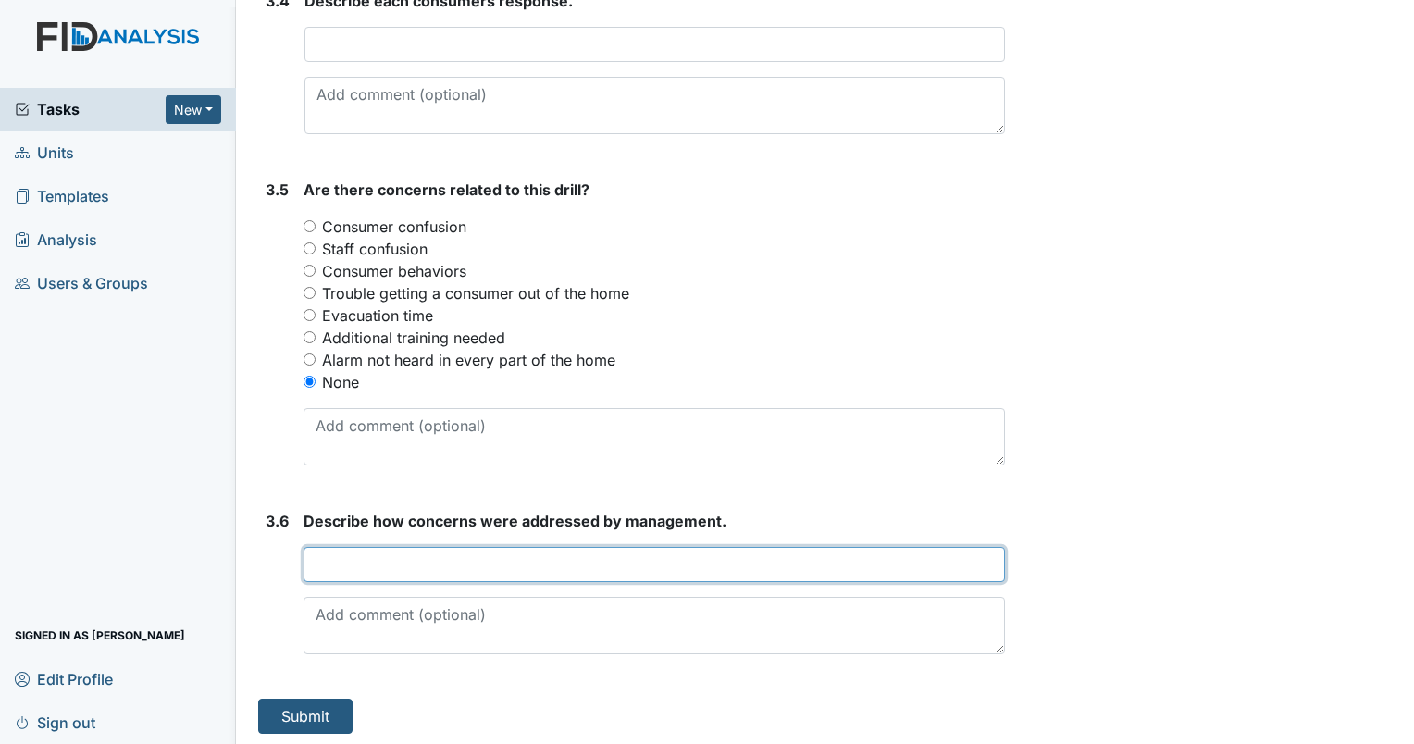
drag, startPoint x: 337, startPoint y: 562, endPoint x: 388, endPoint y: 536, distance: 57.1
click at [347, 549] on input "text" at bounding box center [654, 564] width 701 height 35
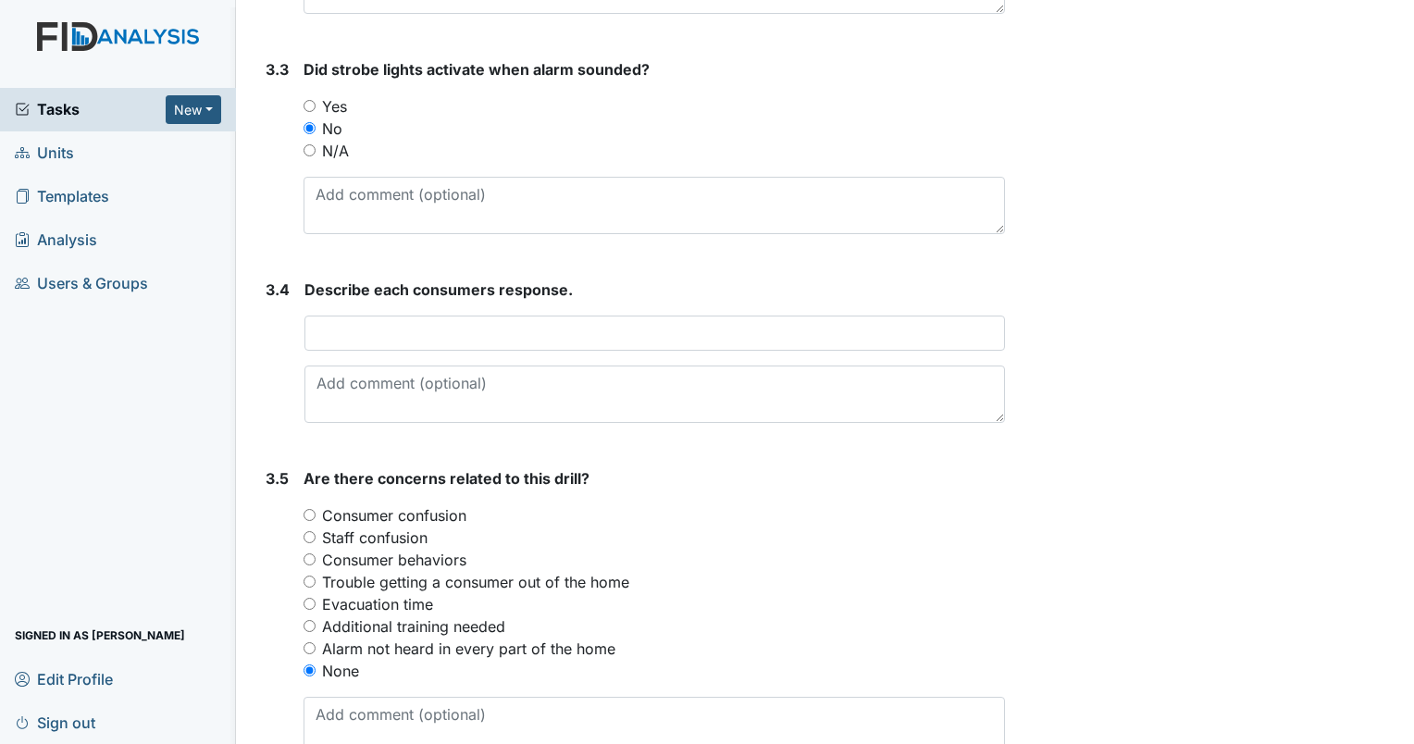
scroll to position [1906, 0]
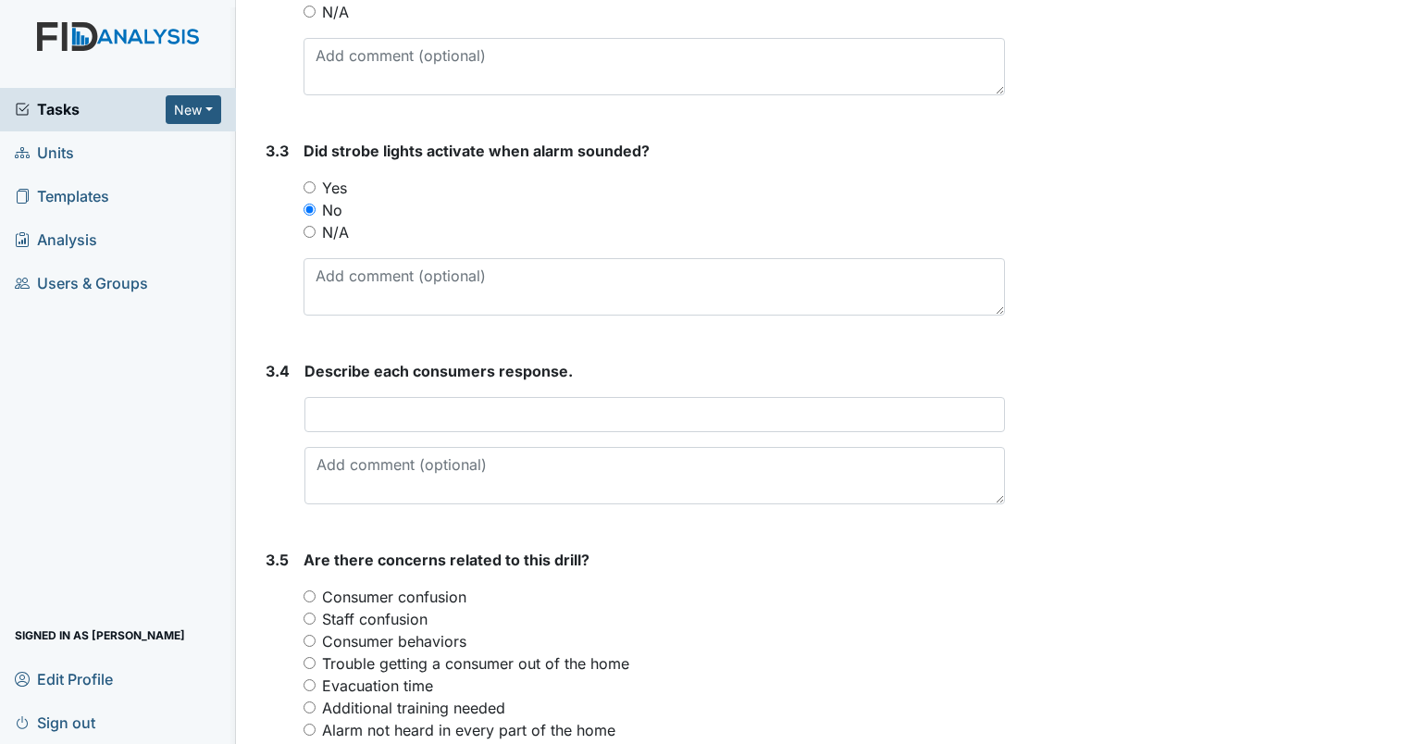
type input "NO CONCERNS"
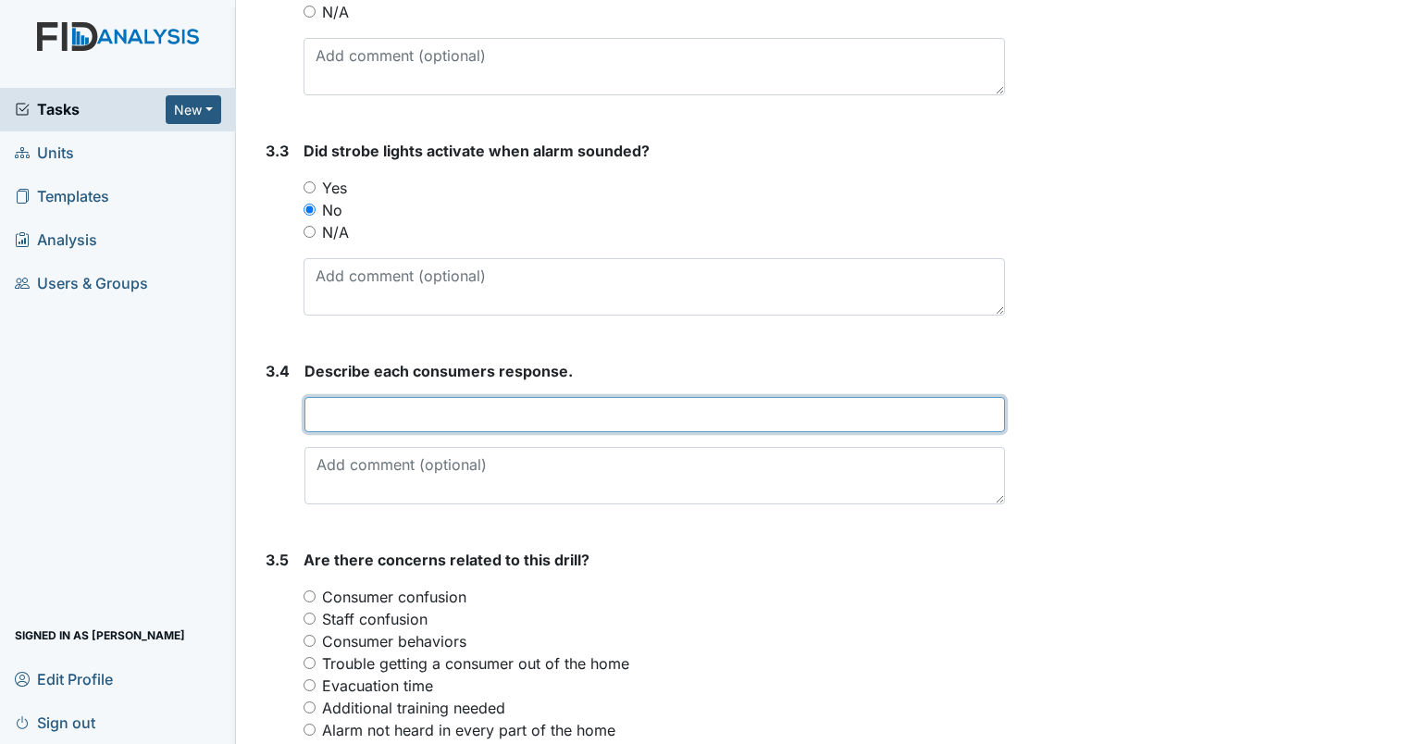
drag, startPoint x: 375, startPoint y: 428, endPoint x: 378, endPoint y: 407, distance: 20.5
click at [375, 423] on input "text" at bounding box center [654, 414] width 700 height 35
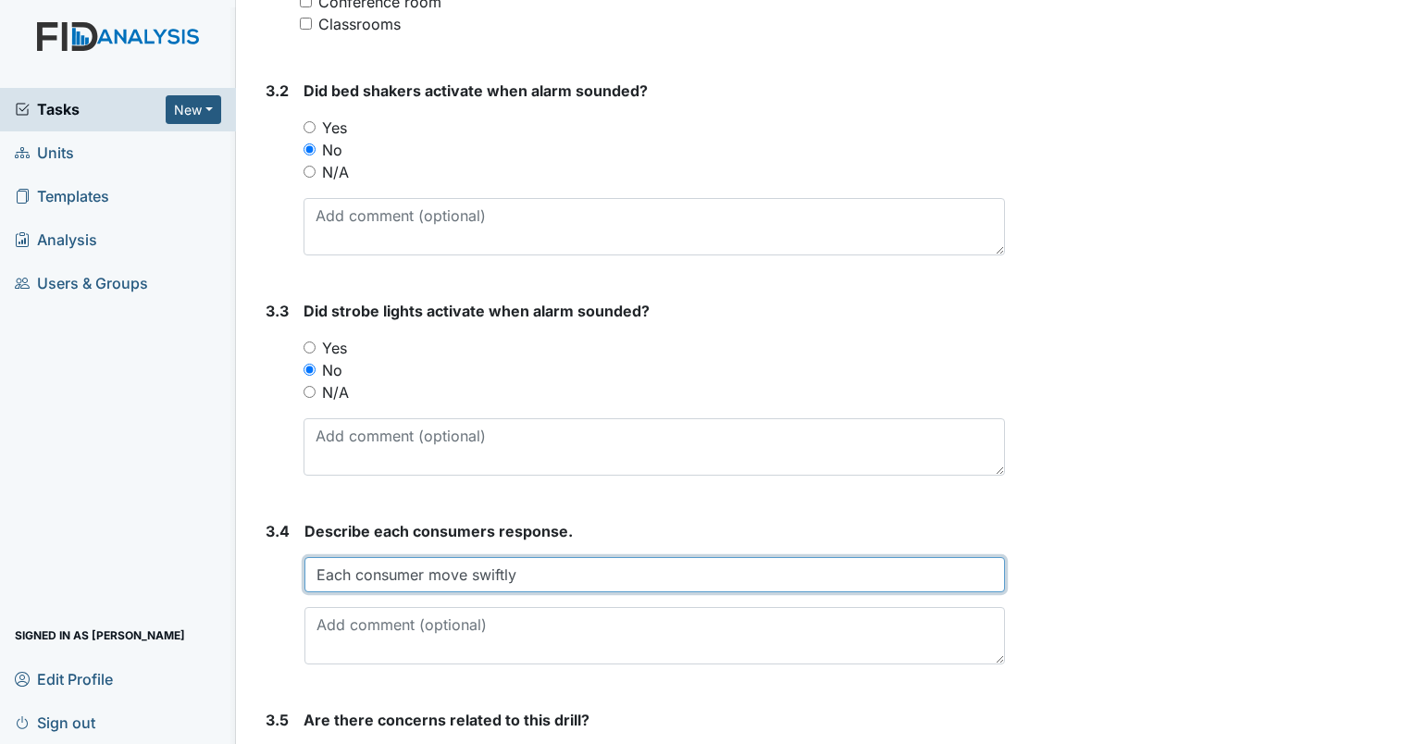
scroll to position [2276, 0]
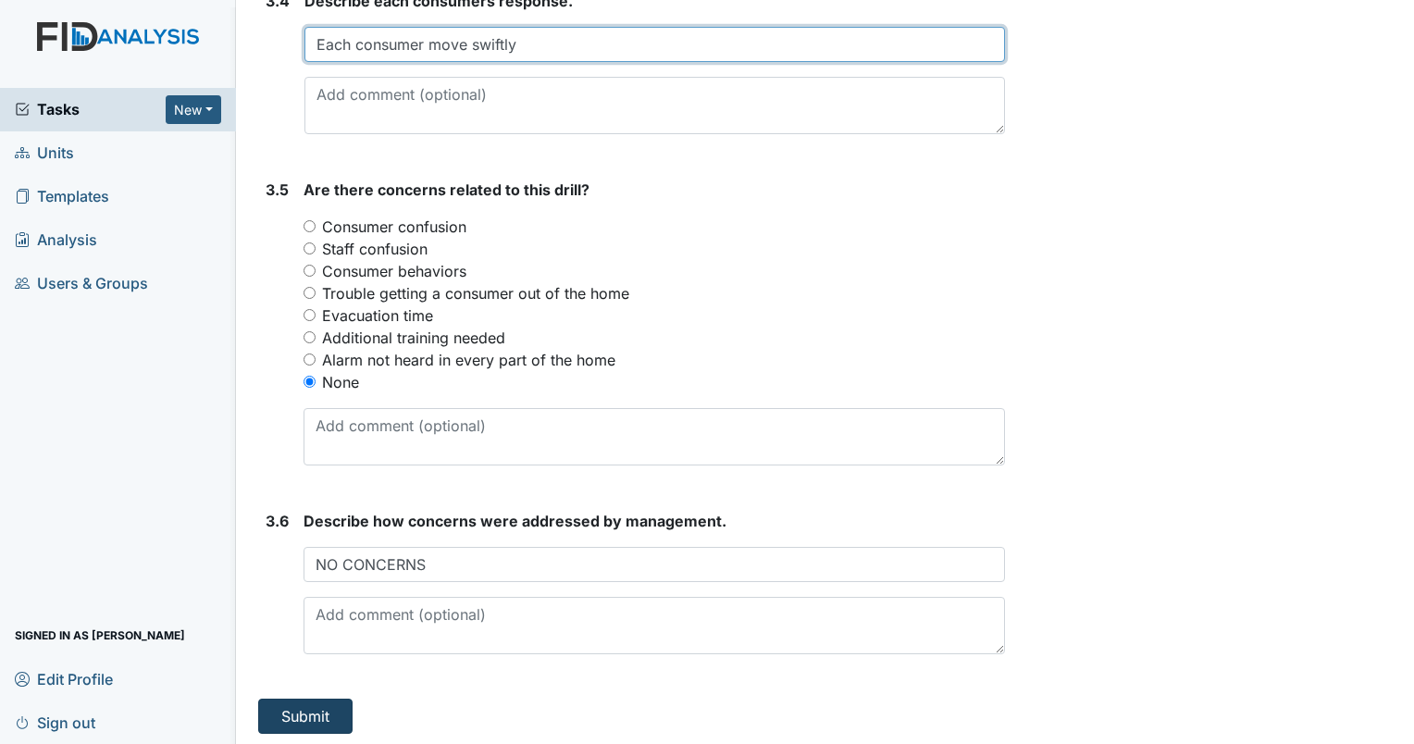
type input "Each consumer move swiftly"
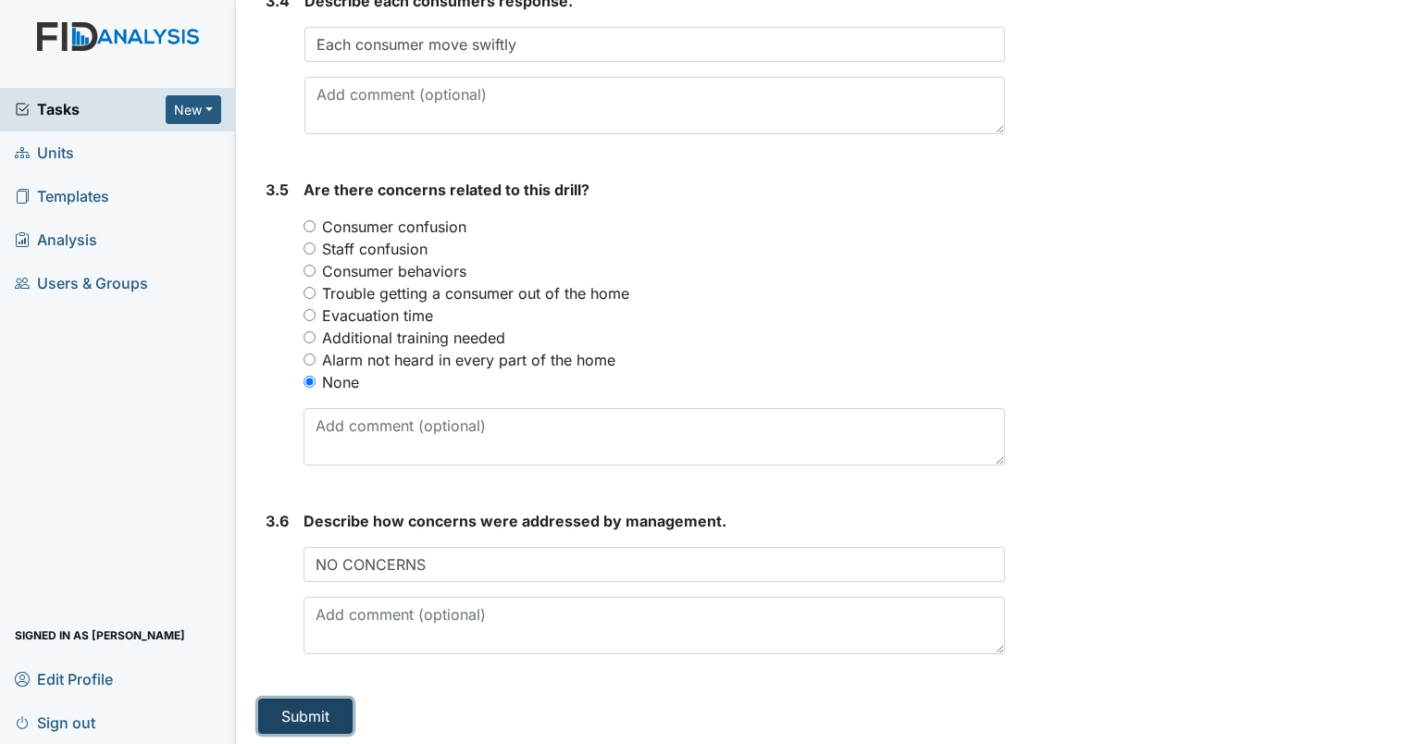
click at [296, 699] on button "Submit" at bounding box center [305, 716] width 94 height 35
